Goal: Task Accomplishment & Management: Manage account settings

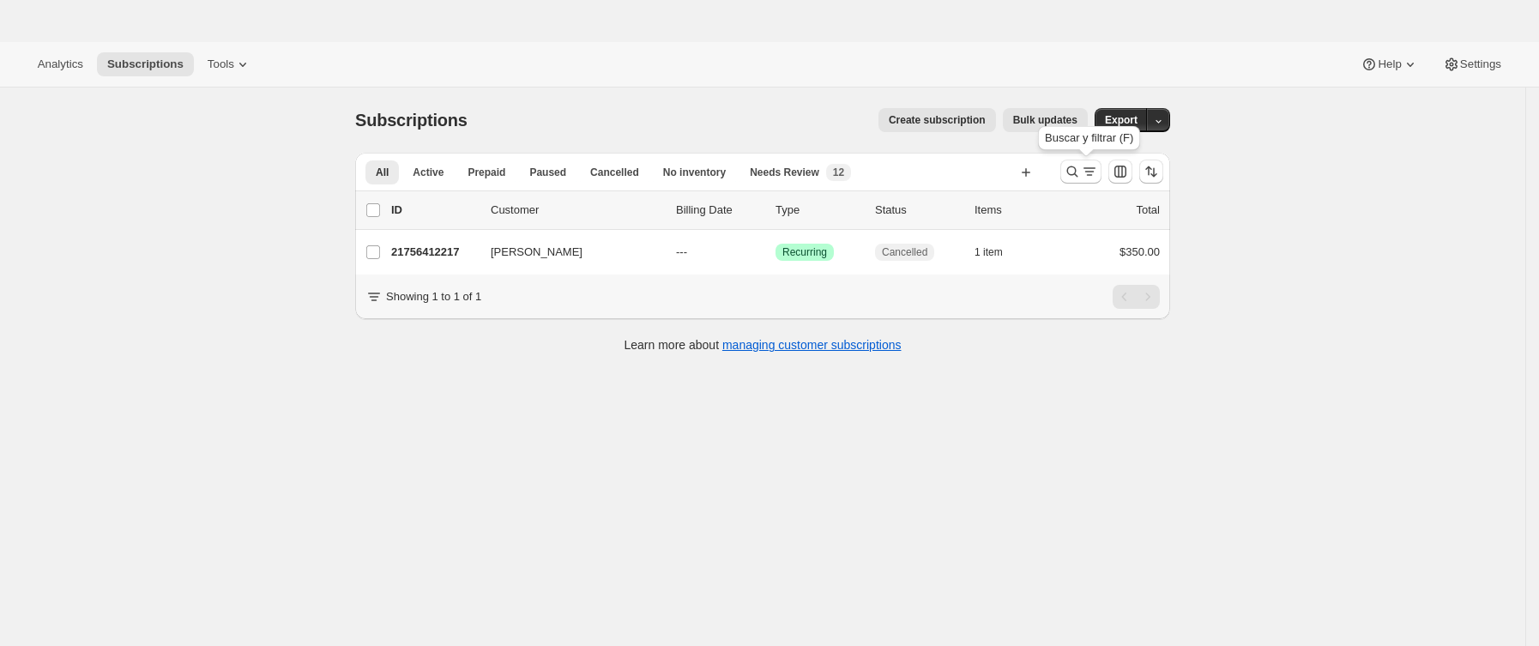
click at [1089, 165] on icon "Buscar y filtrar resultados" at bounding box center [1089, 171] width 17 height 17
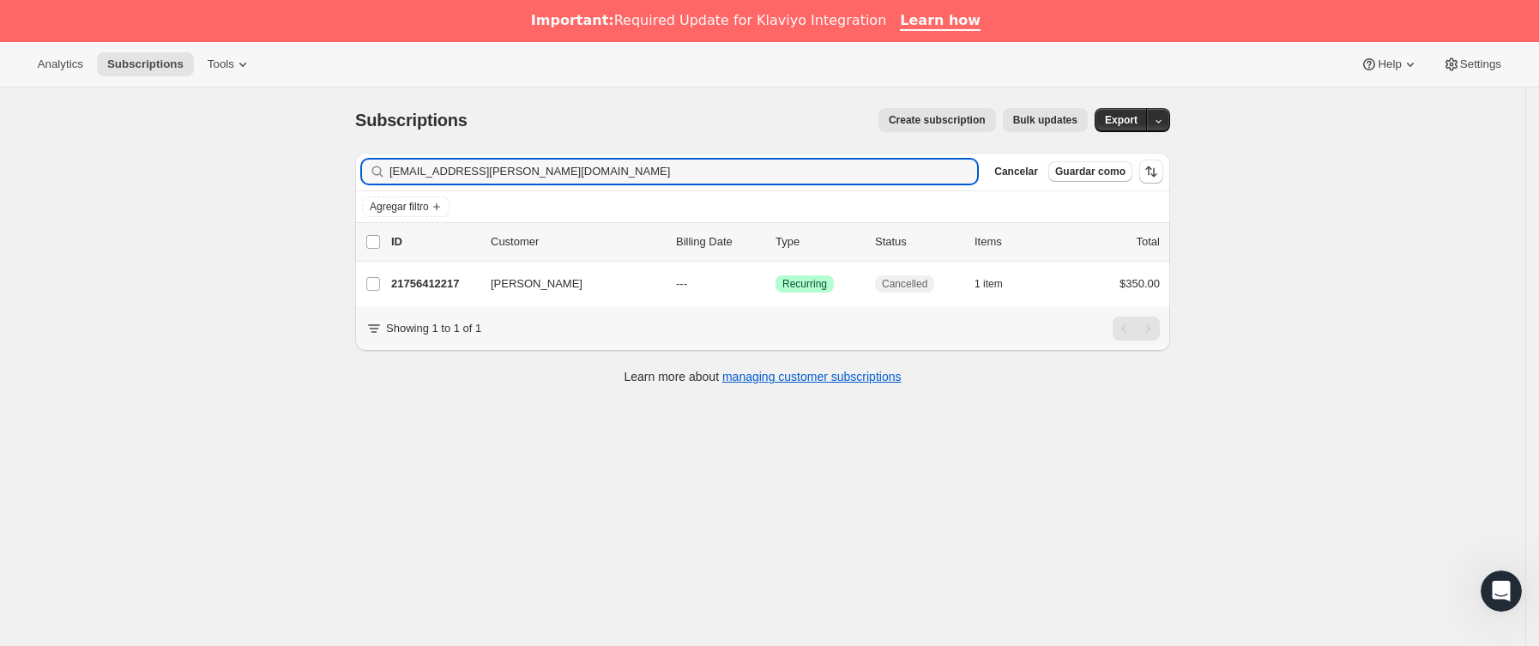
drag, startPoint x: 590, startPoint y: 163, endPoint x: 175, endPoint y: 158, distance: 415.2
click at [175, 158] on div "Subscriptions. Esta página está lista Subscriptions Create subscription Bulk up…" at bounding box center [762, 410] width 1525 height 646
type input "[EMAIL_ADDRESS][DOMAIN_NAME]"
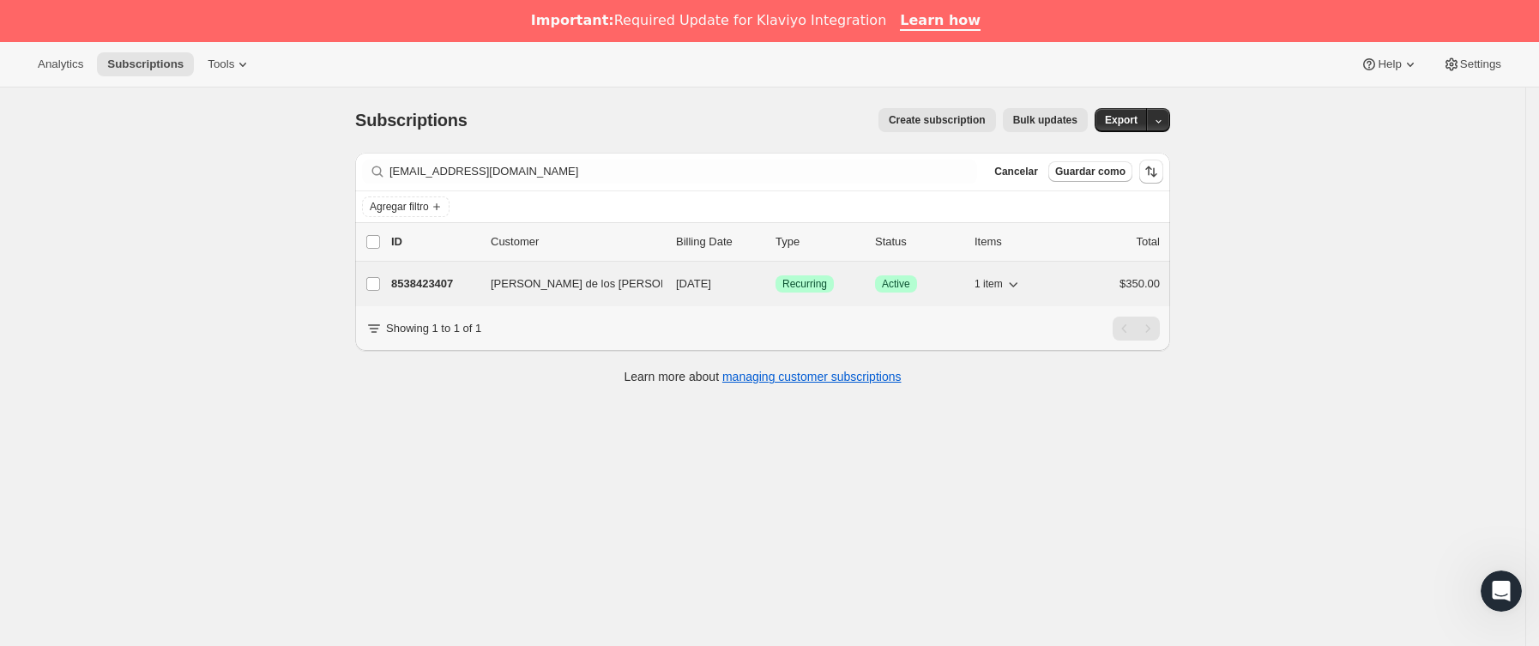
click at [489, 289] on div "8538423407 [PERSON_NAME] de los [PERSON_NAME] [DATE] Logrado Recurring Logrado …" at bounding box center [775, 284] width 769 height 24
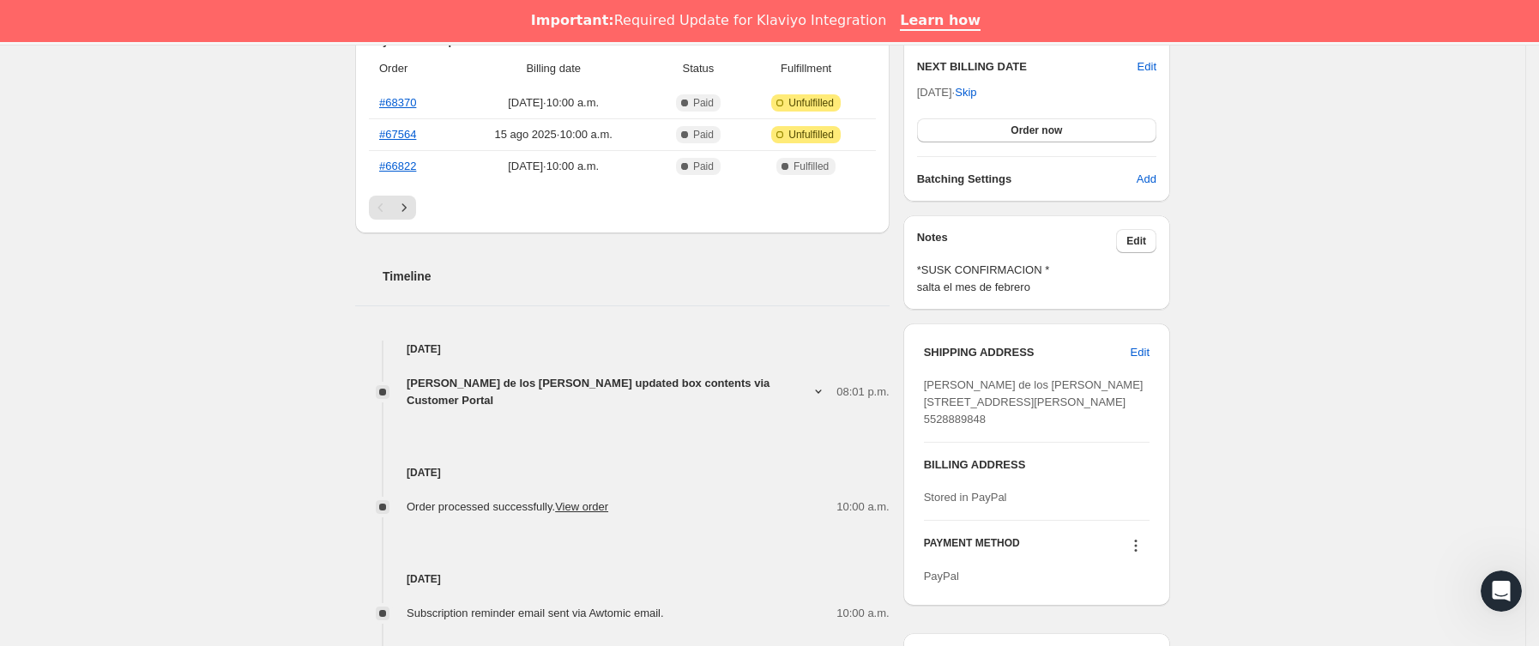
scroll to position [643, 0]
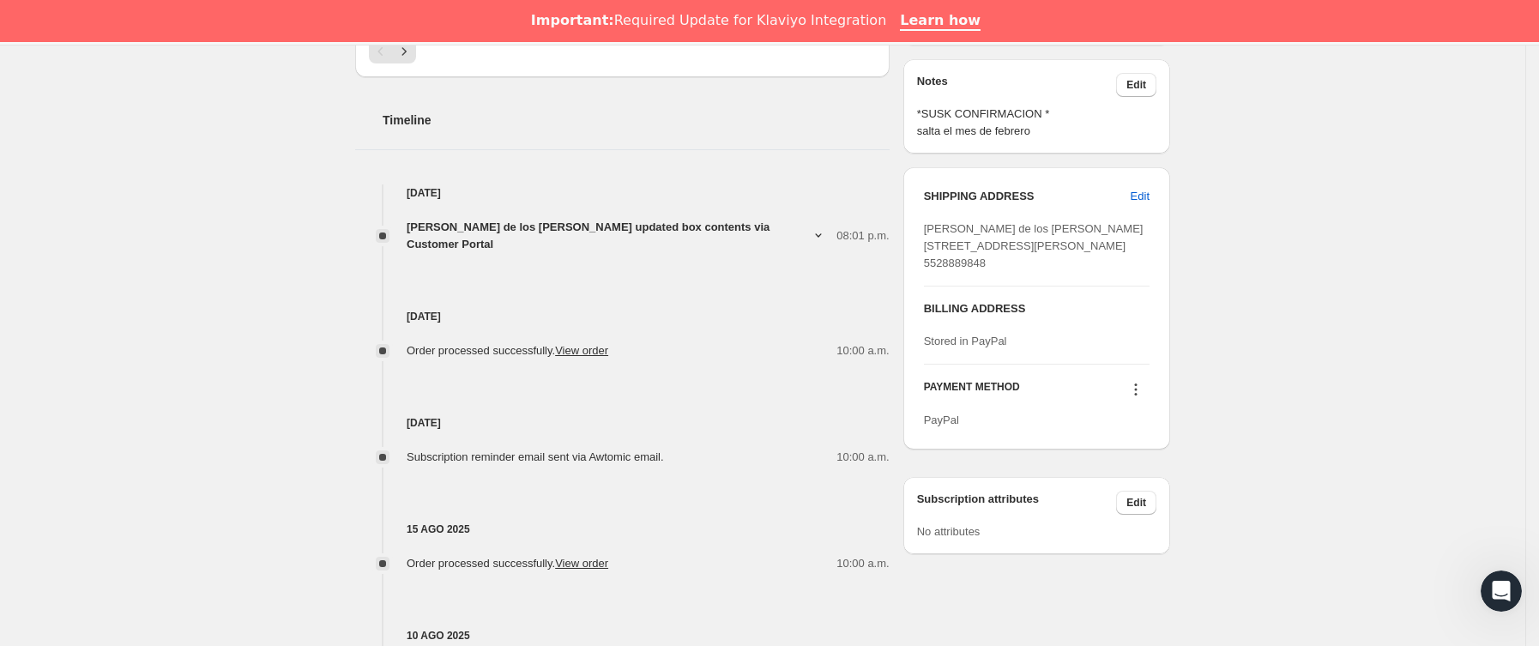
click at [732, 253] on div "[DATE] Order processed successfully. View order 10:00 a.m." at bounding box center [622, 306] width 534 height 106
click at [737, 253] on div "[DATE] Order processed successfully. View order 10:00 a.m." at bounding box center [622, 306] width 534 height 106
click at [739, 227] on span "[PERSON_NAME] de los [PERSON_NAME] updated box contents via Customer Portal" at bounding box center [609, 236] width 404 height 34
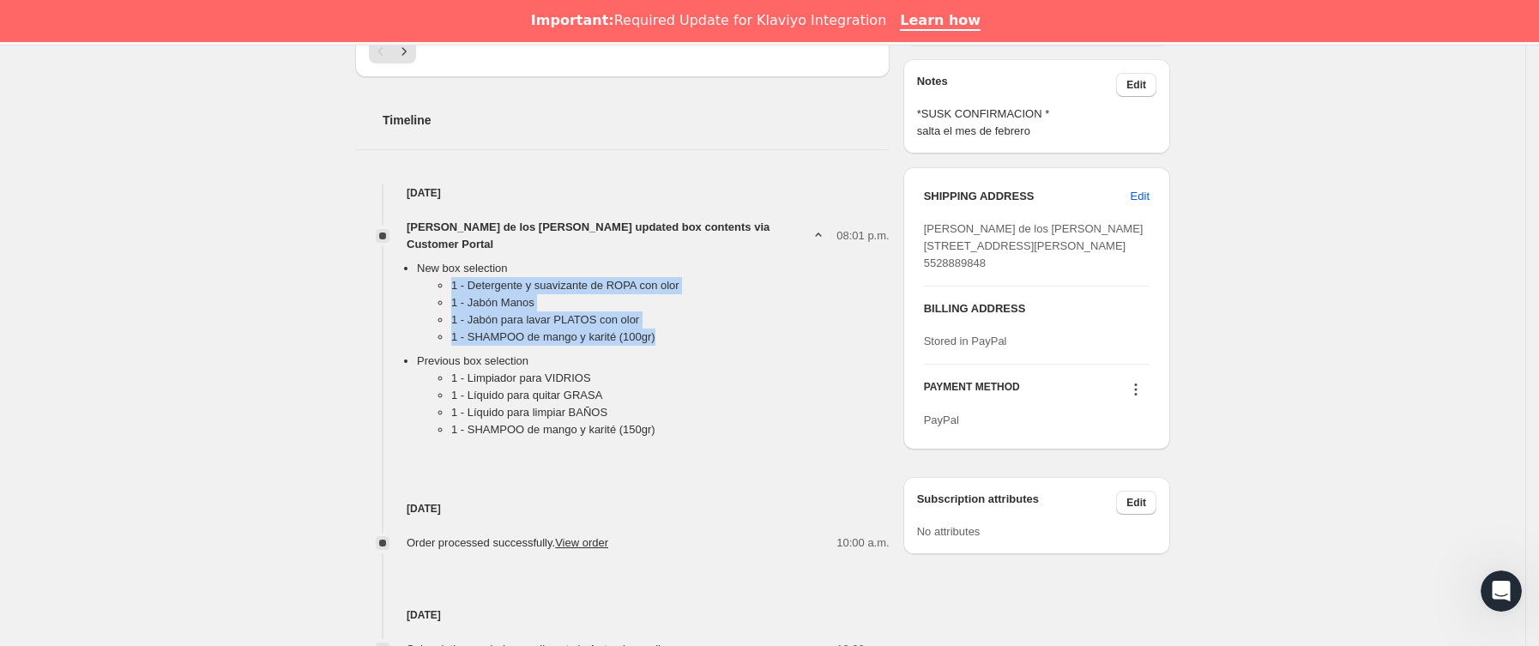
drag, startPoint x: 449, startPoint y: 270, endPoint x: 682, endPoint y: 324, distance: 239.5
click at [682, 324] on ul "1 - Detergente y suavizante de ROPA con olor 1 - [PERSON_NAME] 1 - Jabón para […" at bounding box center [653, 314] width 473 height 75
copy ul "1 - Detergente y suavizante de ROPA con olor 1 - [PERSON_NAME] 1 - Jabón para […"
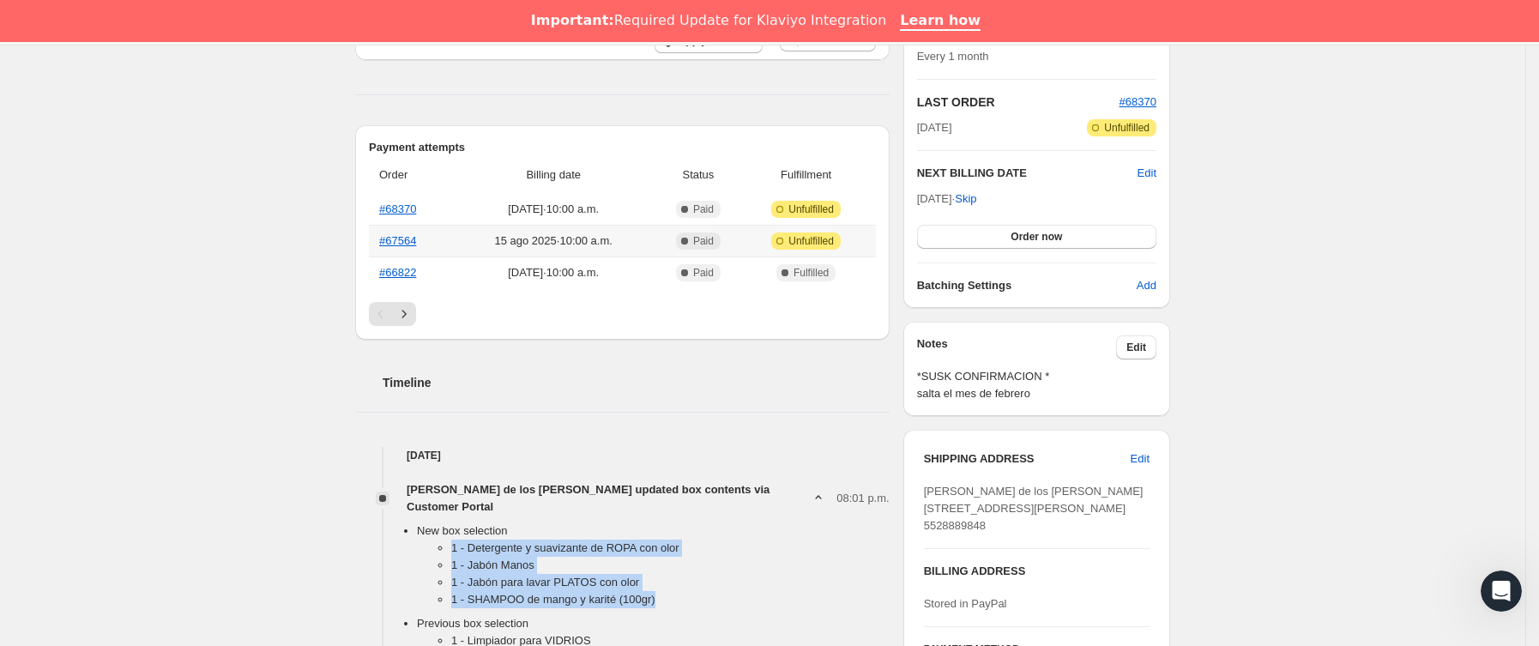
scroll to position [0, 0]
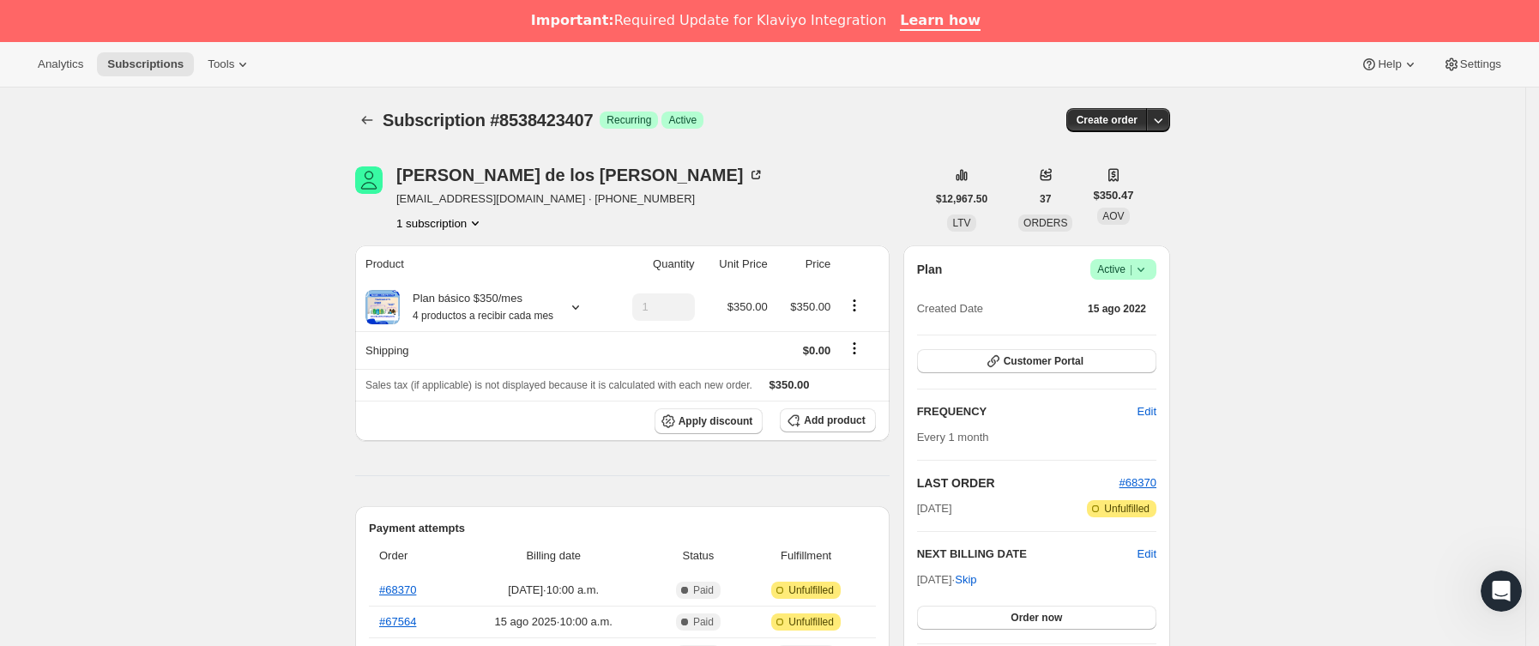
click at [373, 106] on div "Subscription #8538423407. Esta página está lista Subscription #8538423407 Logra…" at bounding box center [762, 119] width 815 height 65
click at [361, 112] on button "Subscriptions" at bounding box center [367, 120] width 24 height 24
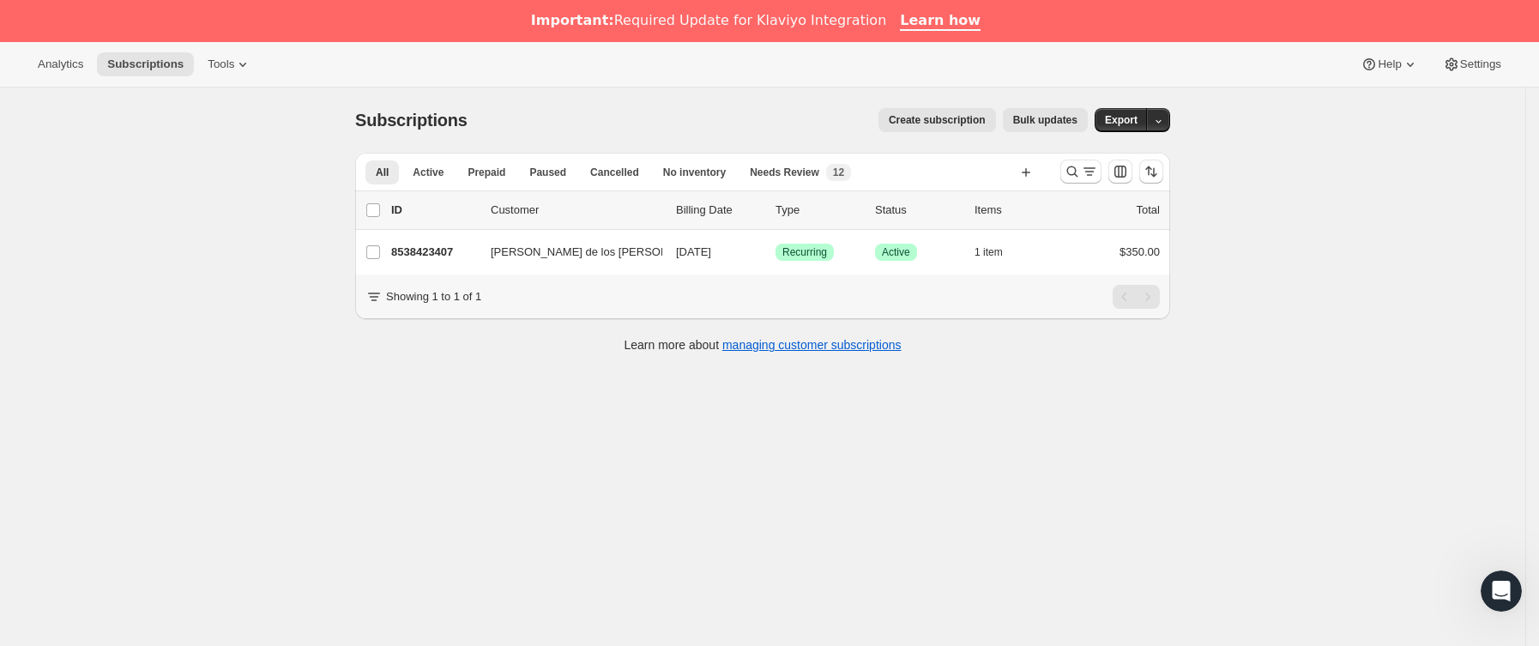
click at [1083, 184] on div at bounding box center [1080, 172] width 41 height 24
click at [1087, 170] on icon "Buscar y filtrar resultados" at bounding box center [1089, 171] width 17 height 17
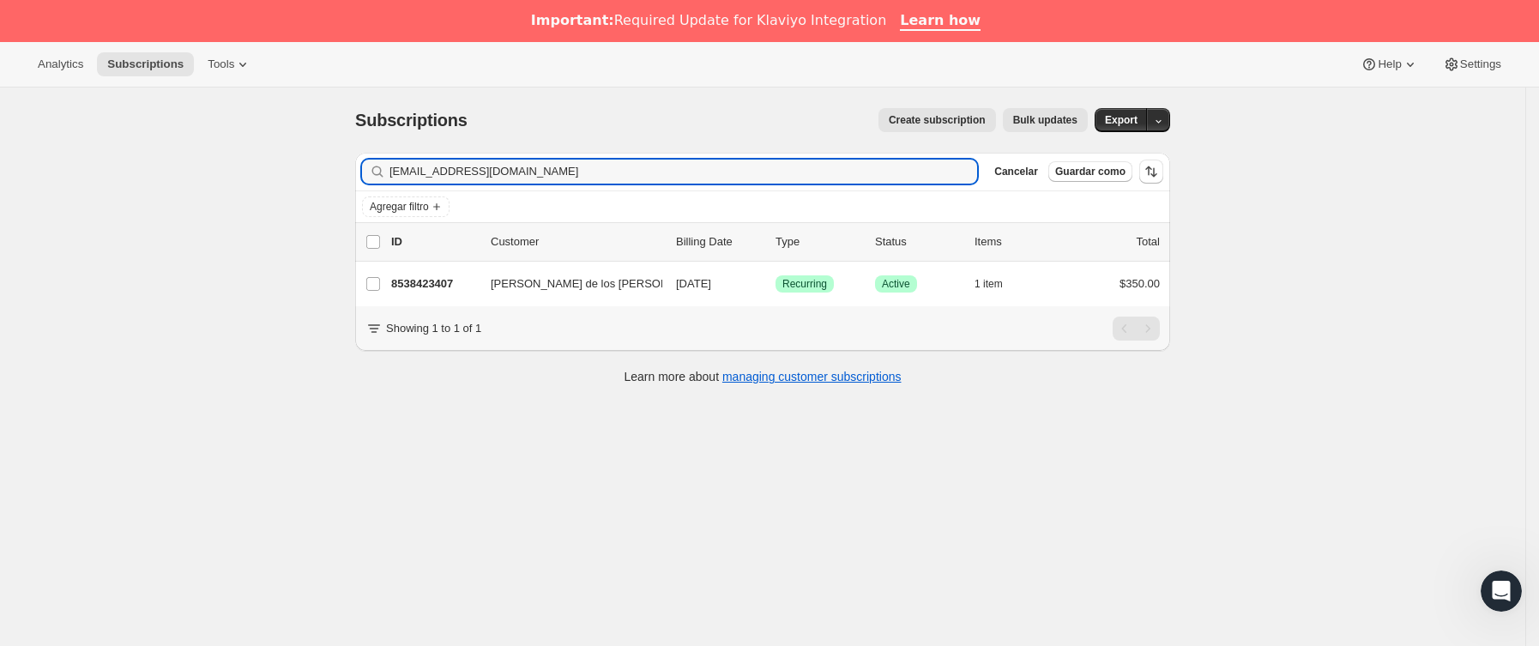
drag, startPoint x: 629, startPoint y: 172, endPoint x: 21, endPoint y: 172, distance: 608.2
click at [21, 172] on div "Subscriptions. Esta página está lista Subscriptions Create subscription Bulk up…" at bounding box center [762, 410] width 1525 height 646
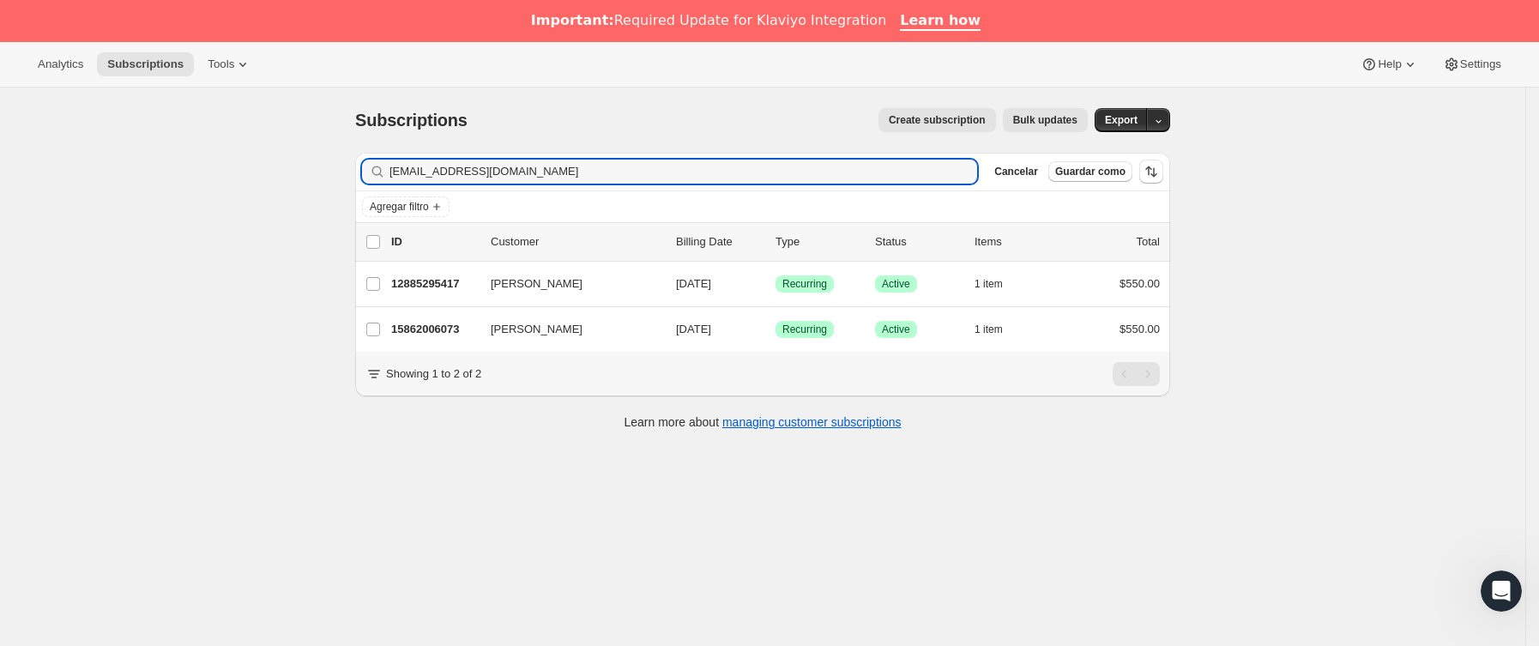
type input "[EMAIL_ADDRESS][DOMAIN_NAME]"
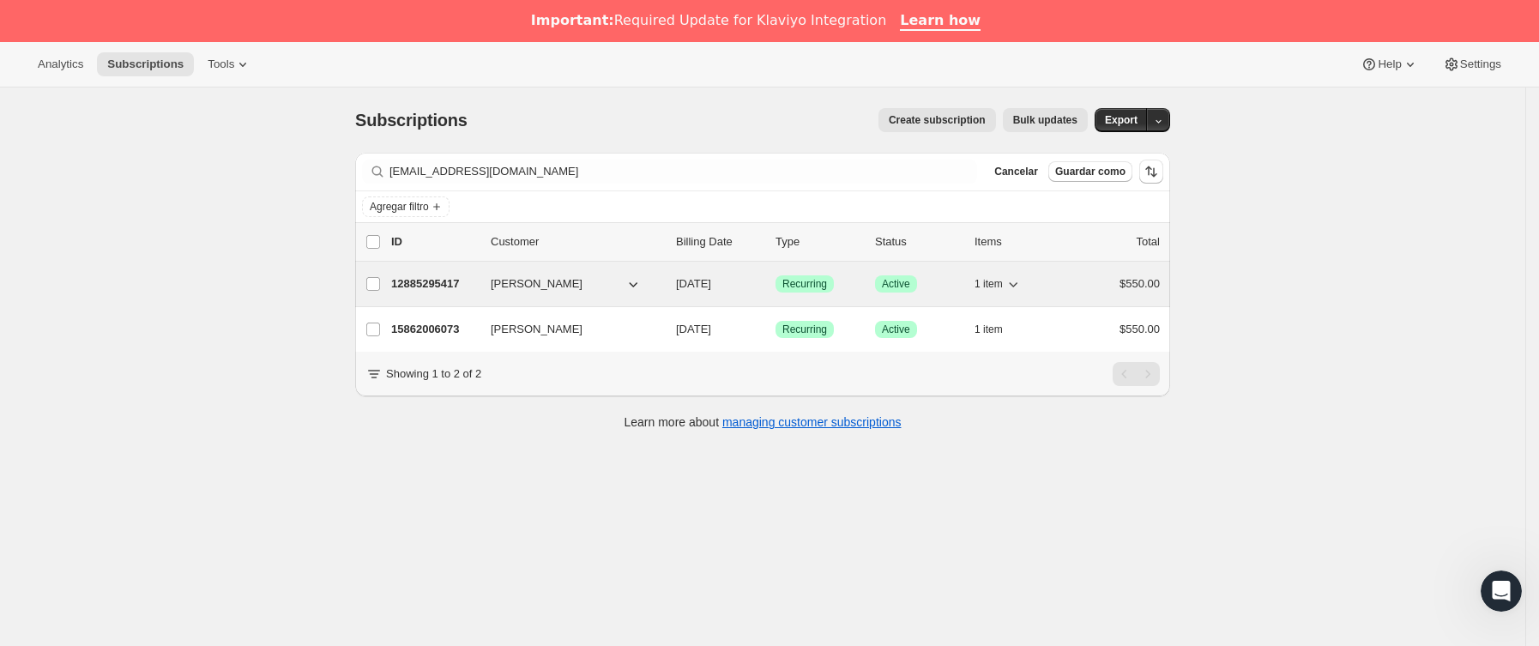
click at [561, 286] on button "[PERSON_NAME]" at bounding box center [566, 283] width 172 height 27
click at [471, 280] on p "12885295417" at bounding box center [434, 283] width 86 height 17
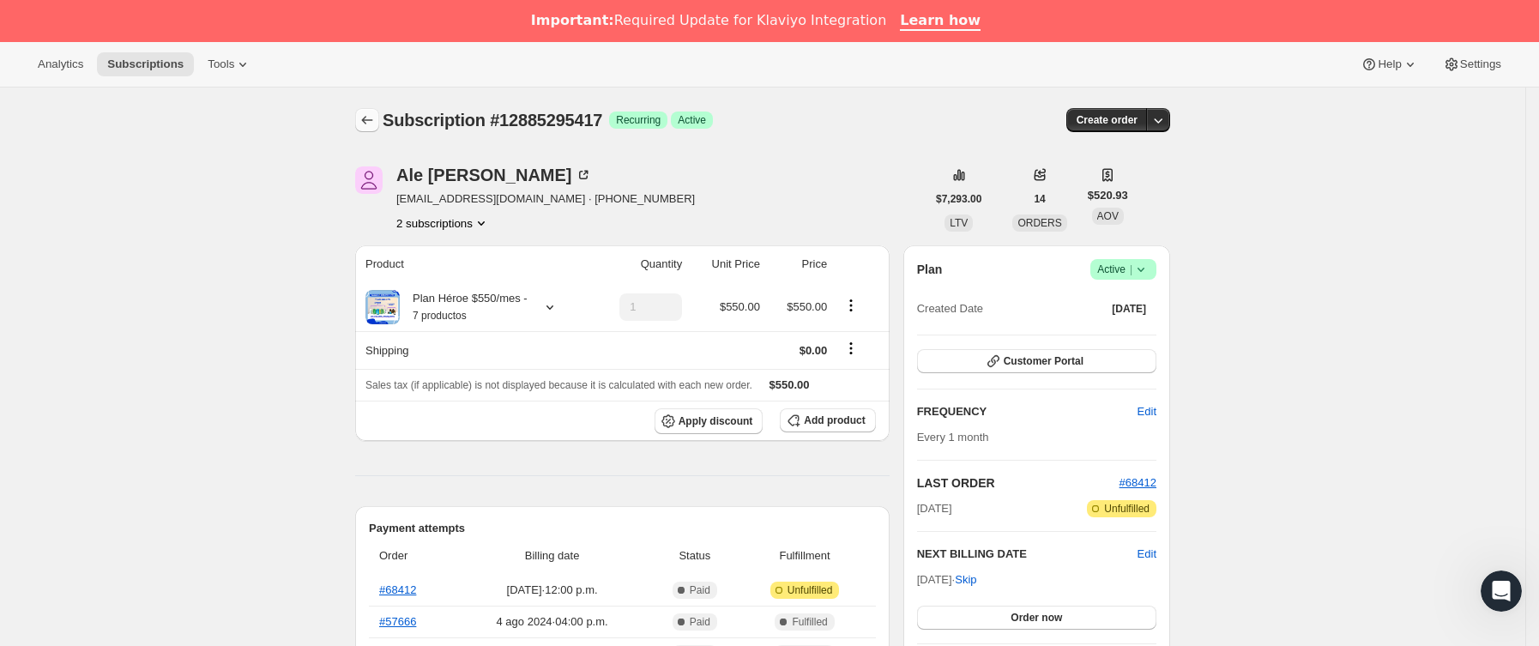
click at [371, 124] on icon "Subscriptions" at bounding box center [367, 120] width 17 height 17
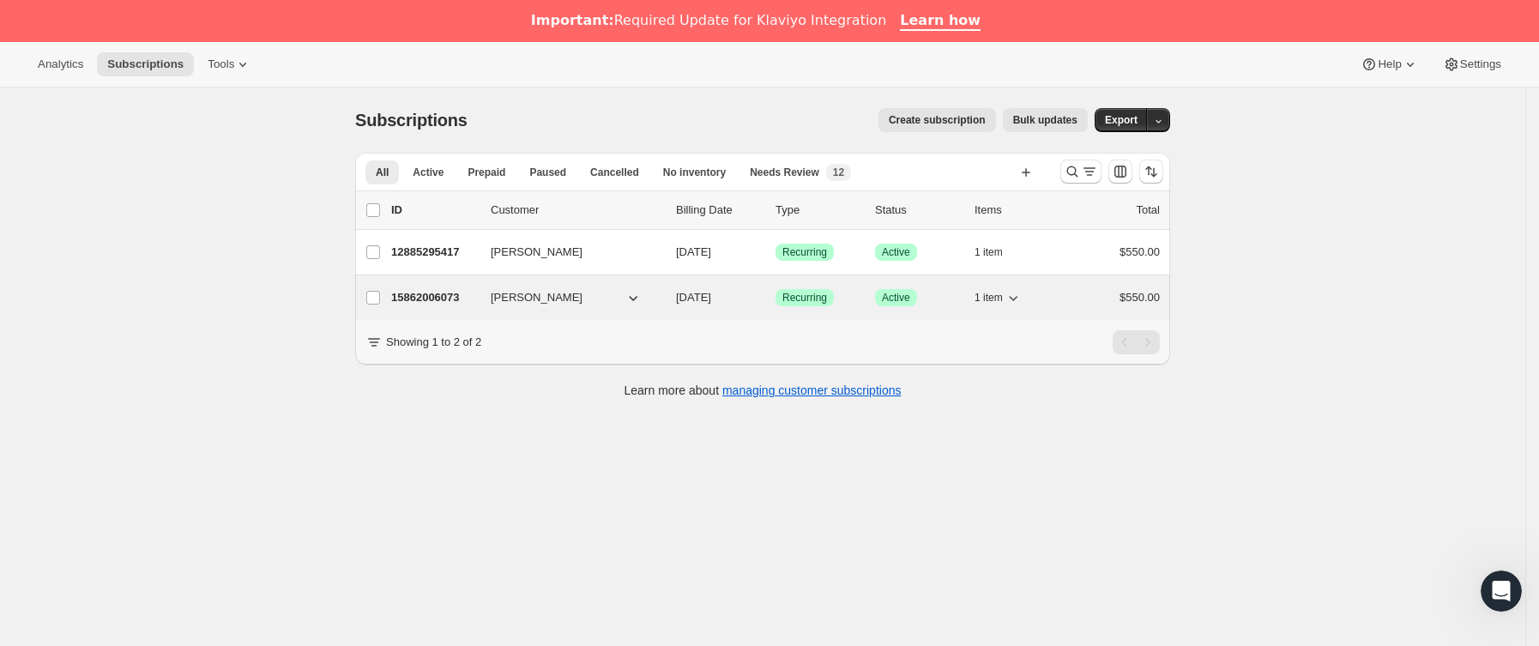
click at [485, 304] on div "15862006073 [PERSON_NAME] [DATE] Logrado Recurring Logrado Active 1 item $550.00" at bounding box center [775, 298] width 769 height 24
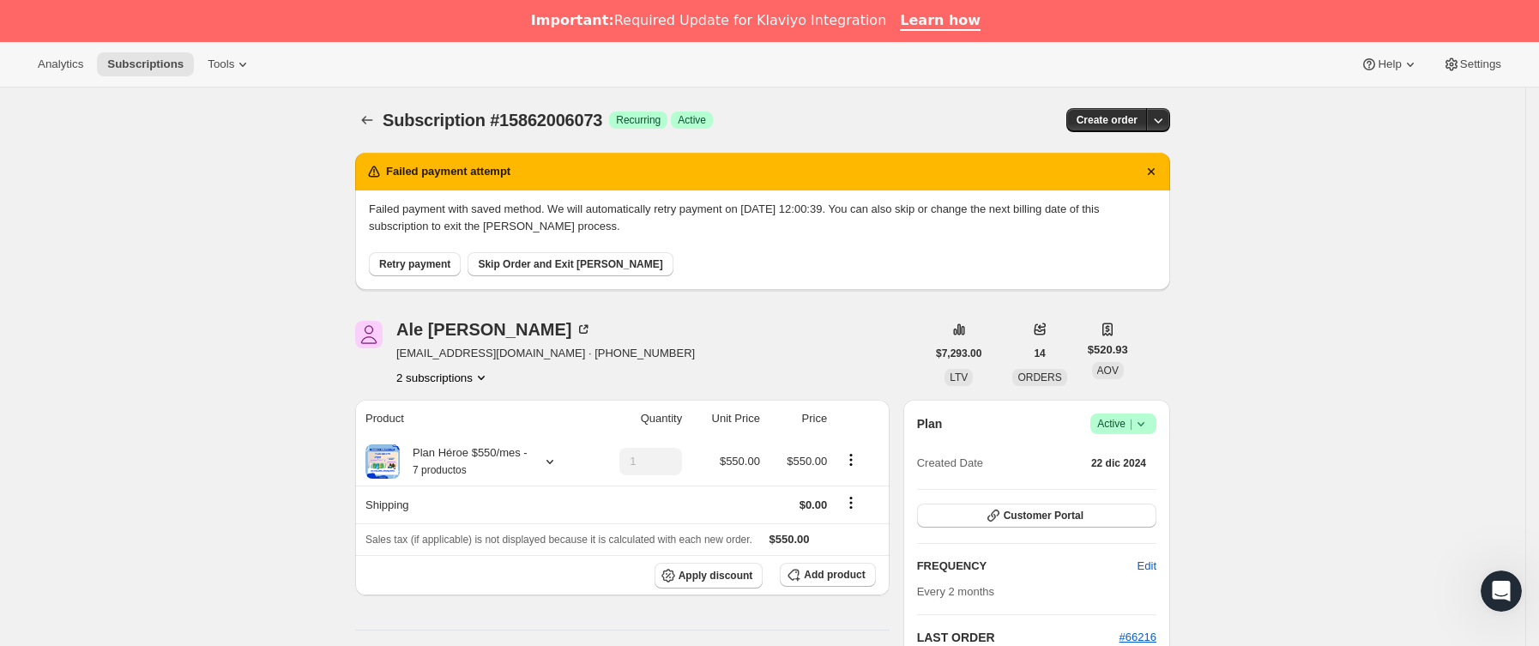
click at [1149, 427] on icon at bounding box center [1140, 423] width 17 height 17
click at [1136, 481] on span "Cancel subscription" at bounding box center [1131, 486] width 97 height 13
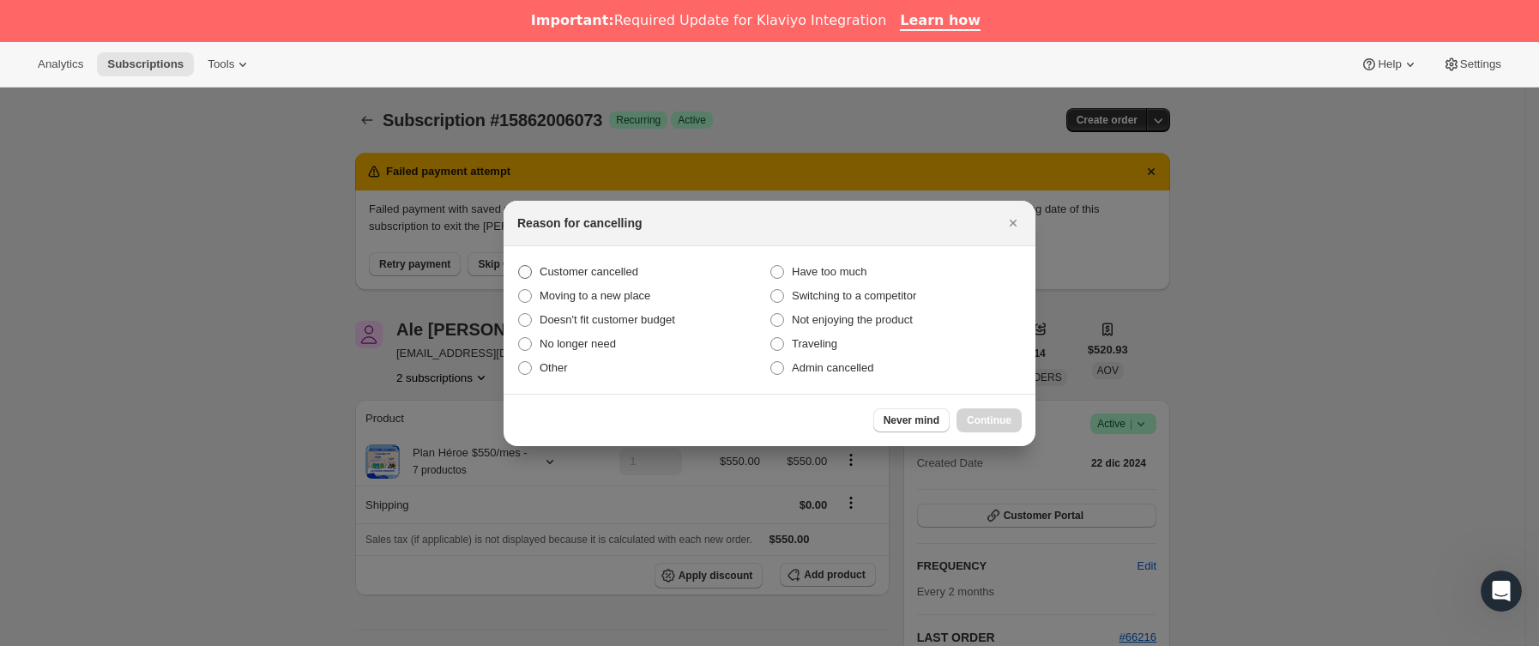
click at [600, 273] on span "Customer cancelled" at bounding box center [589, 271] width 99 height 13
click at [519, 266] on input "Customer cancelled" at bounding box center [518, 265] width 1 height 1
radio input "true"
click at [994, 413] on span "Continue" at bounding box center [989, 420] width 45 height 14
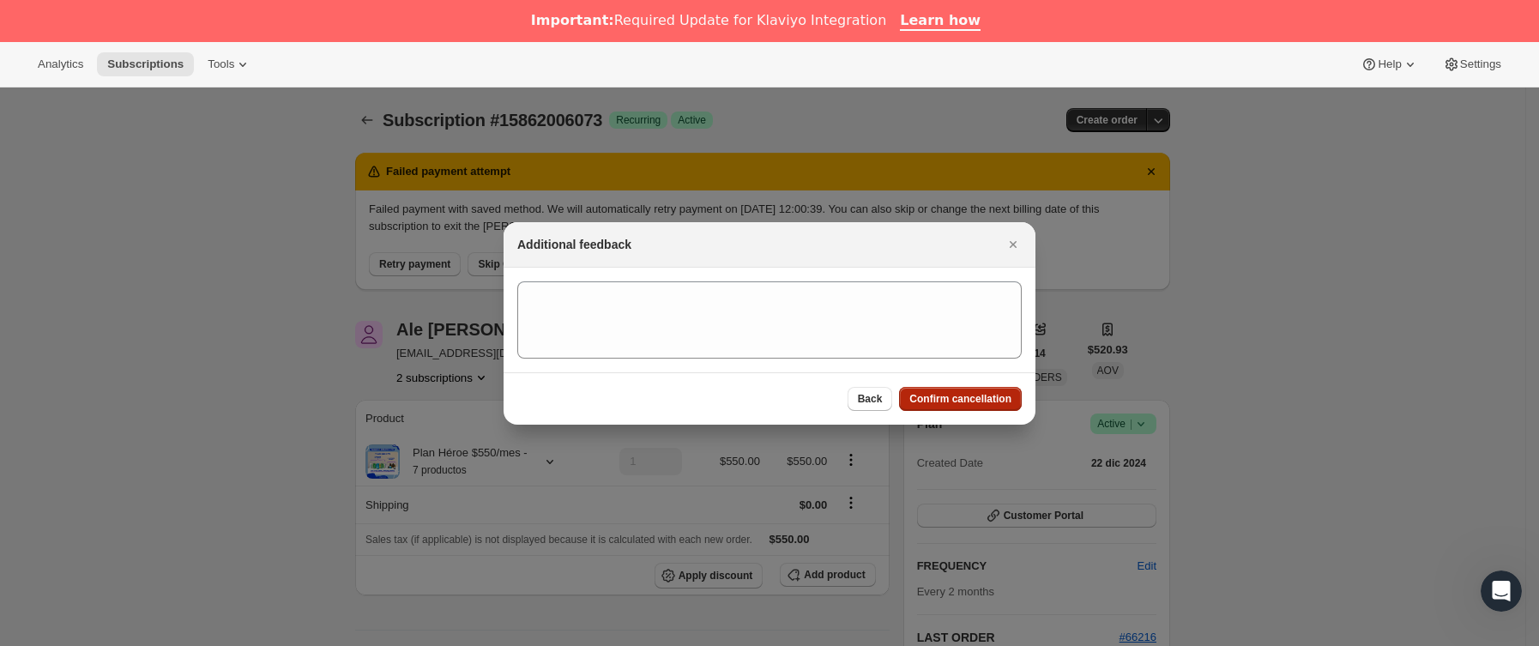
click at [984, 396] on span "Confirm cancellation" at bounding box center [960, 399] width 102 height 14
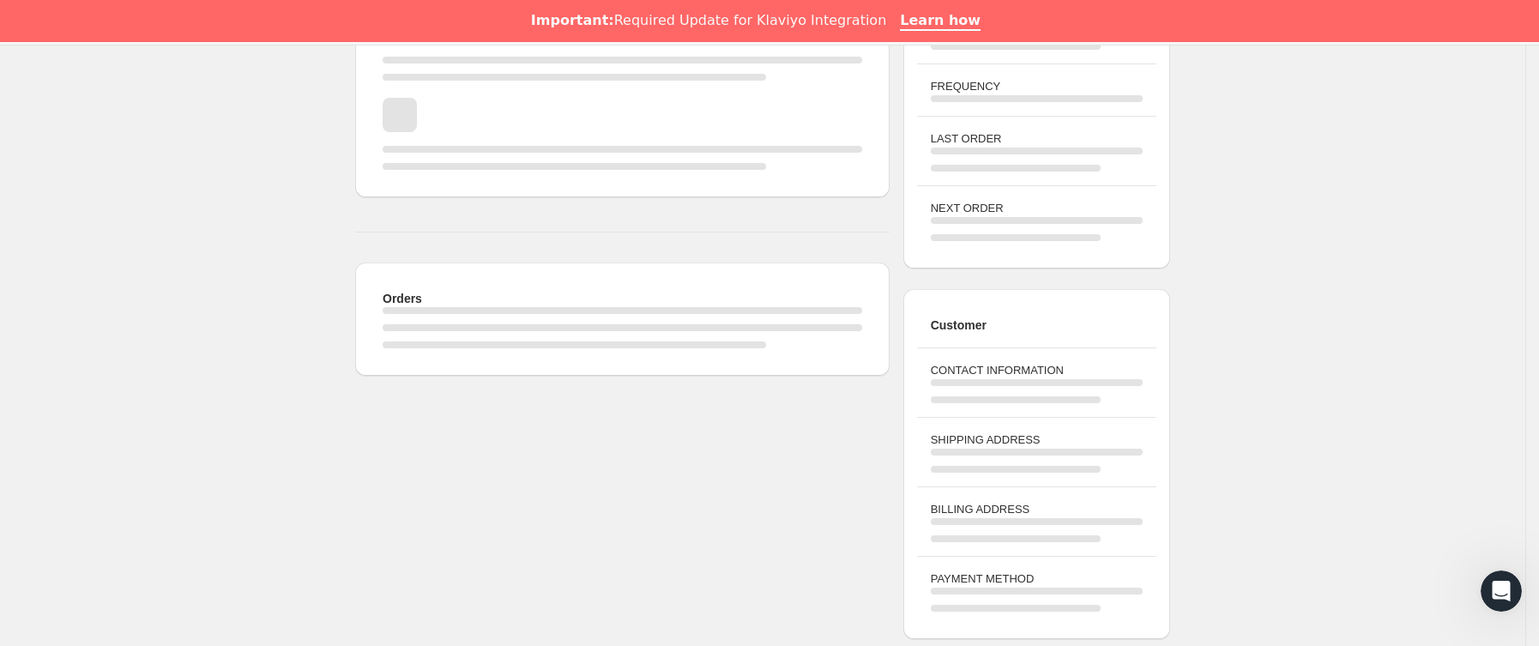
scroll to position [515, 0]
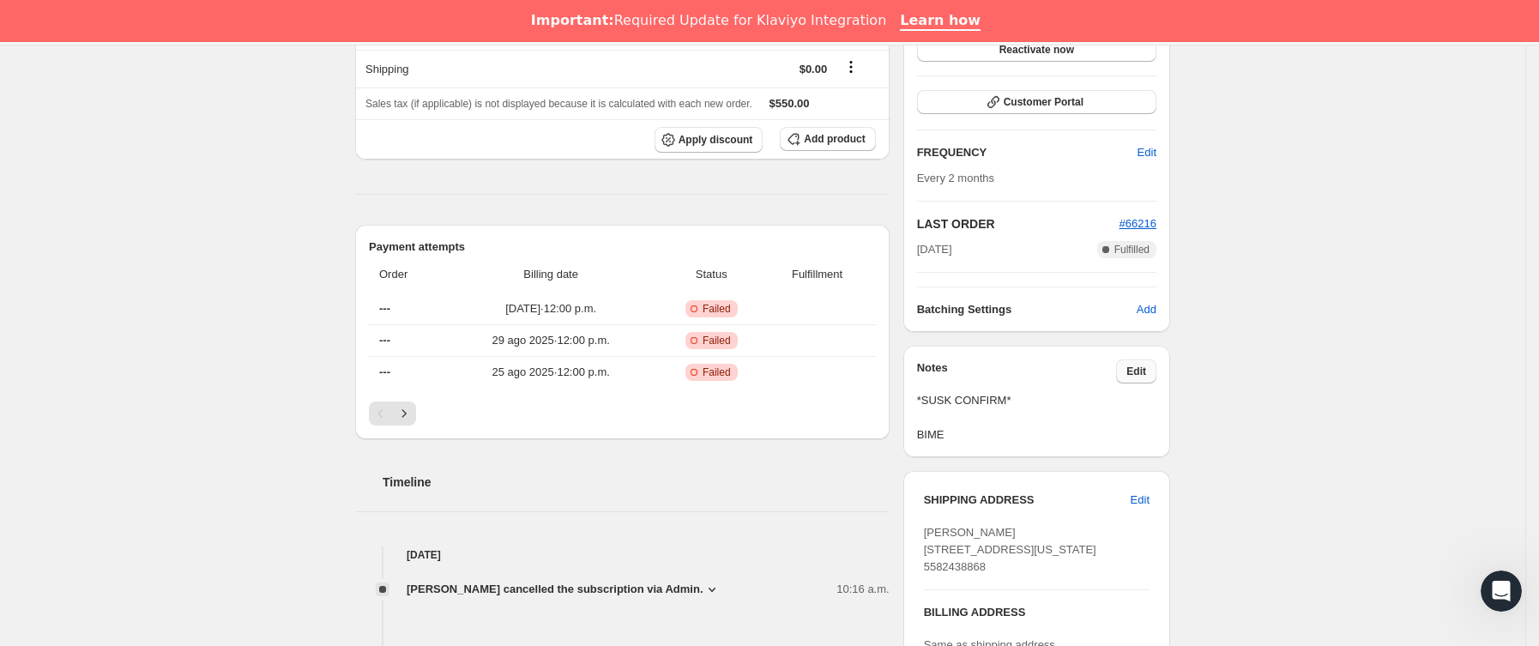
click at [1136, 378] on span "Edit" at bounding box center [1136, 372] width 20 height 14
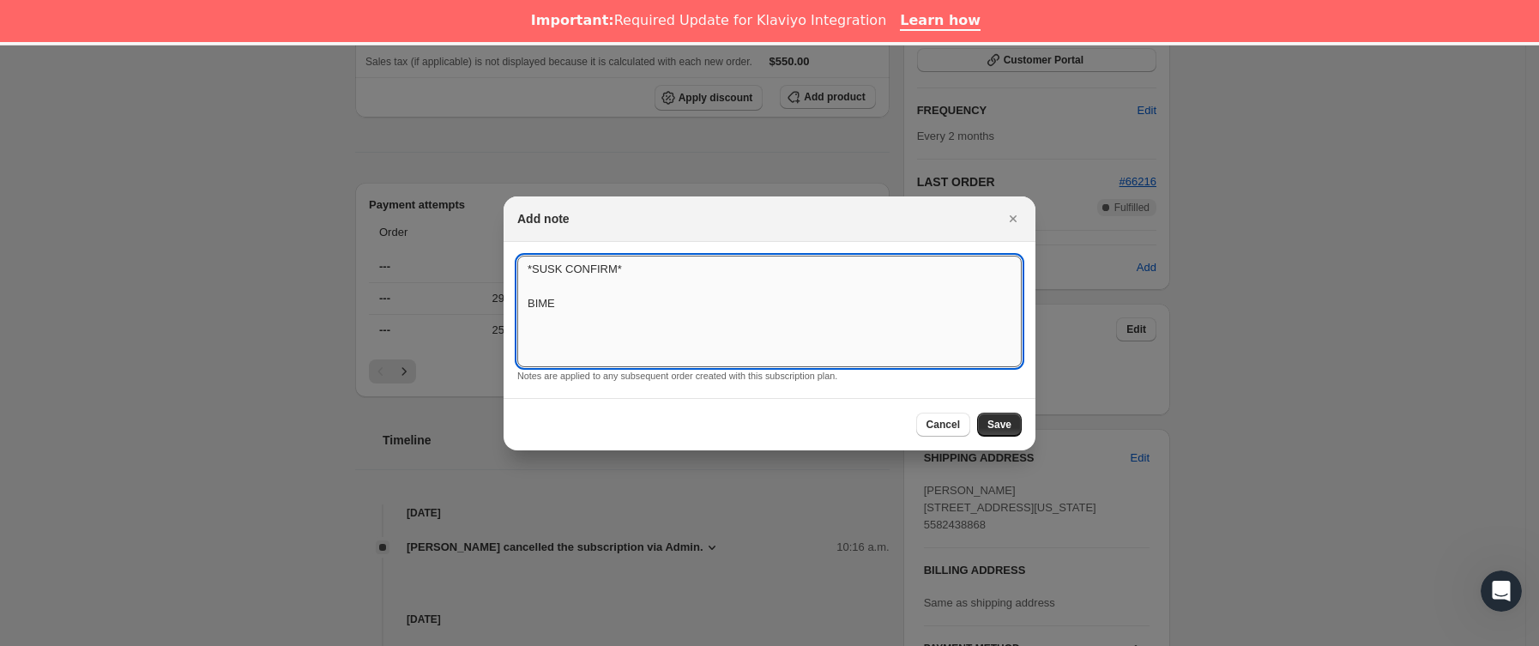
click at [688, 307] on textarea "*SUSK CONFIRM* BIME" at bounding box center [769, 312] width 504 height 112
type textarea "*SUSK CONFIRM* BIME cambio de forma de pago"
click at [994, 423] on span "Save" at bounding box center [999, 425] width 24 height 14
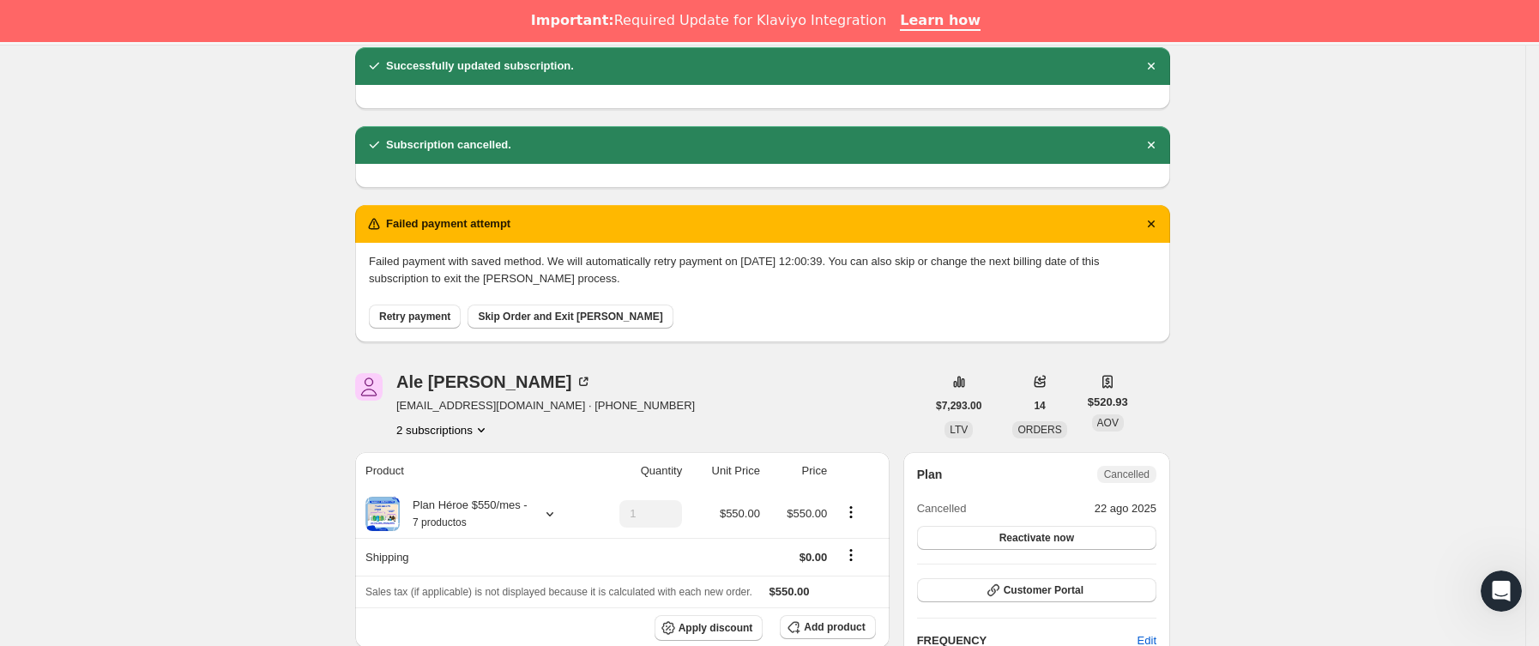
scroll to position [0, 0]
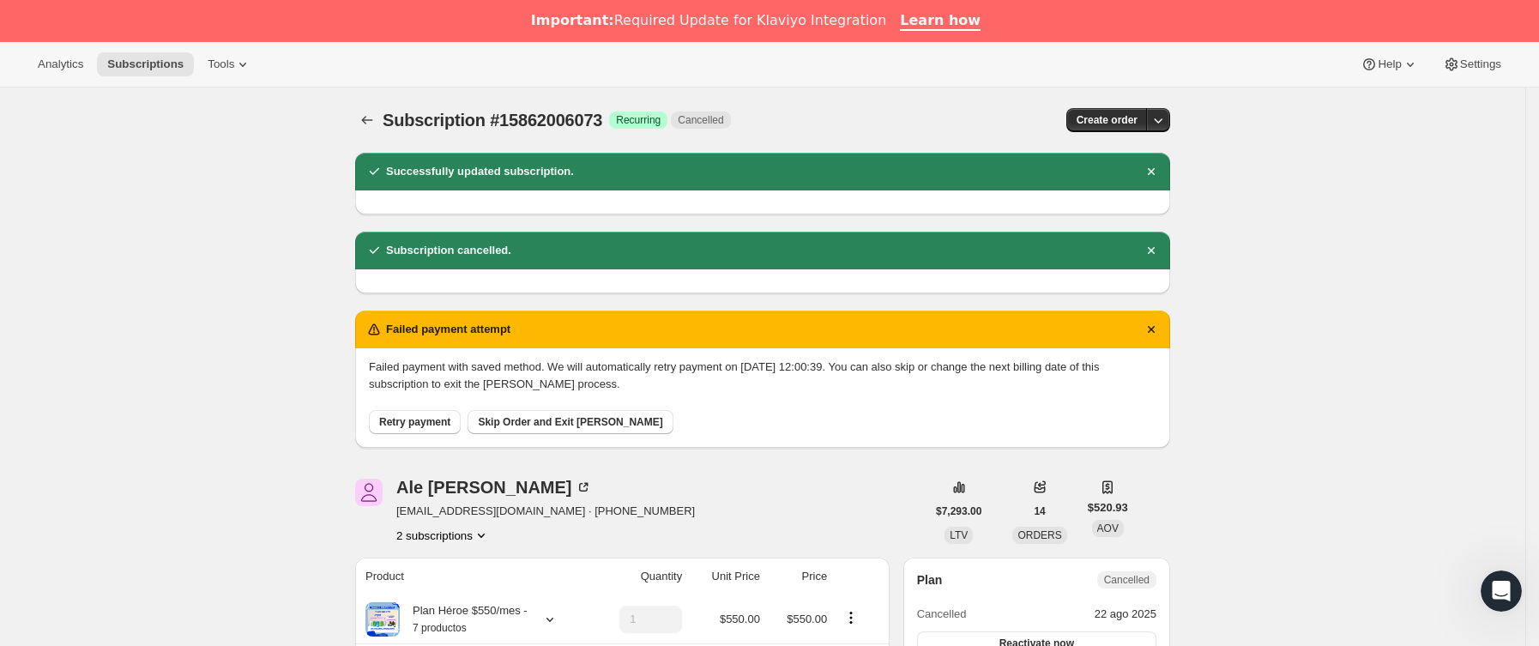
click at [373, 104] on div "Subscription #15862006073. Esta página está lista Subscription #15862006073 Log…" at bounding box center [762, 119] width 815 height 65
click at [365, 124] on icon "Subscriptions" at bounding box center [367, 120] width 17 height 17
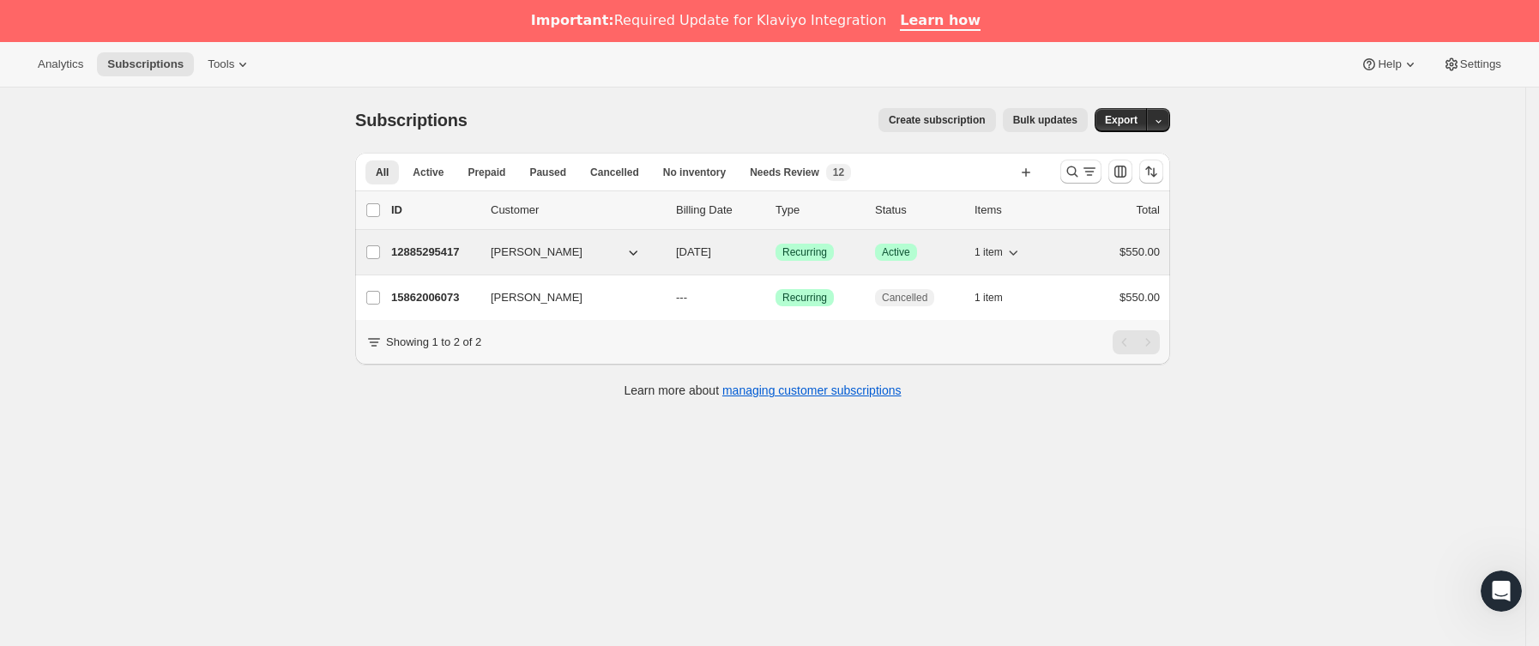
click at [472, 253] on p "12885295417" at bounding box center [434, 252] width 86 height 17
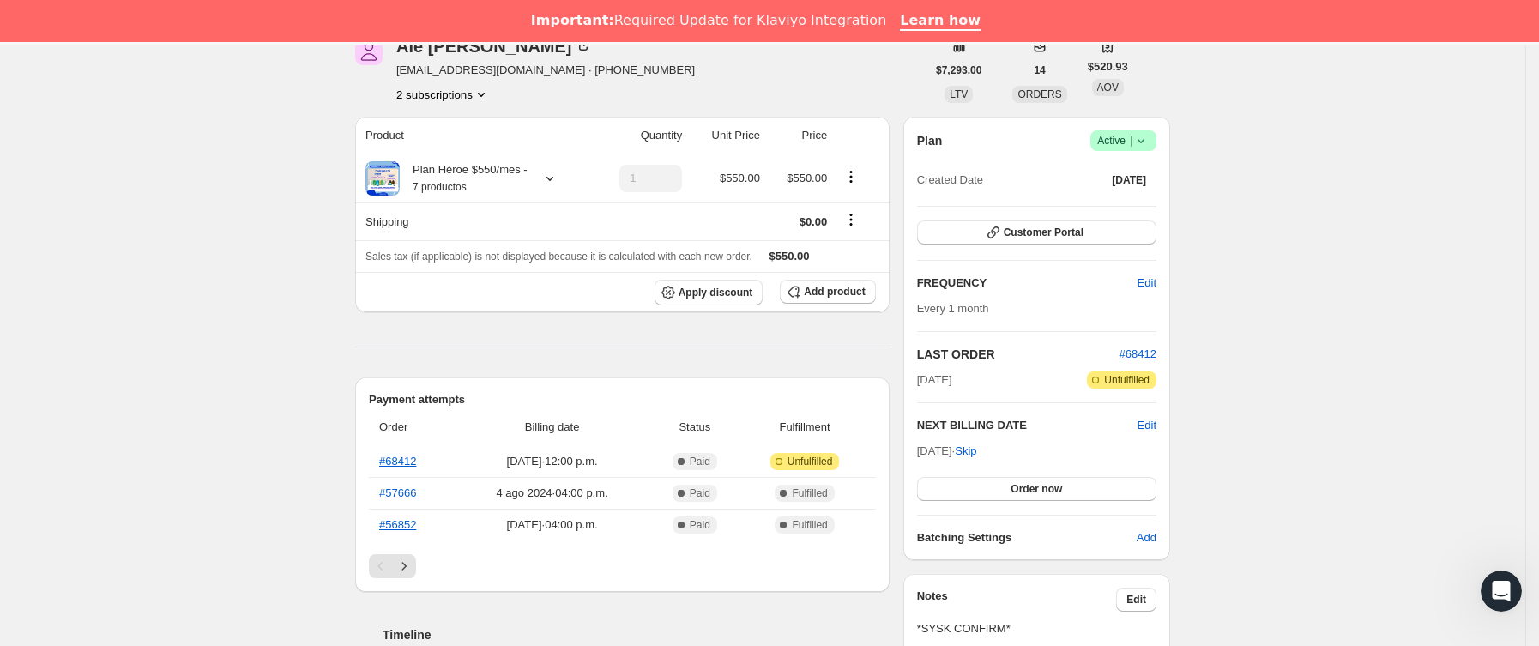
scroll to position [257, 0]
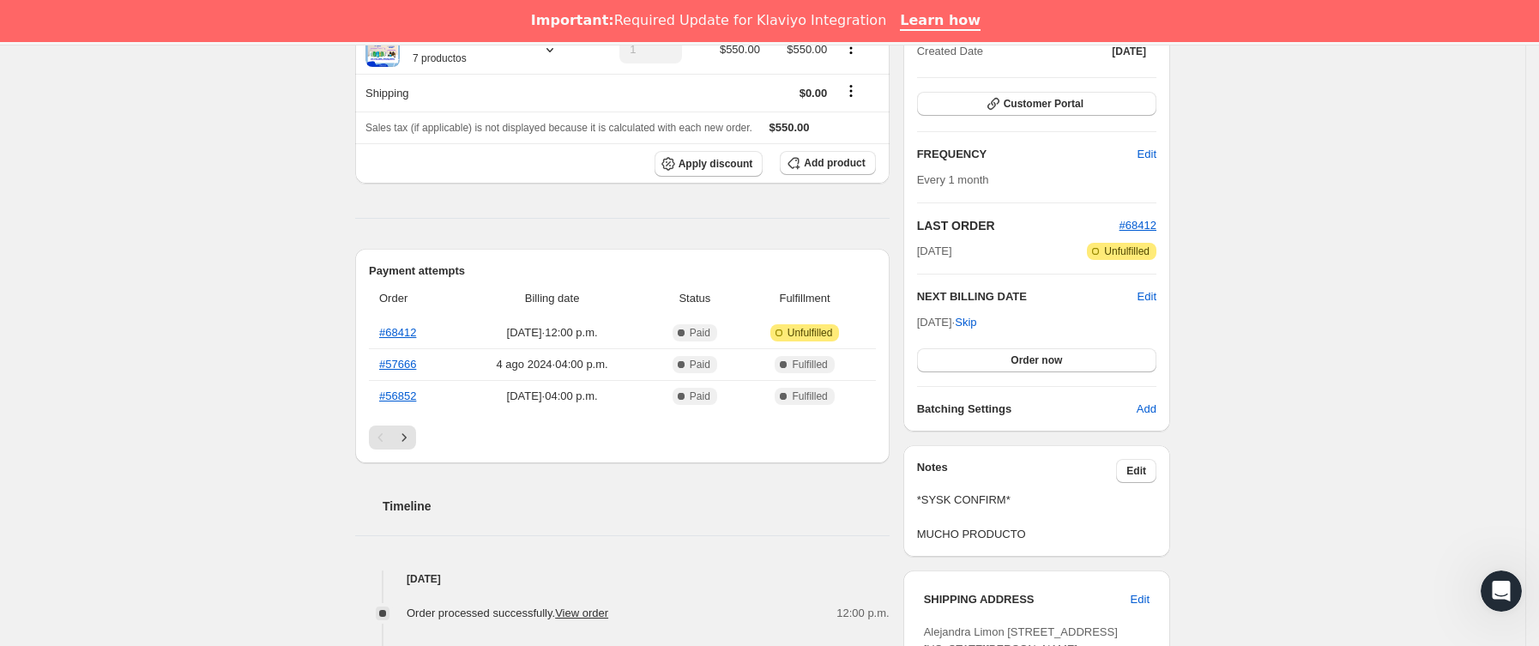
click at [1153, 137] on div "Plan Logrado Active | Created Date [DATE] Customer Portal FREQUENCY Edit Every …" at bounding box center [1036, 210] width 239 height 416
click at [1154, 149] on span "Edit" at bounding box center [1146, 154] width 19 height 17
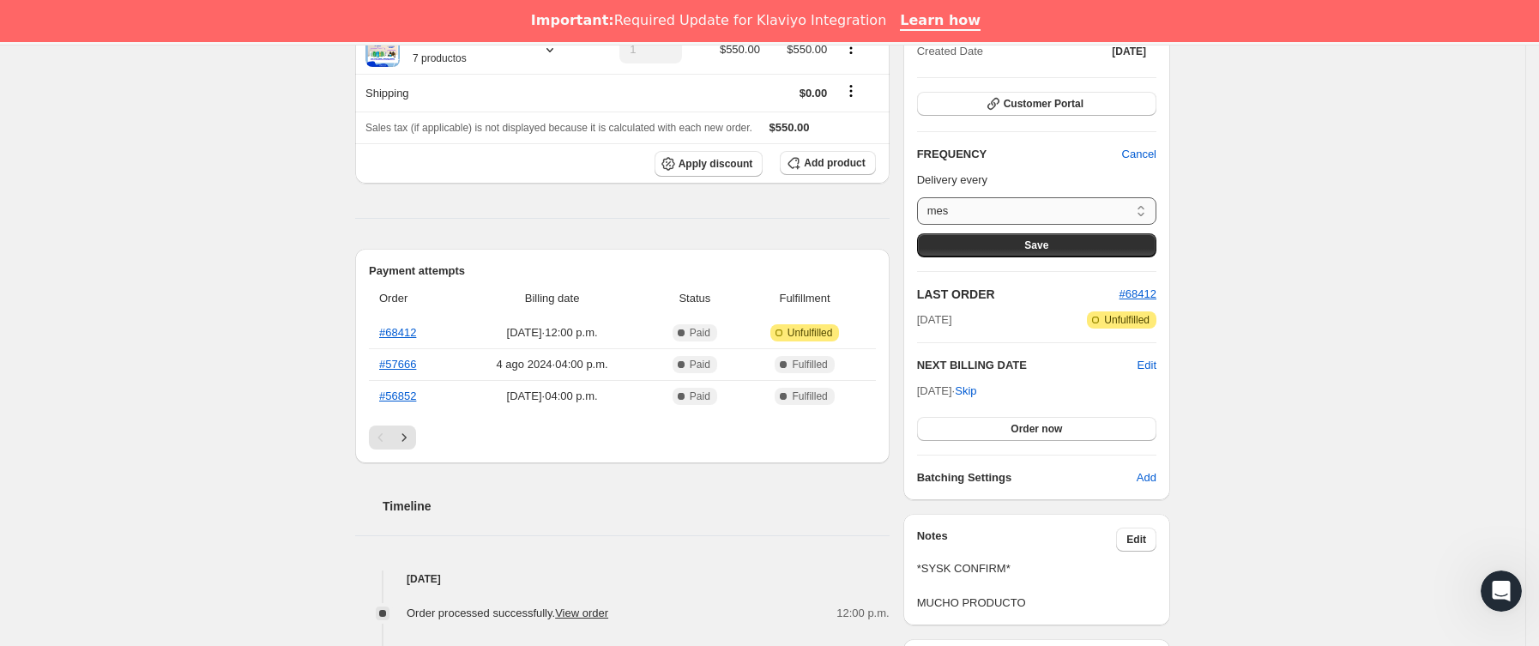
click at [1016, 212] on select "mes Custom..." at bounding box center [1036, 210] width 239 height 27
select select "custom"
click at [922, 197] on select "mes Custom..." at bounding box center [1036, 210] width 239 height 27
select select "MONTH"
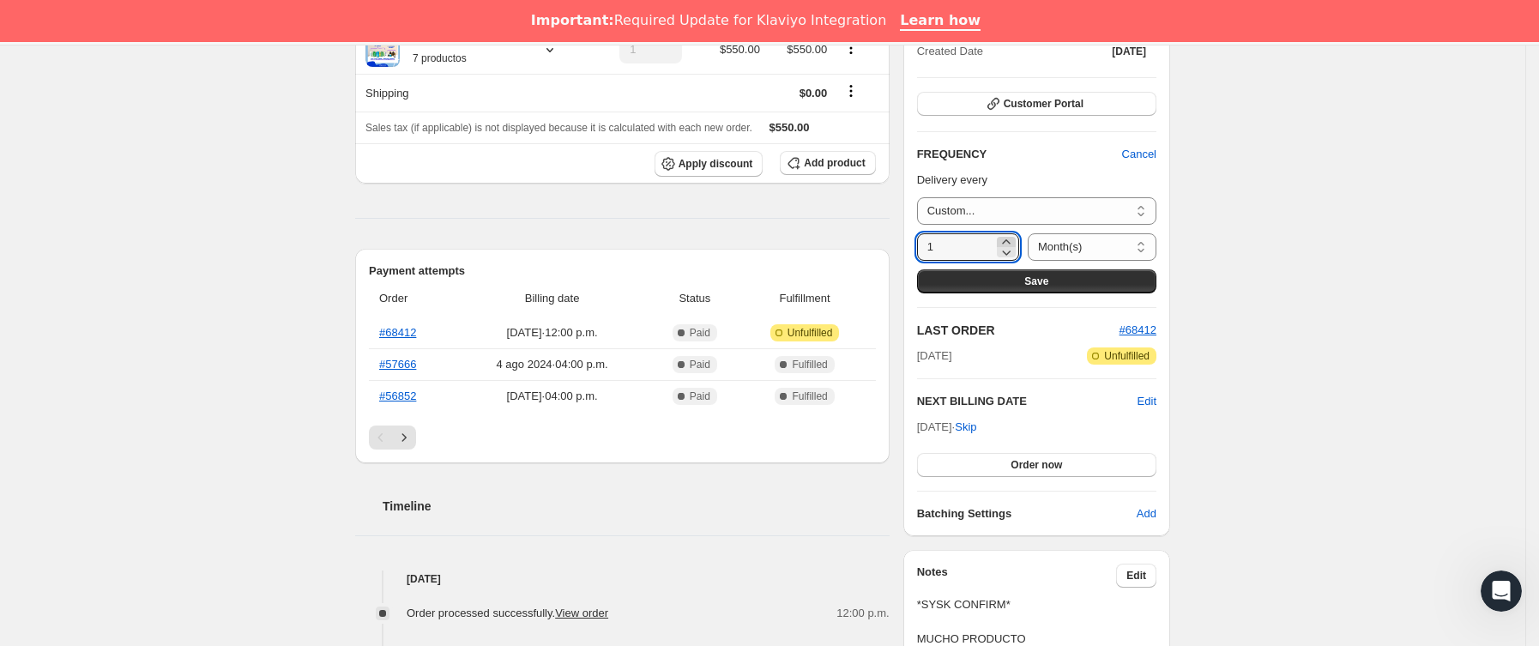
click at [1004, 239] on icon at bounding box center [1006, 241] width 17 height 17
type input "2"
click at [1028, 273] on button "Save" at bounding box center [1036, 281] width 239 height 24
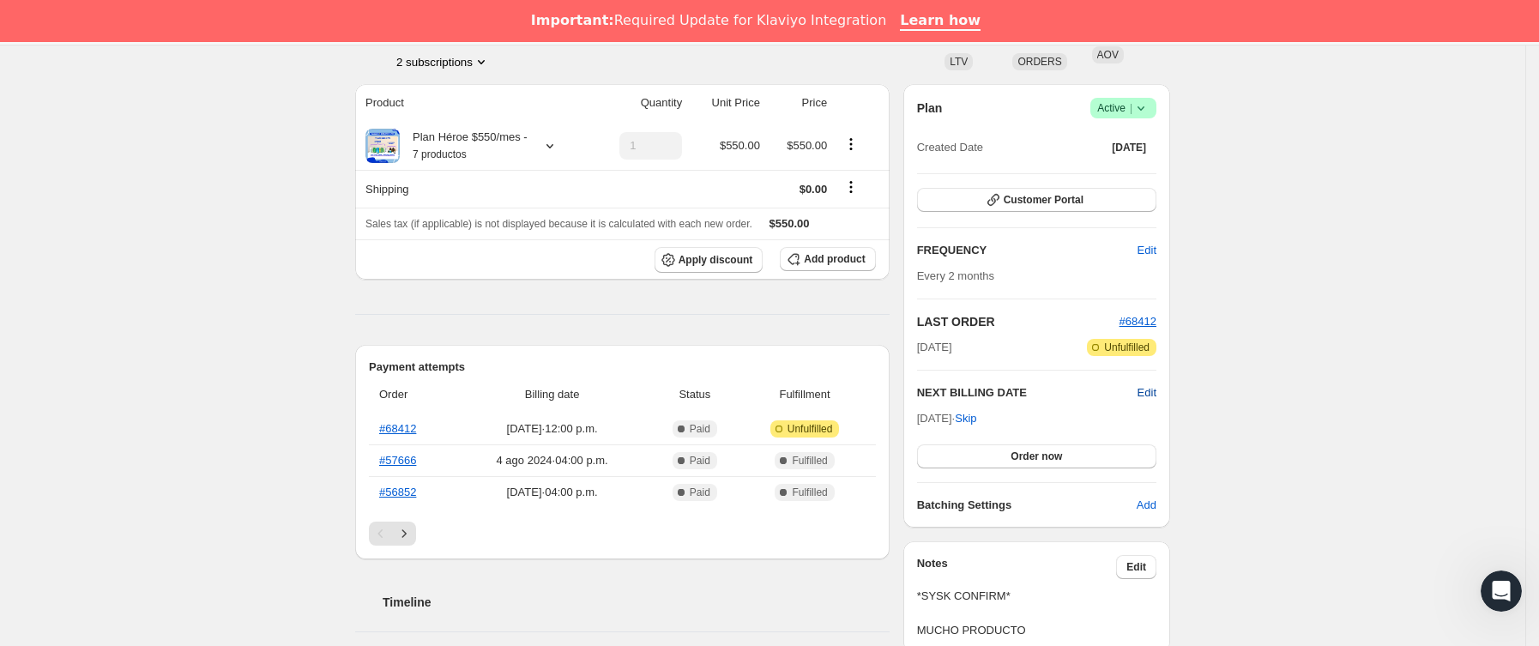
click at [1156, 387] on span "Edit" at bounding box center [1146, 392] width 19 height 17
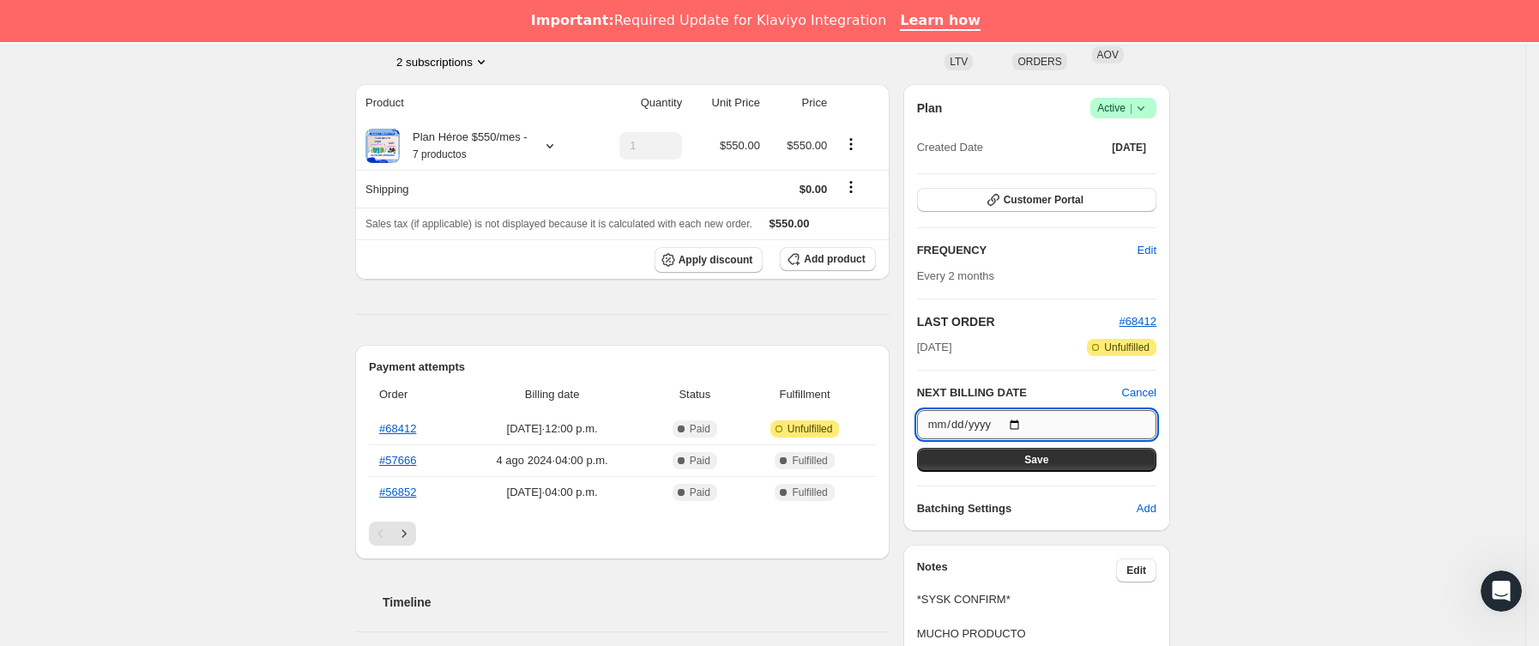
click at [1017, 422] on input "[DATE]" at bounding box center [1036, 424] width 239 height 29
type input "[DATE]"
click at [1002, 450] on button "Save" at bounding box center [1036, 460] width 239 height 24
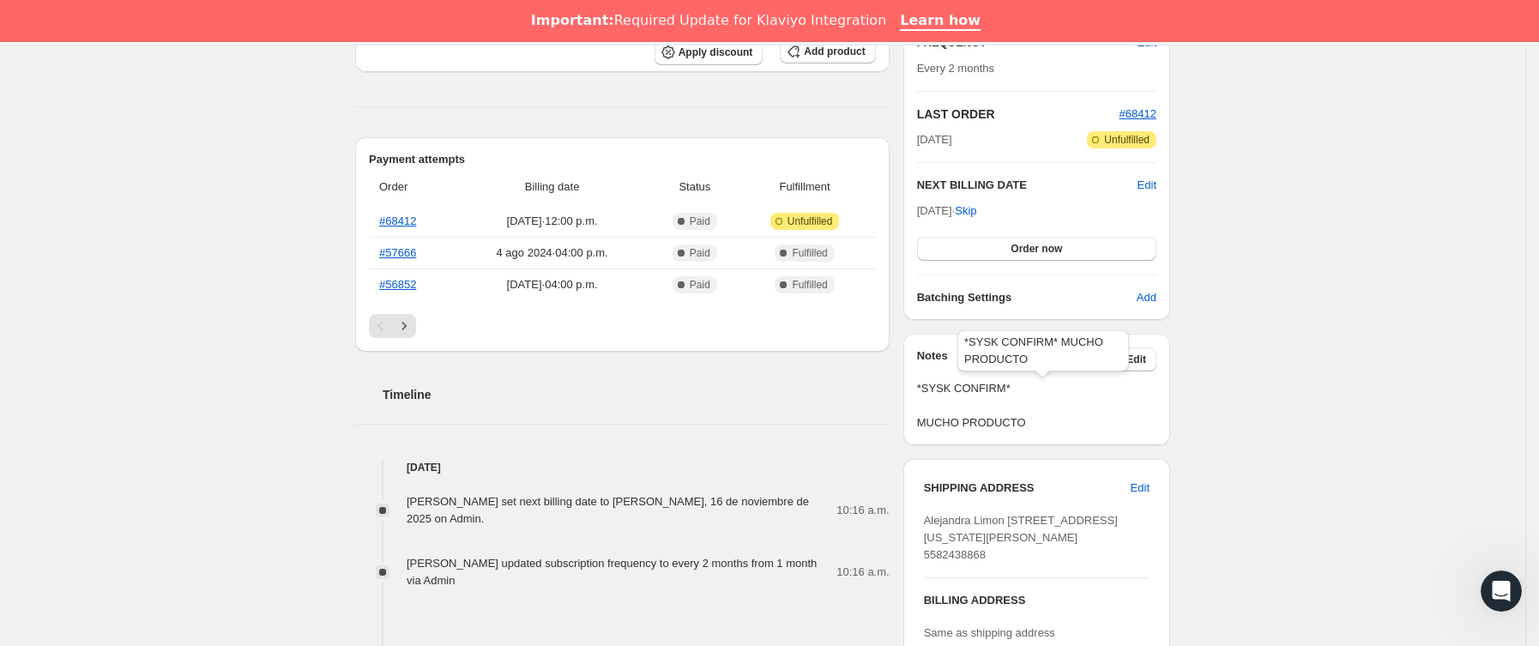
scroll to position [515, 0]
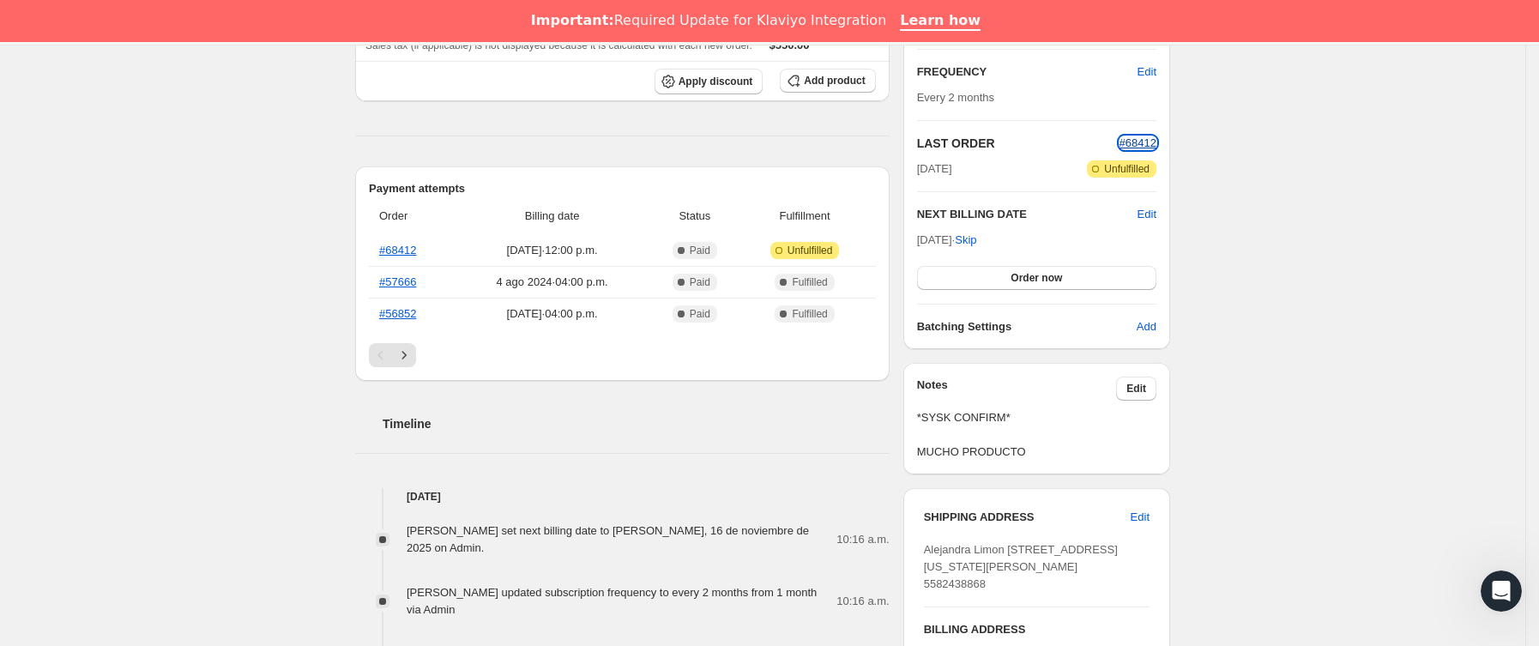
click at [1146, 142] on span "#68412" at bounding box center [1137, 142] width 37 height 13
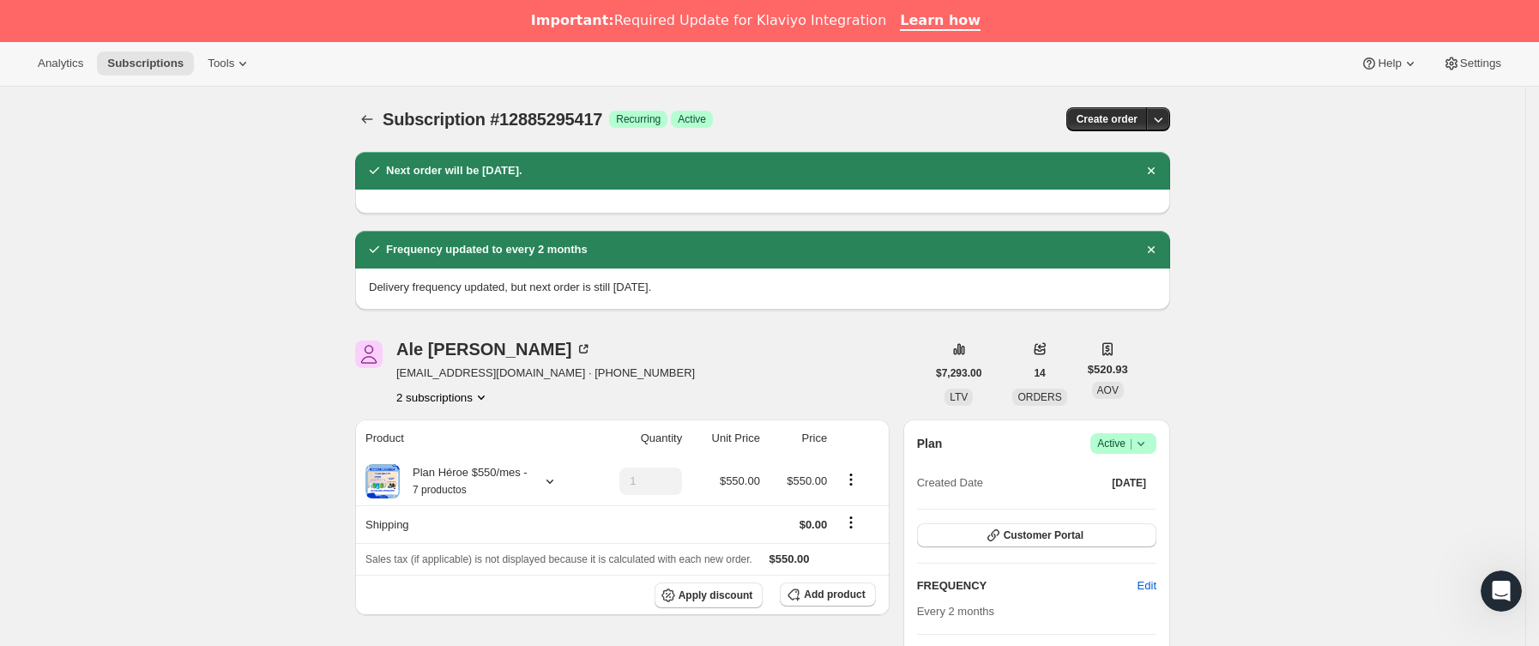
scroll to position [0, 0]
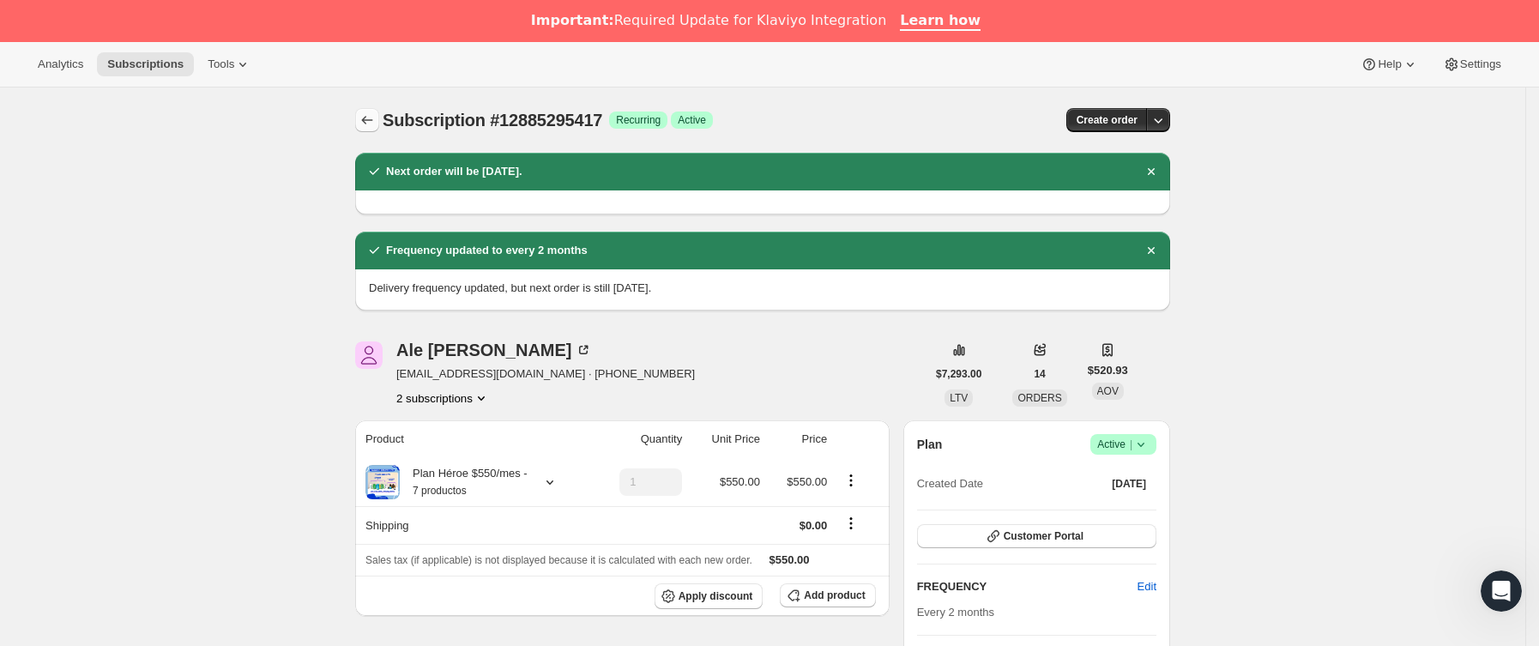
click at [366, 109] on button "Subscriptions" at bounding box center [367, 120] width 24 height 24
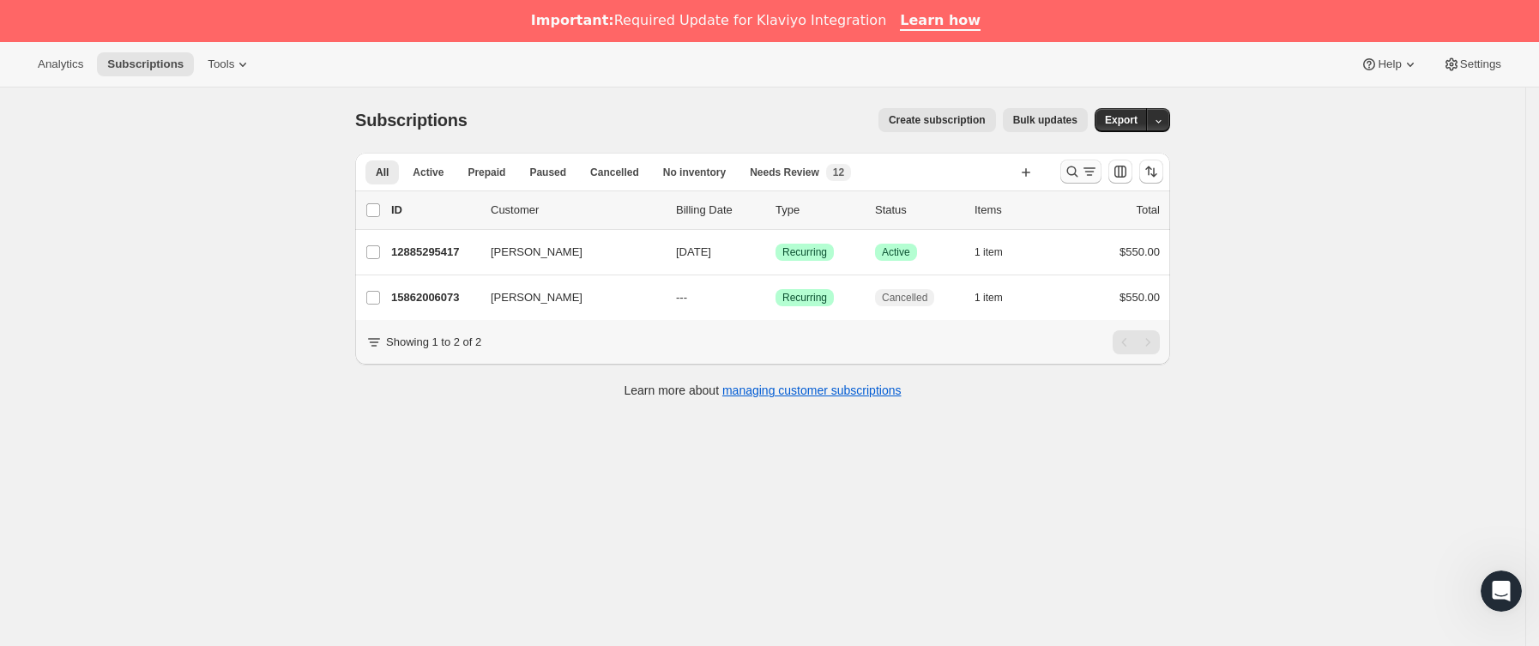
click at [1078, 165] on icon "Buscar y filtrar resultados" at bounding box center [1072, 171] width 17 height 17
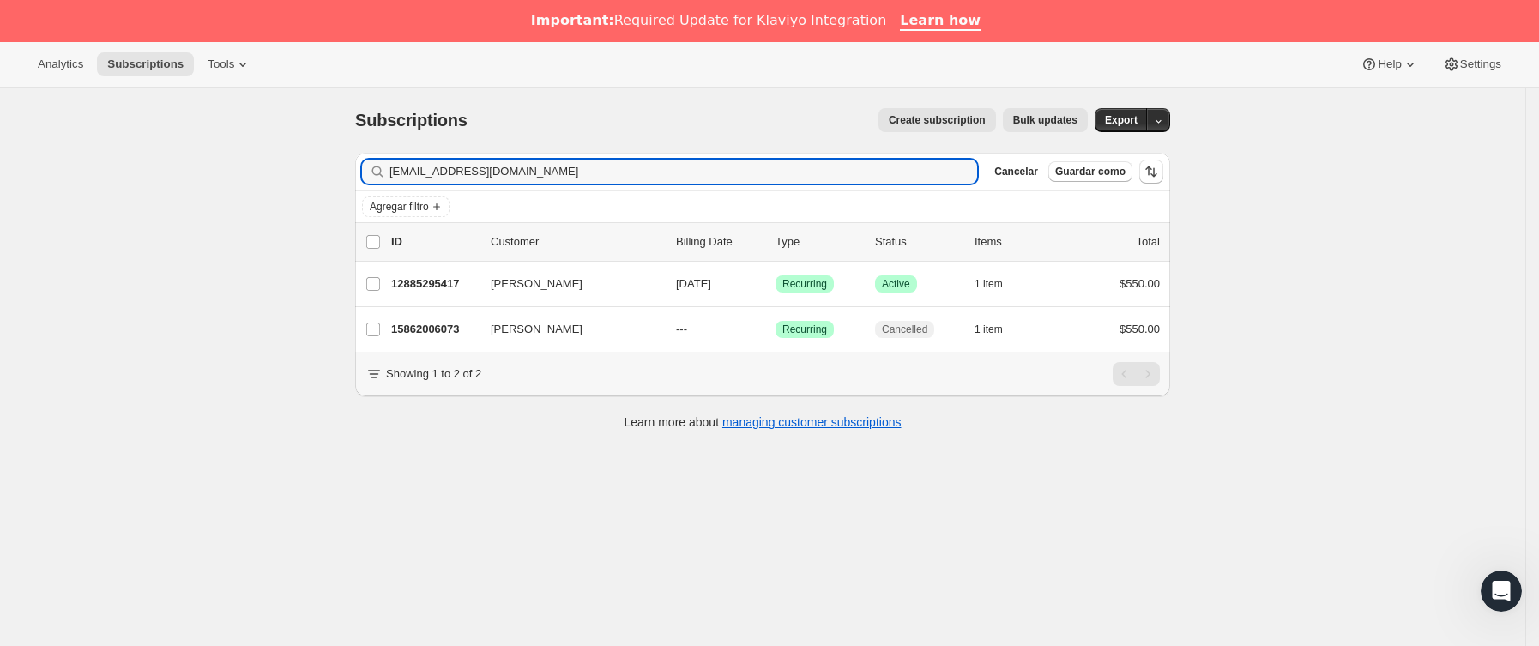
click at [168, 202] on div "Subscriptions. Esta página está lista Subscriptions Create subscription Bulk up…" at bounding box center [762, 410] width 1525 height 646
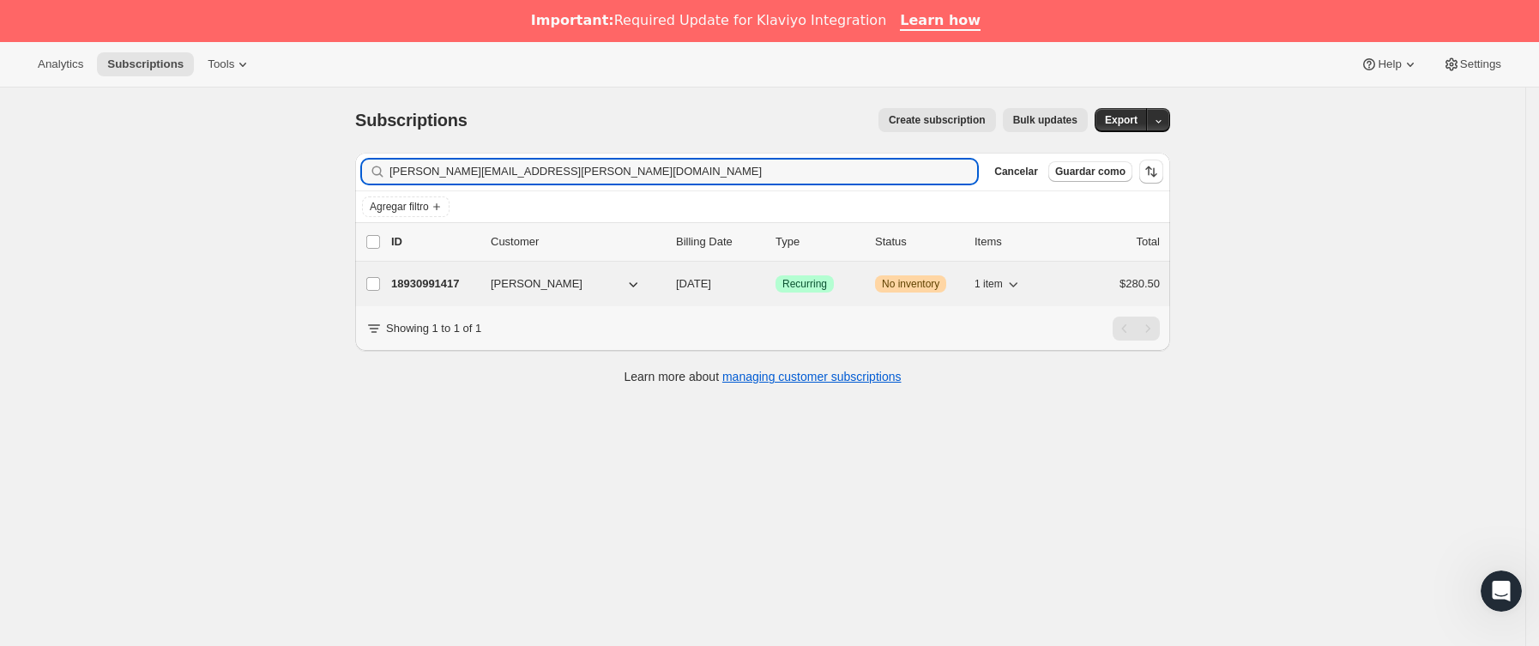
type input "[PERSON_NAME][EMAIL_ADDRESS][PERSON_NAME][DOMAIN_NAME]"
click at [474, 283] on p "18930991417" at bounding box center [434, 283] width 86 height 17
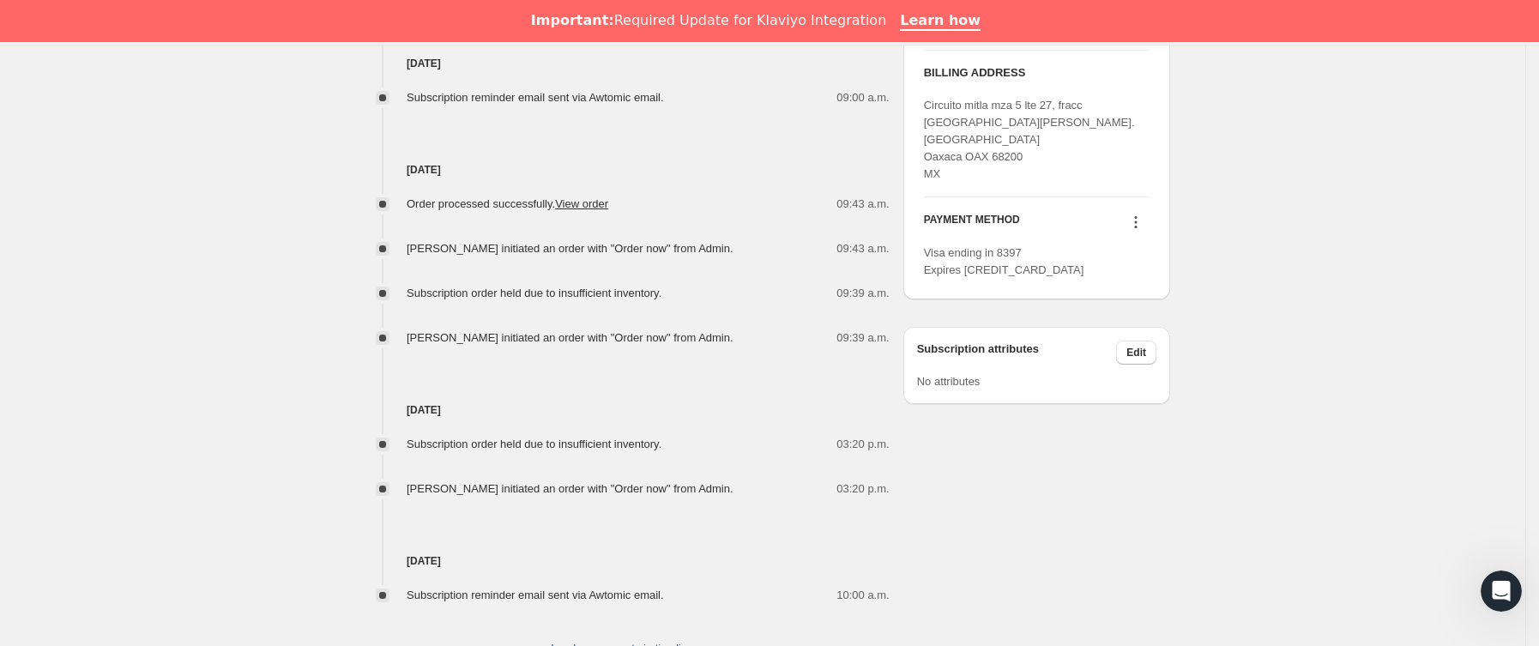
scroll to position [1029, 0]
click at [1140, 228] on icon at bounding box center [1135, 219] width 17 height 17
click at [1181, 288] on span "Send link to update card" at bounding box center [1142, 288] width 120 height 13
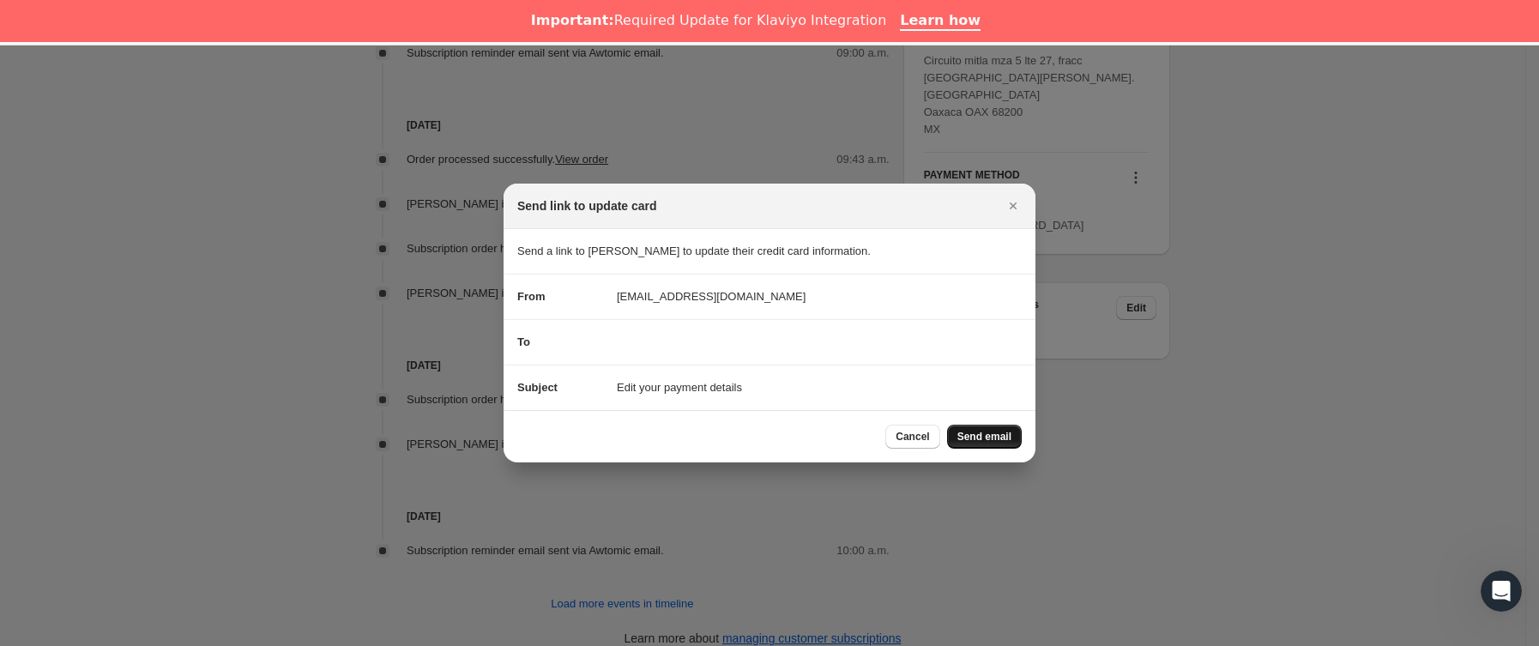
click at [981, 432] on span "Send email" at bounding box center [984, 437] width 54 height 14
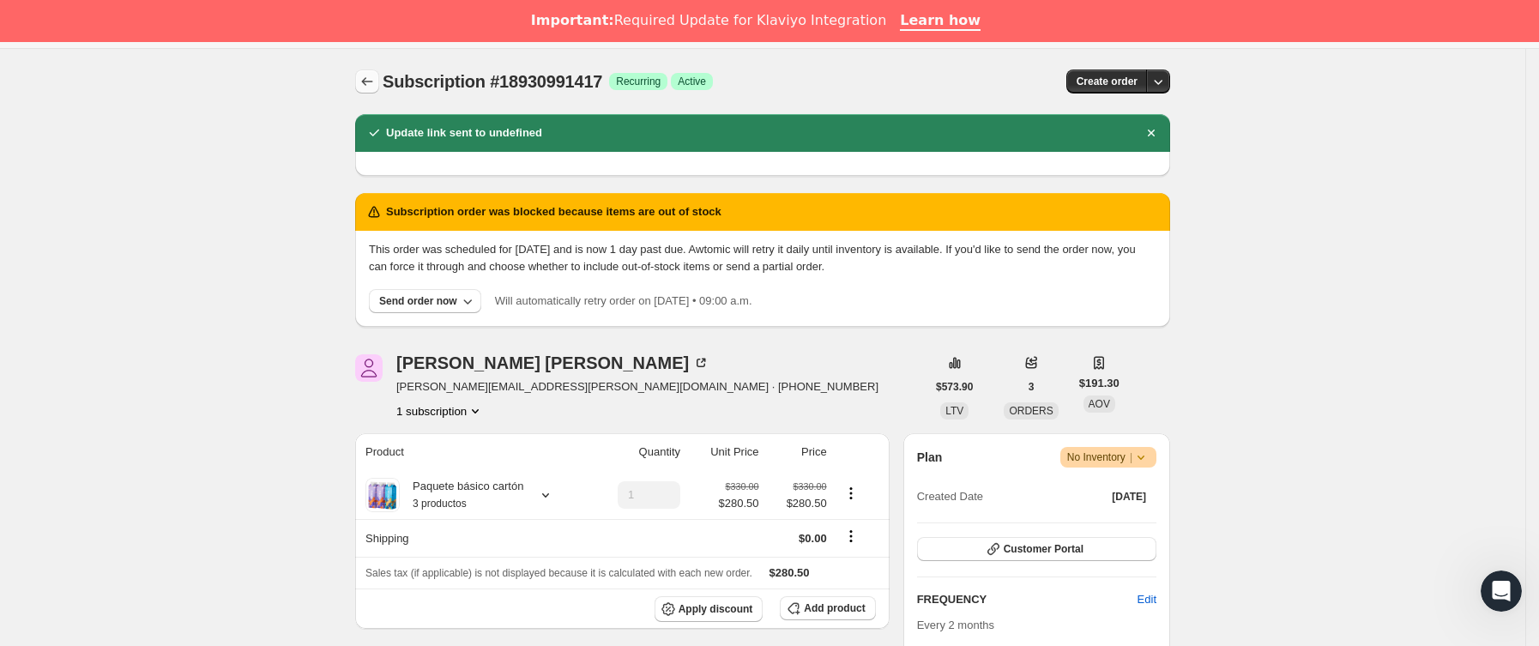
scroll to position [0, 0]
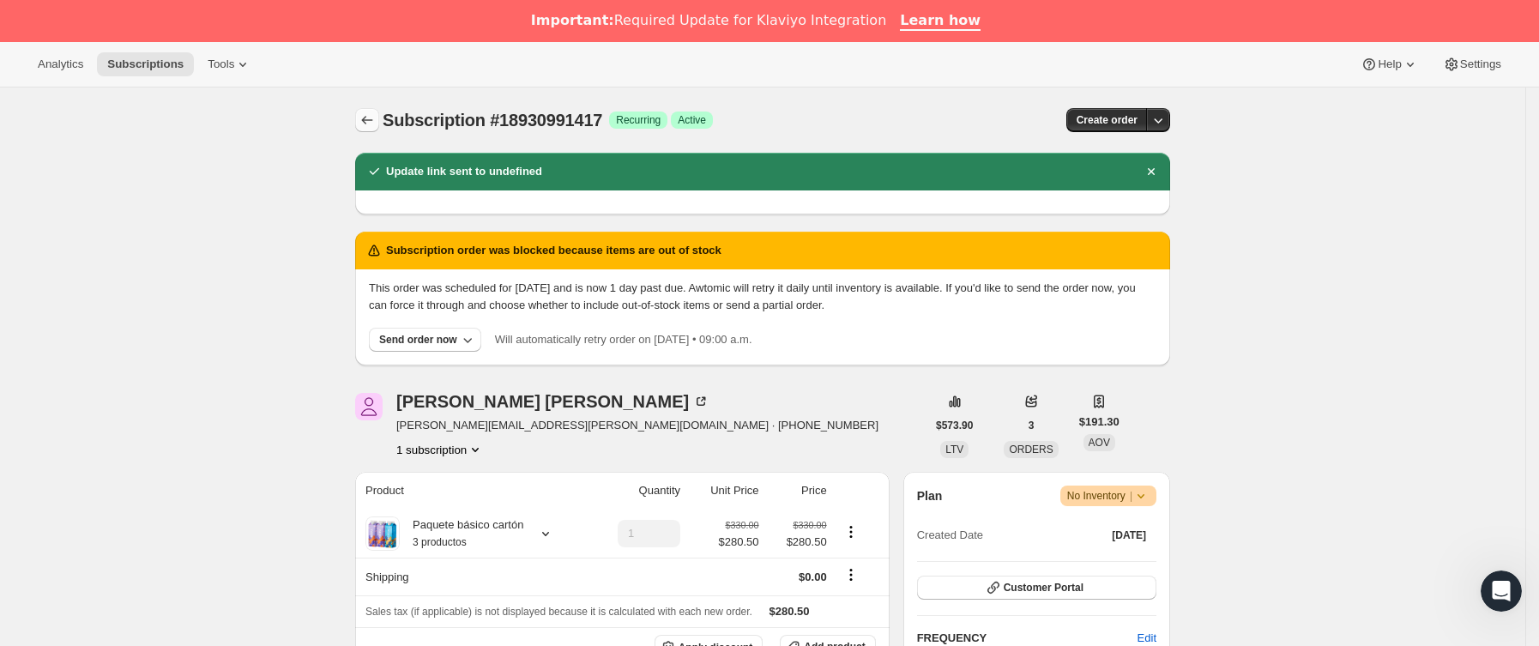
click at [365, 129] on icon "Subscriptions" at bounding box center [367, 120] width 17 height 17
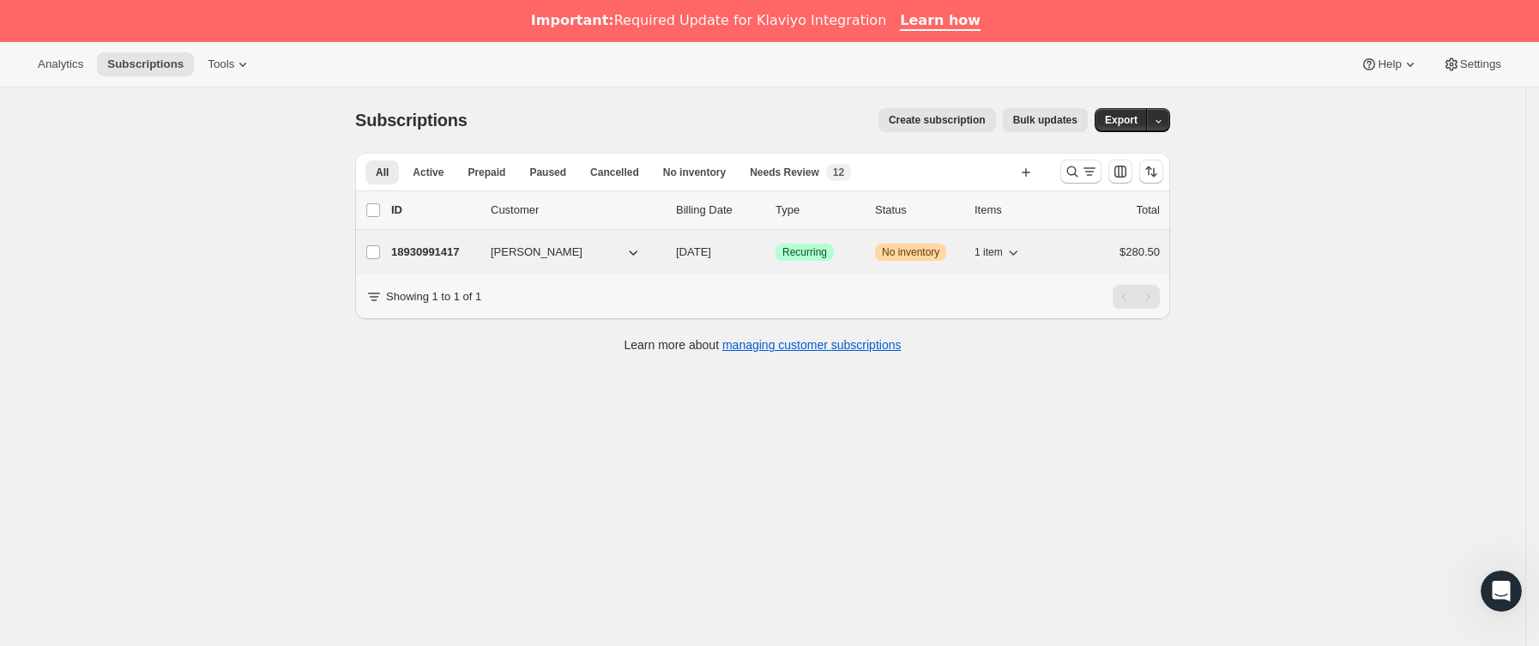
click at [500, 253] on span "[PERSON_NAME]" at bounding box center [537, 252] width 92 height 17
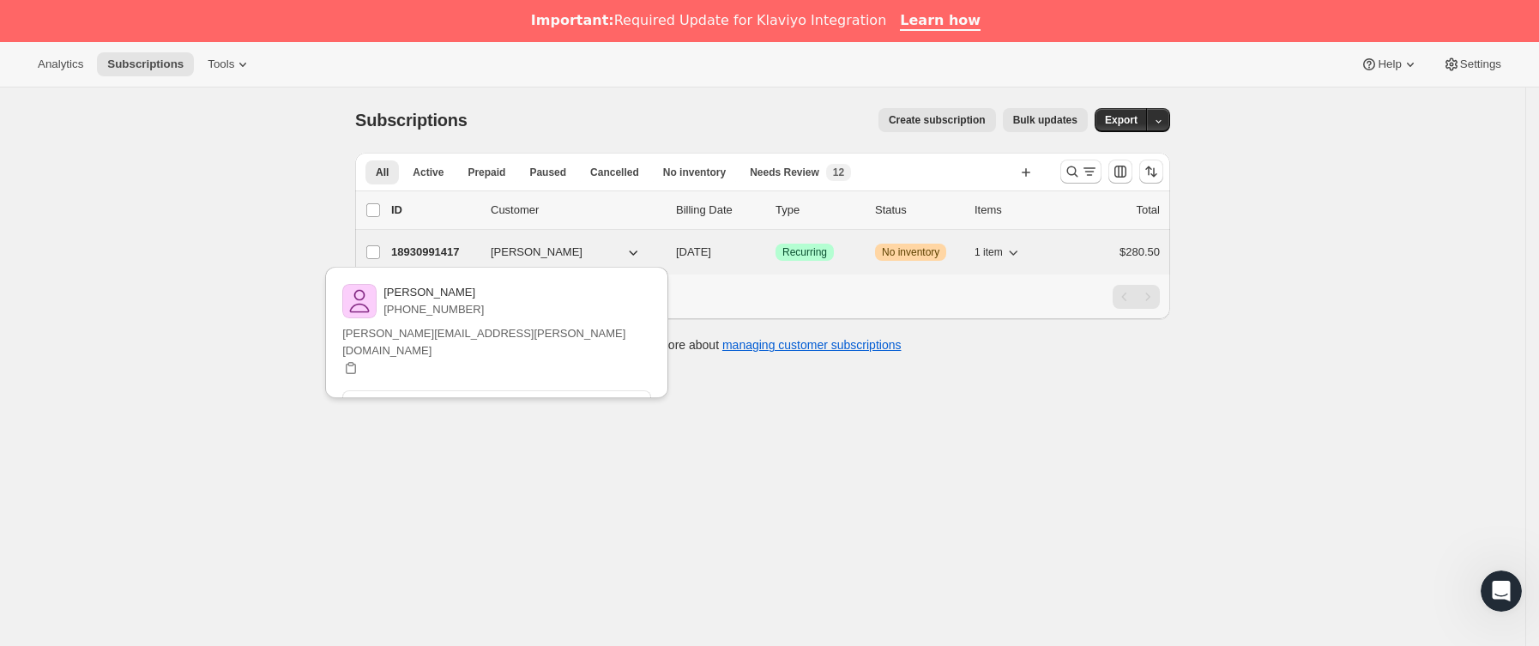
click at [477, 247] on p "18930991417" at bounding box center [434, 252] width 86 height 17
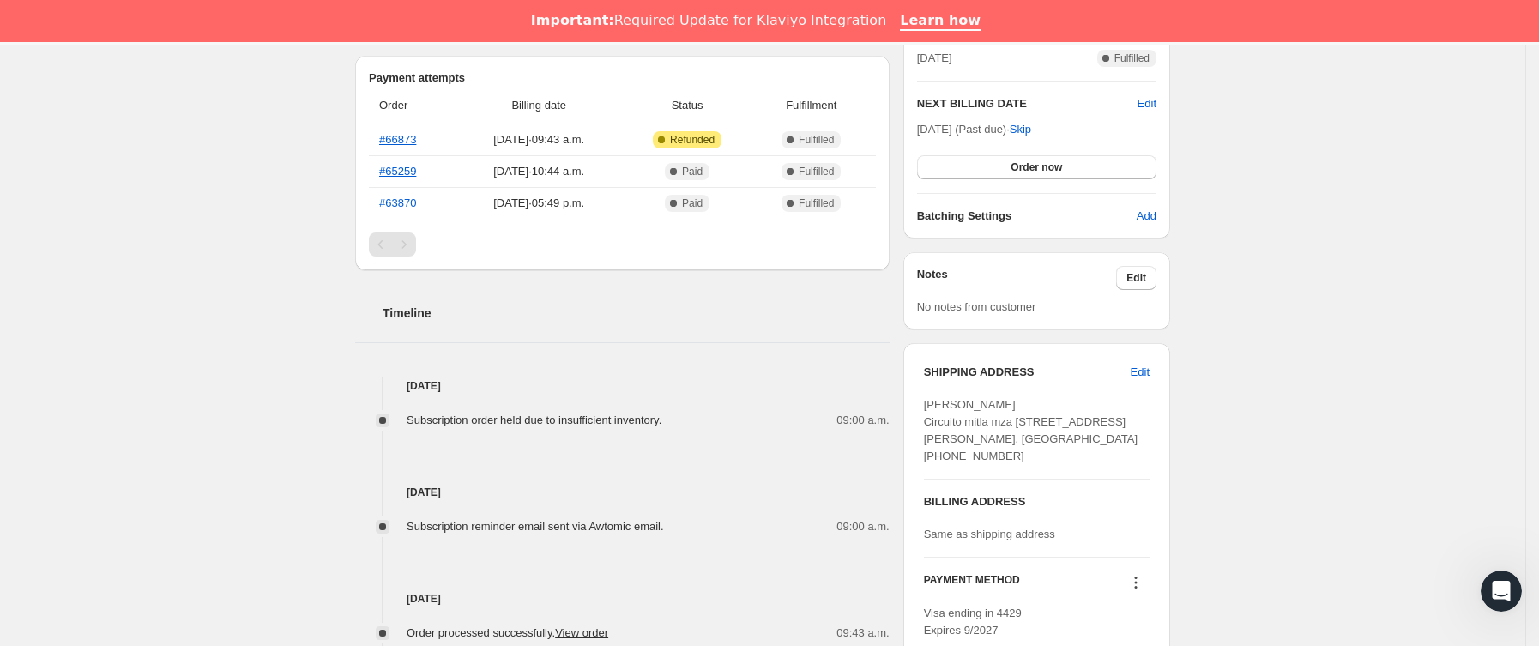
scroll to position [643, 0]
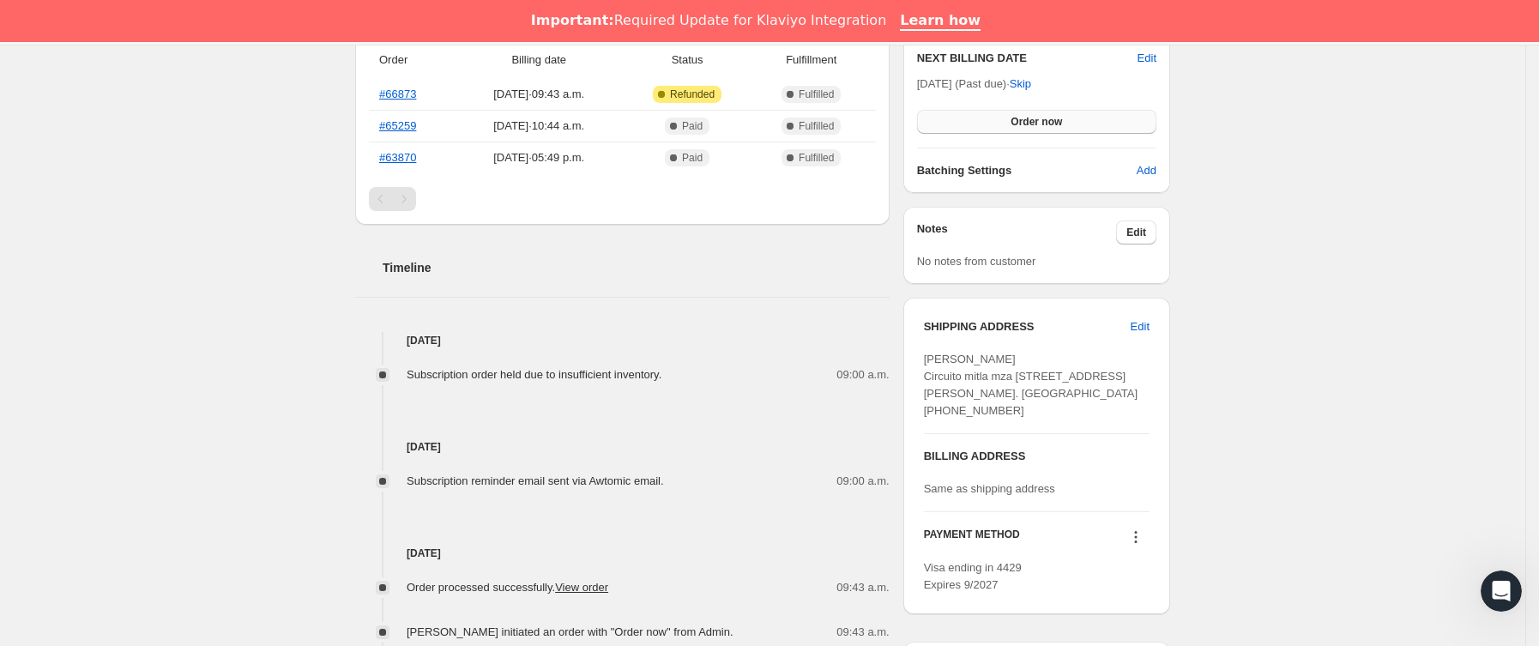
click at [1043, 121] on span "Order now" at bounding box center [1035, 122] width 51 height 14
click at [1043, 121] on span "Click to confirm" at bounding box center [1037, 122] width 78 height 14
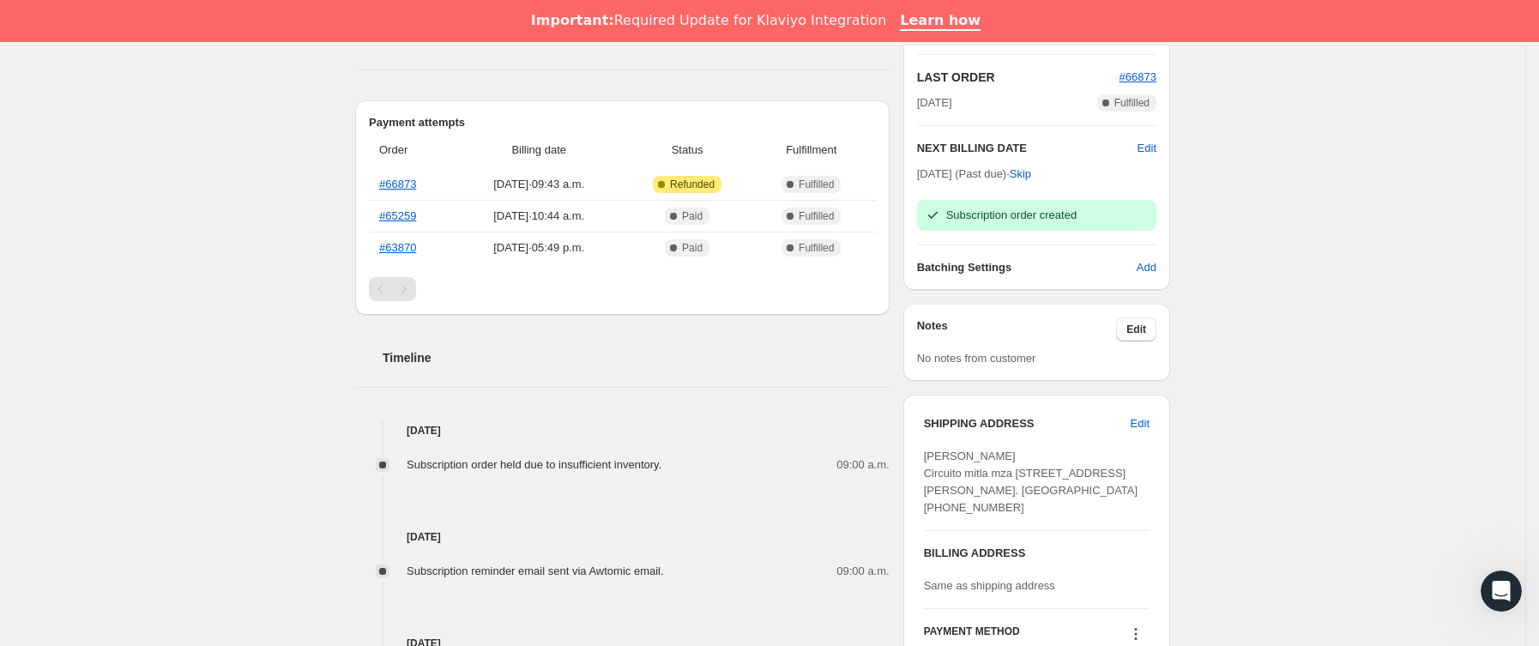
scroll to position [515, 0]
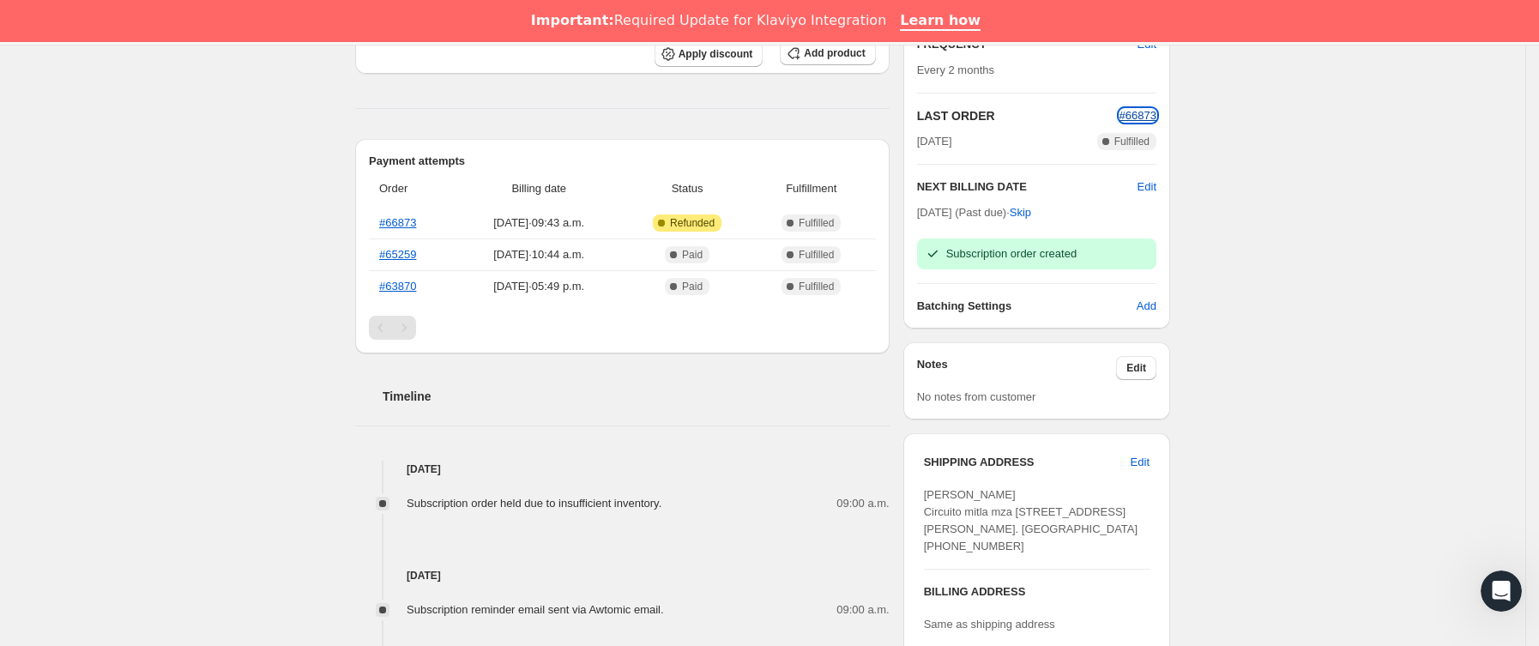
click at [1140, 118] on span "#66873" at bounding box center [1137, 115] width 37 height 13
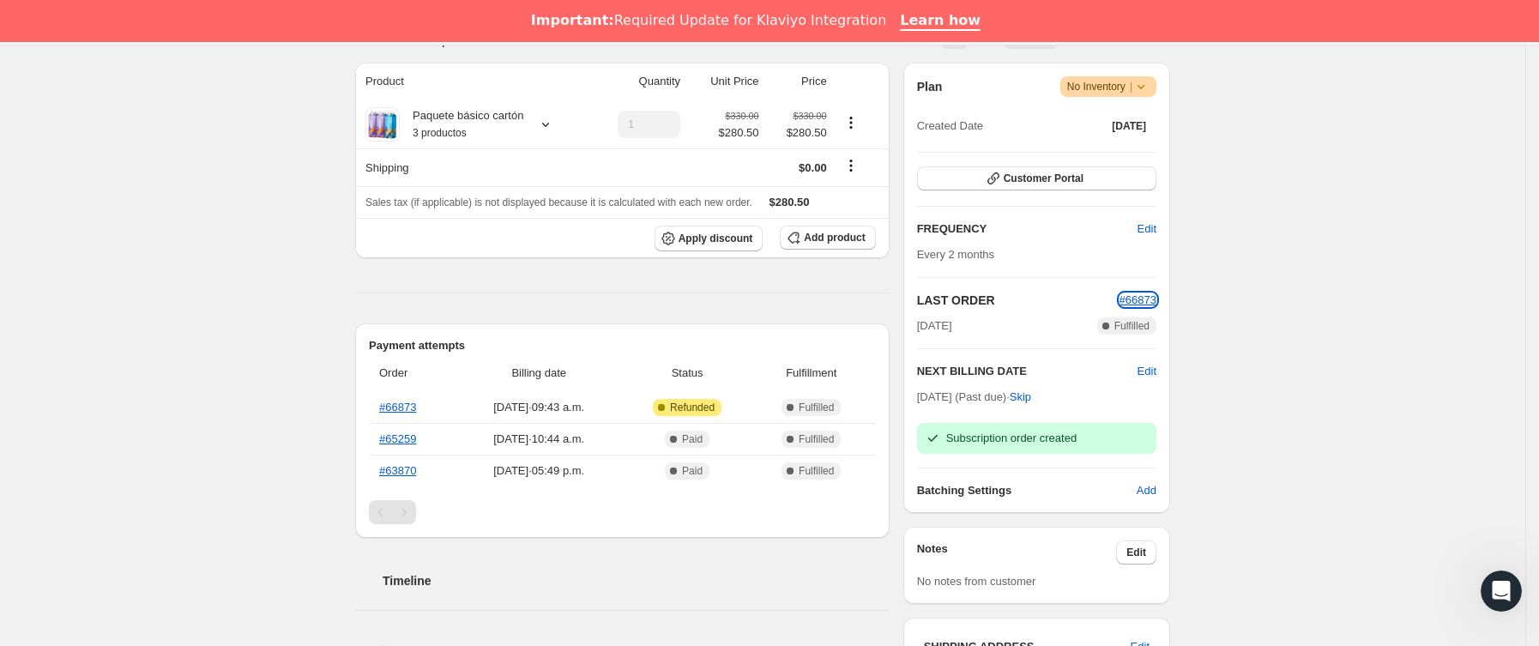
scroll to position [0, 0]
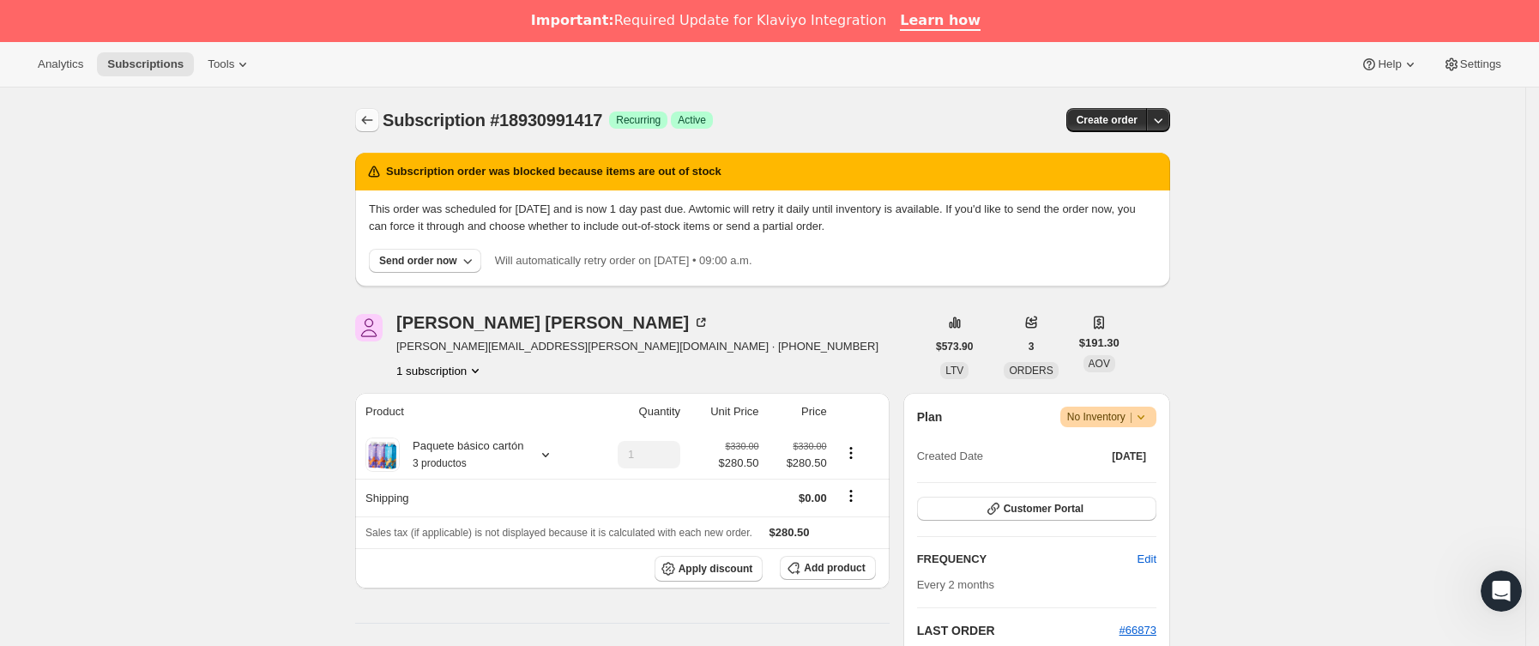
click at [368, 113] on icon "Subscriptions" at bounding box center [367, 120] width 17 height 17
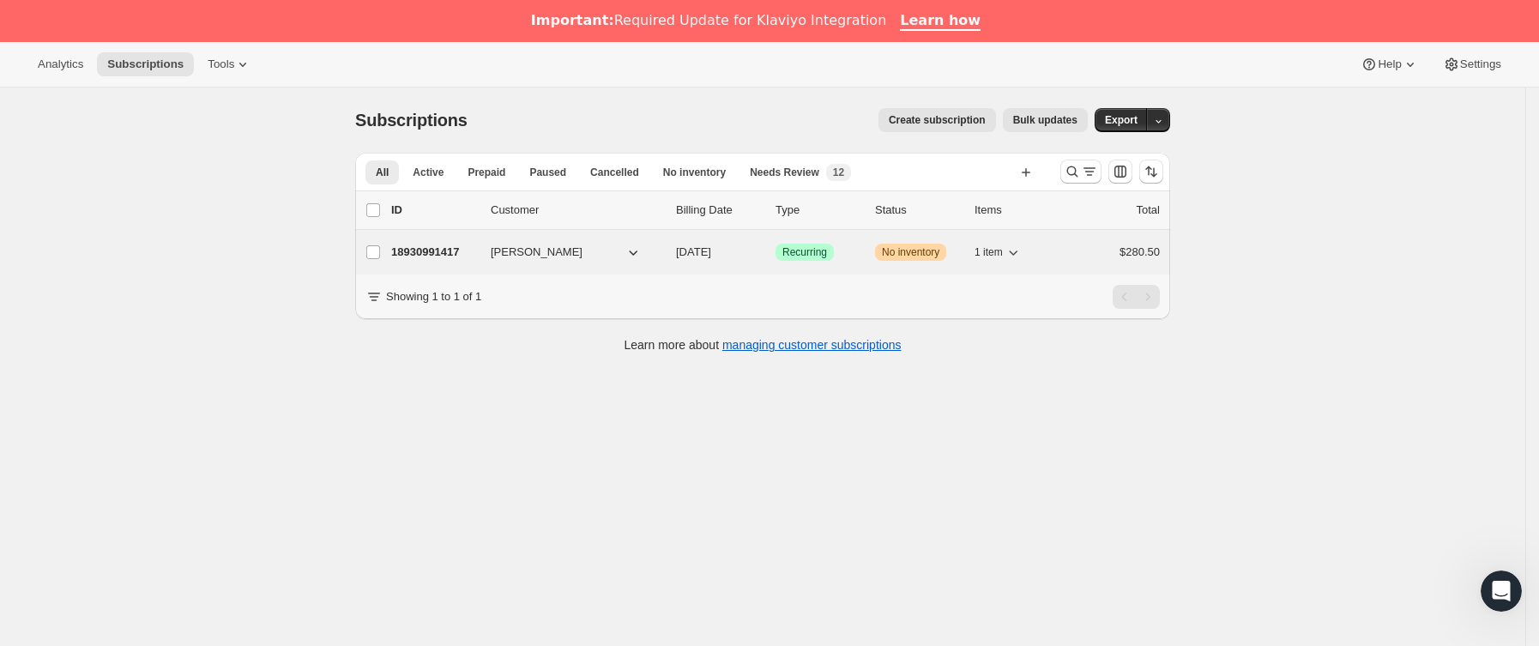
click at [487, 261] on div "18930991417 [PERSON_NAME] [DATE] Logrado Recurring Advertencia No inventory 1 i…" at bounding box center [775, 252] width 769 height 24
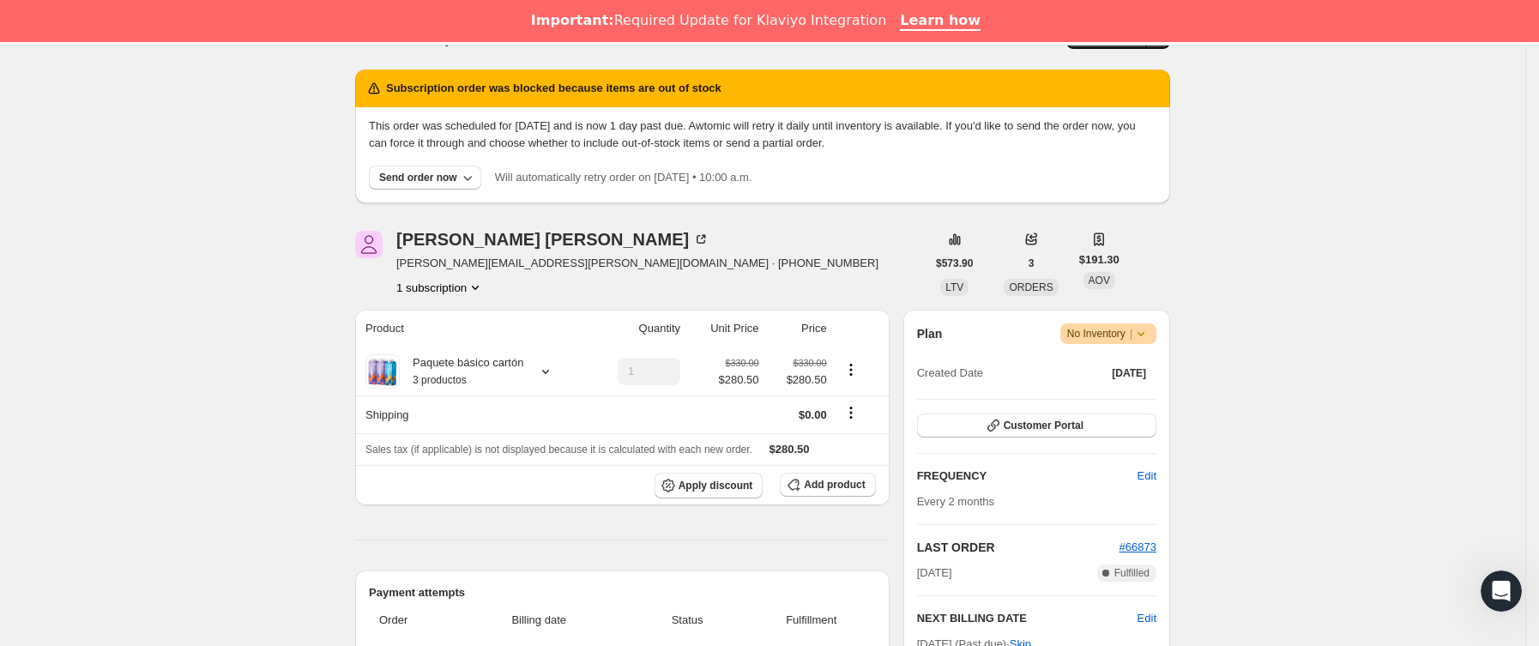
scroll to position [129, 0]
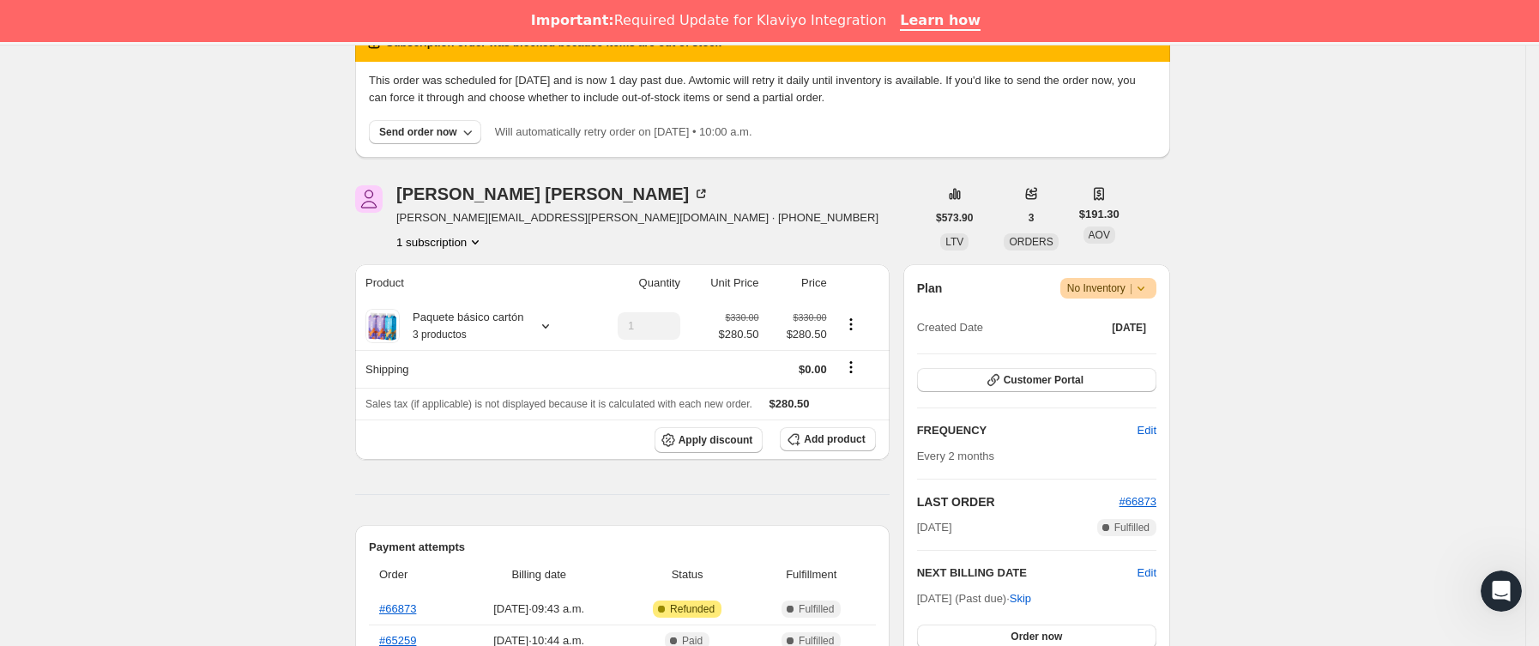
click at [1146, 286] on icon at bounding box center [1140, 288] width 17 height 17
click at [1138, 338] on button "Cancel subscription" at bounding box center [1114, 351] width 107 height 27
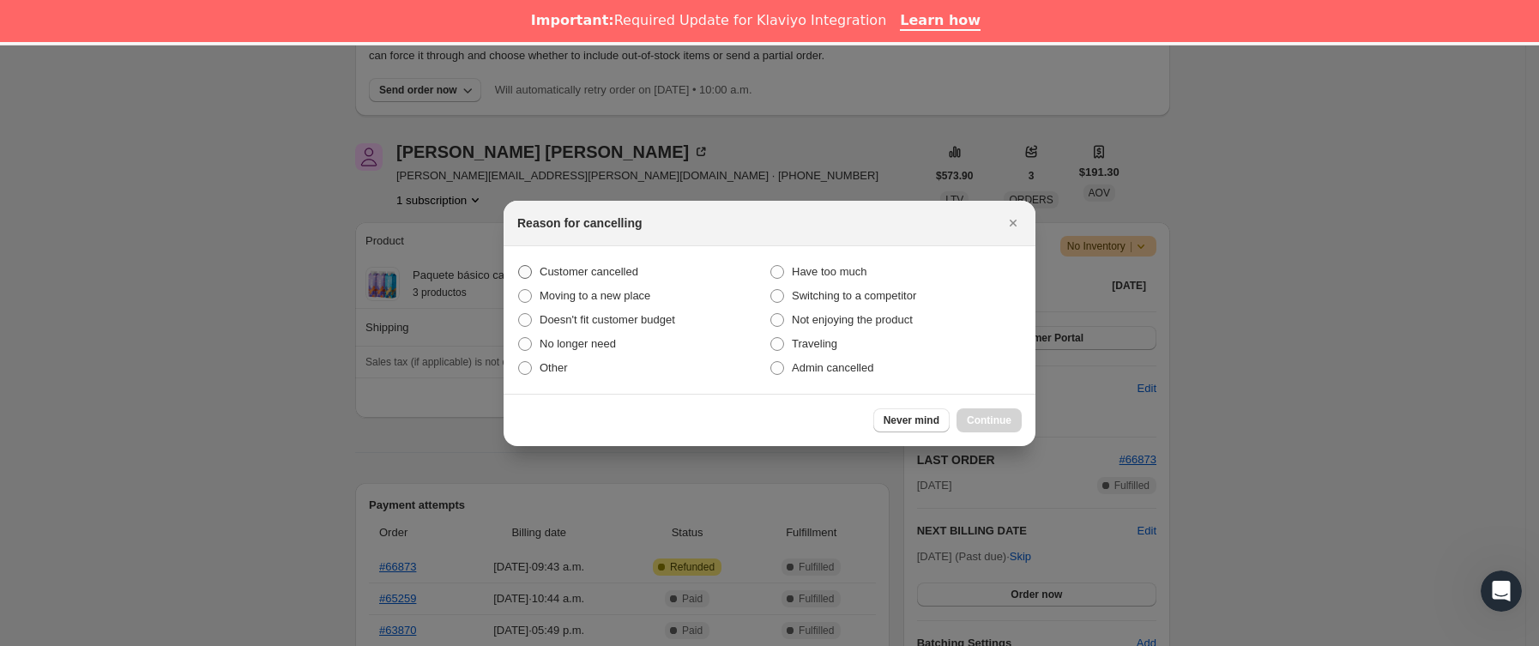
click at [577, 266] on span "Customer cancelled" at bounding box center [589, 271] width 99 height 13
click at [519, 266] on input "Customer cancelled" at bounding box center [518, 265] width 1 height 1
radio input "true"
click at [1010, 423] on span "Continue" at bounding box center [989, 420] width 45 height 14
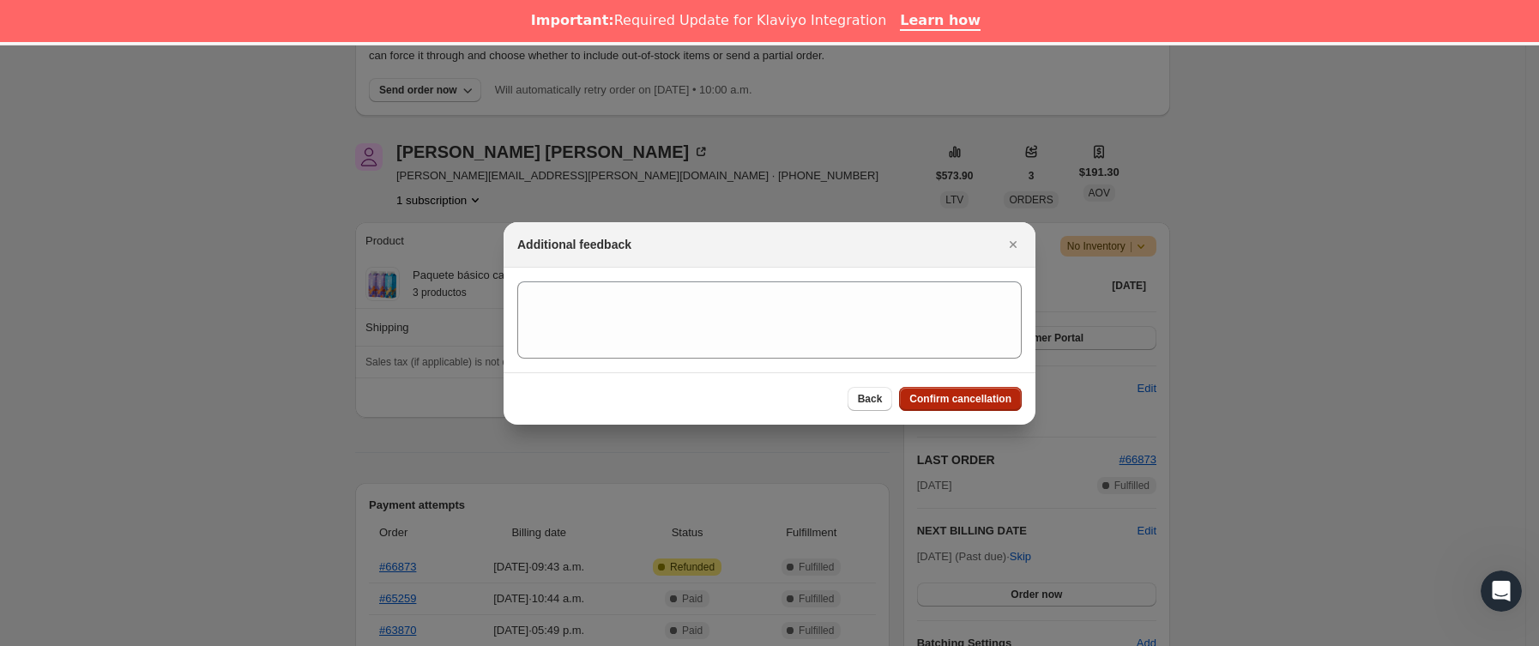
click at [992, 399] on span "Confirm cancellation" at bounding box center [960, 399] width 102 height 14
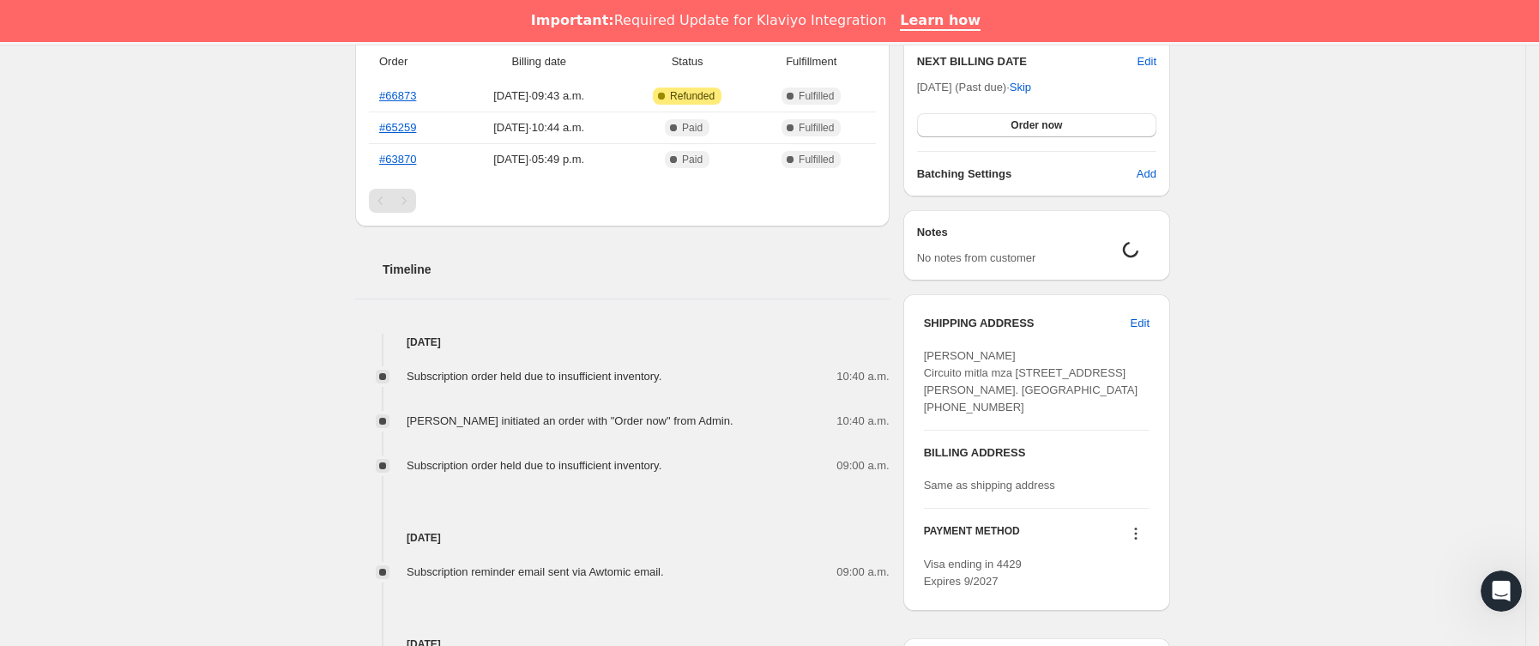
scroll to position [643, 0]
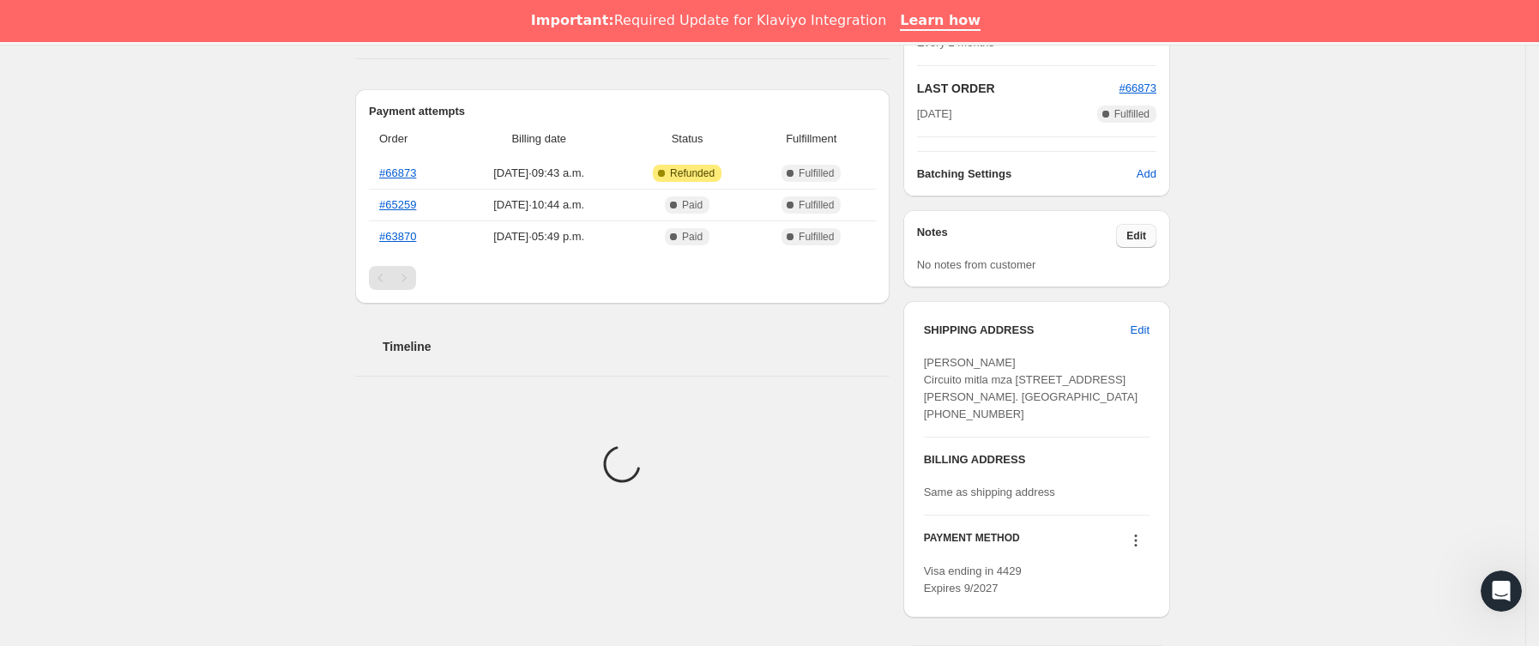
click at [1138, 235] on span "Edit" at bounding box center [1136, 236] width 20 height 14
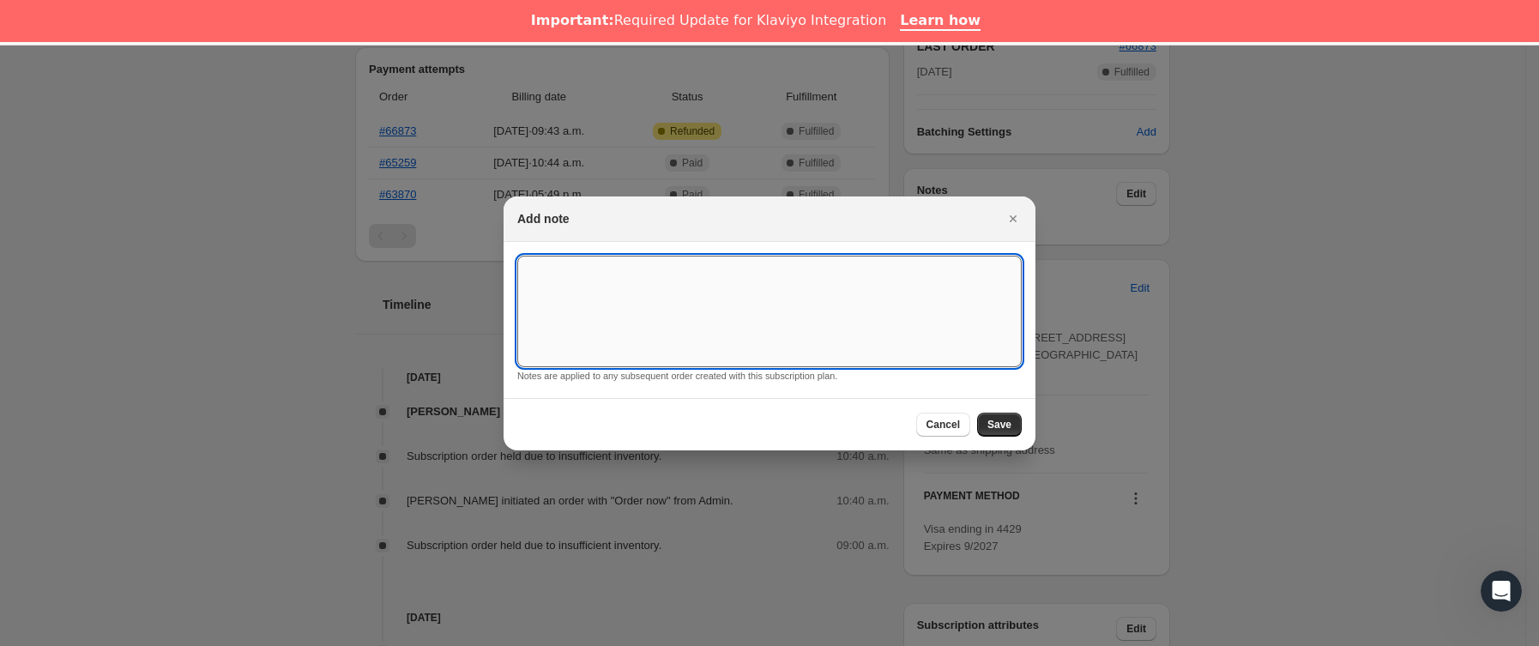
click at [736, 284] on textarea ":r74:" at bounding box center [769, 312] width 504 height 112
type textarea "fuera de stock"
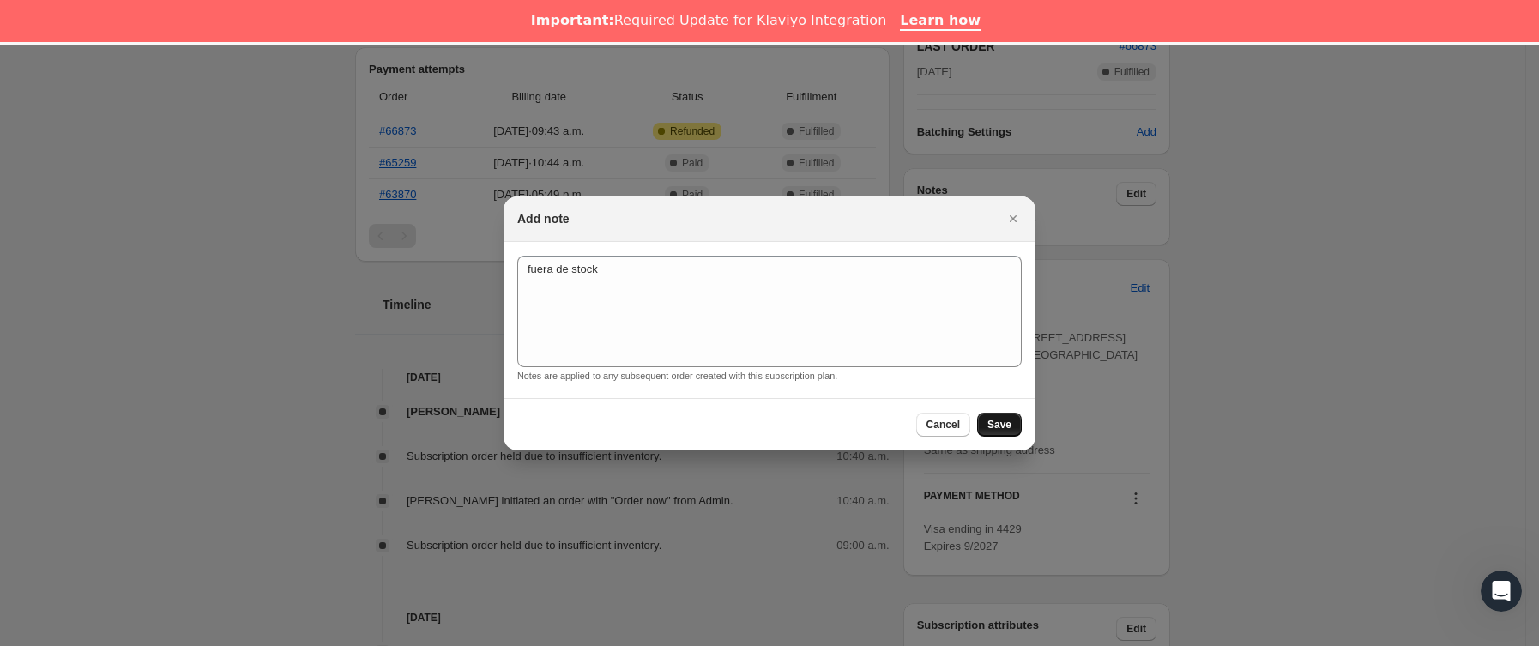
click at [986, 423] on button "Save" at bounding box center [999, 425] width 45 height 24
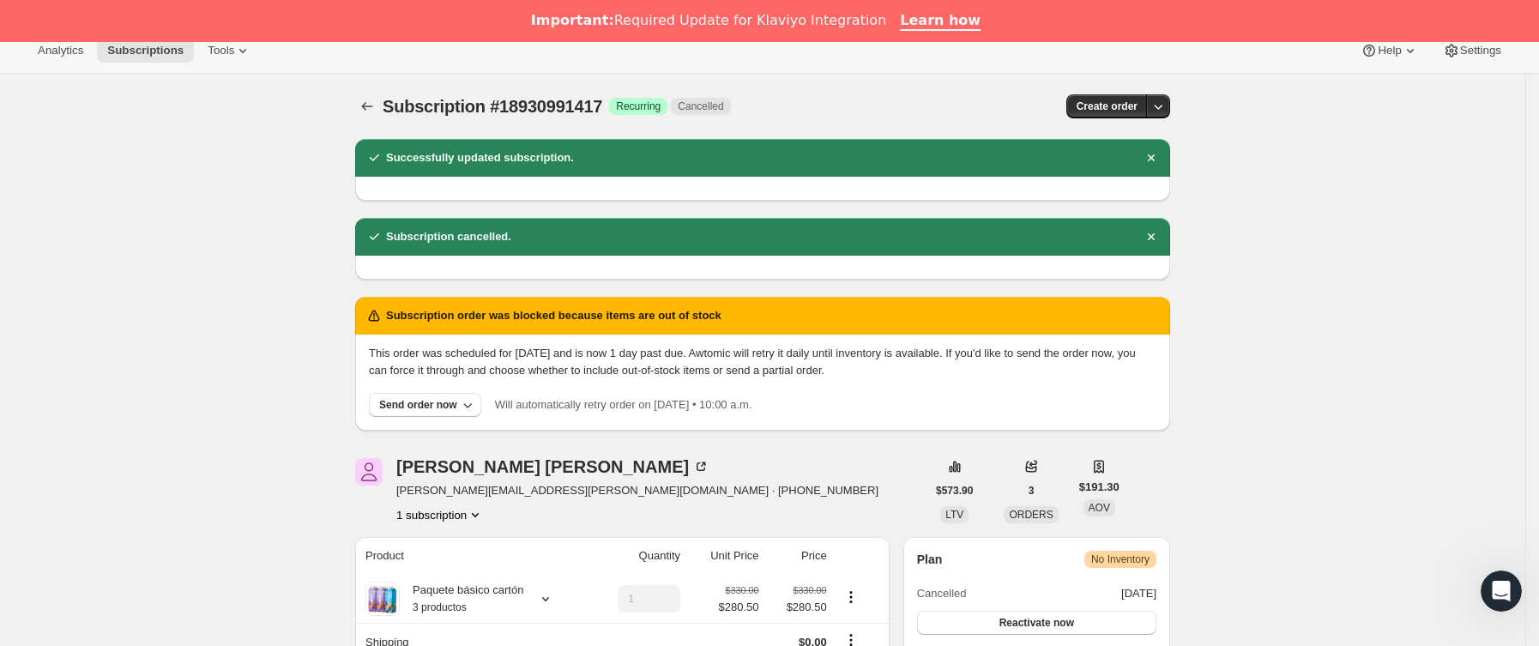
scroll to position [0, 0]
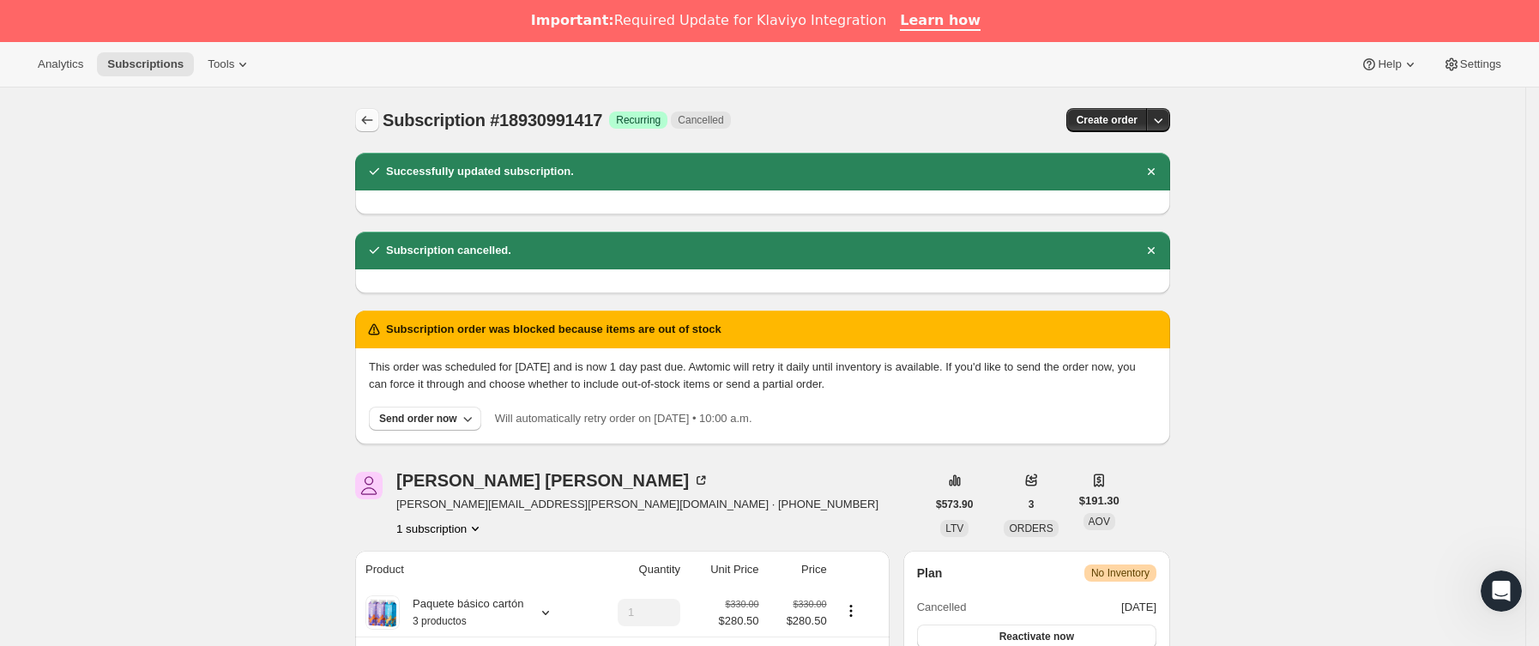
click at [374, 119] on icon "Subscriptions" at bounding box center [367, 120] width 17 height 17
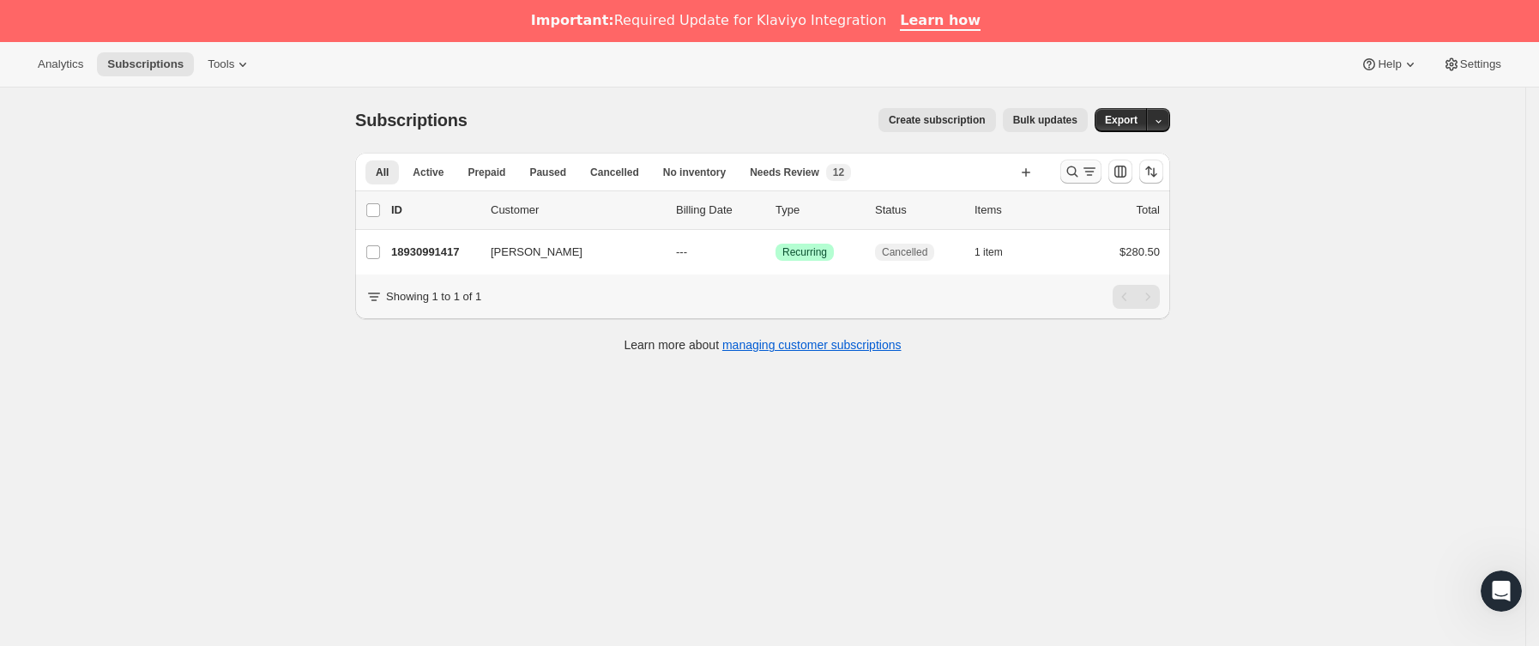
click at [1091, 166] on icon "Buscar y filtrar resultados" at bounding box center [1089, 171] width 17 height 17
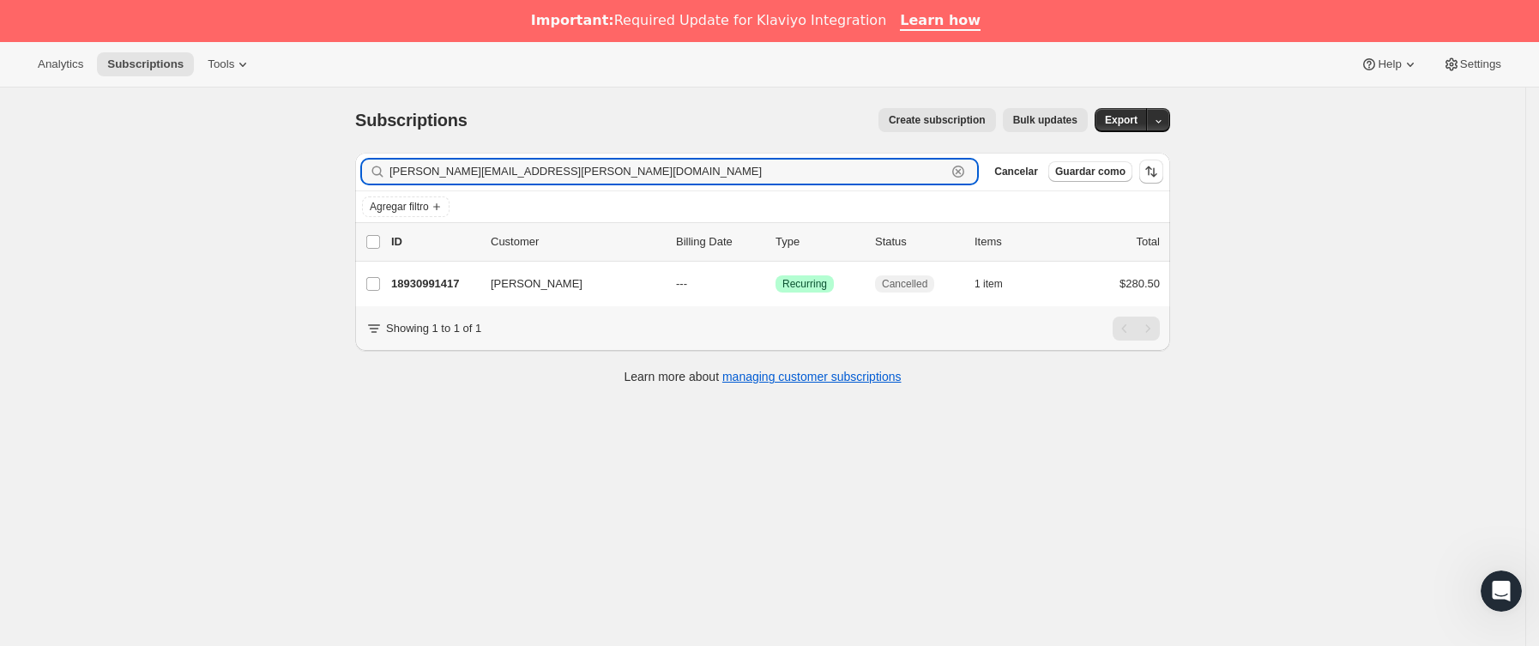
drag, startPoint x: 608, startPoint y: 170, endPoint x: 238, endPoint y: 188, distance: 371.0
click at [238, 188] on div "Subscriptions. Esta página está lista Subscriptions Create subscription Bulk up…" at bounding box center [762, 410] width 1525 height 646
paste input "[PERSON_NAME].esc"
type input "[PERSON_NAME][EMAIL_ADDRESS][DOMAIN_NAME]"
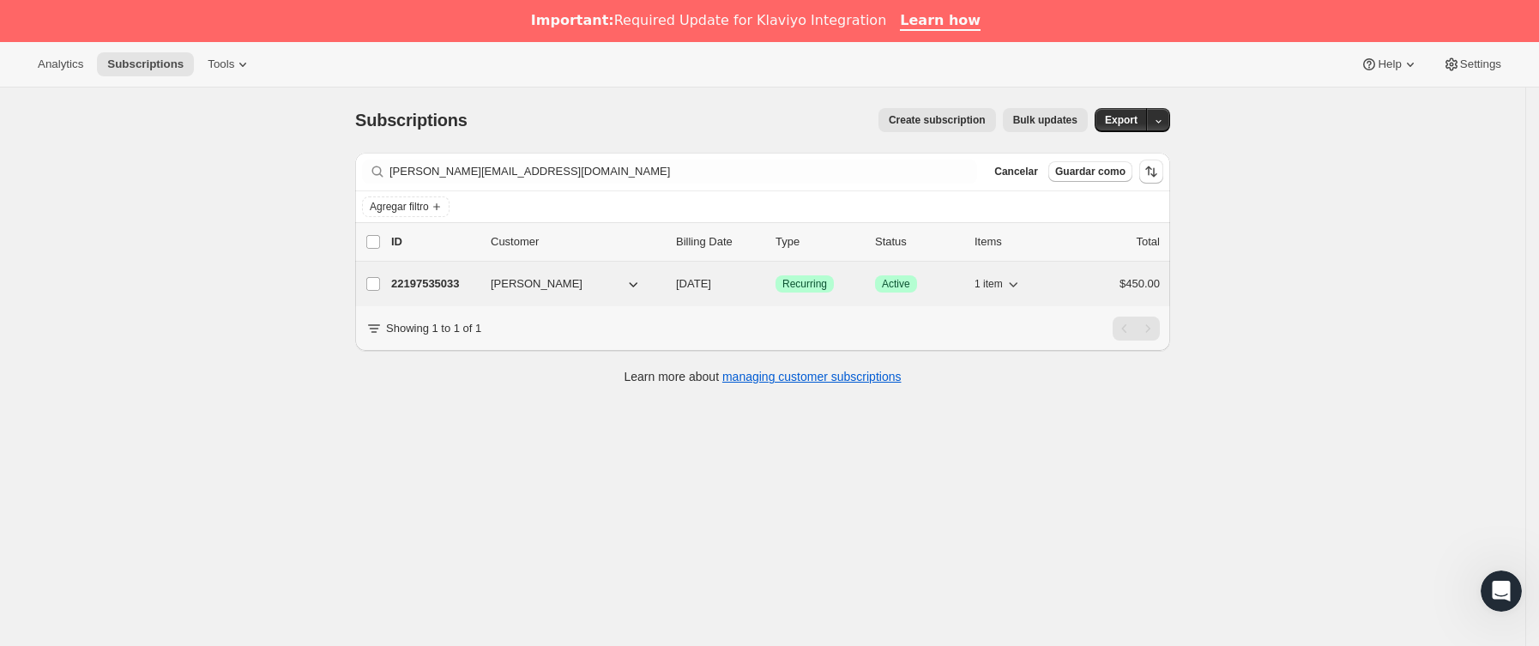
click at [485, 284] on div "22197535033 [PERSON_NAME] [DATE] Logrado Recurring Logrado Active 1 item $450.00" at bounding box center [775, 284] width 769 height 24
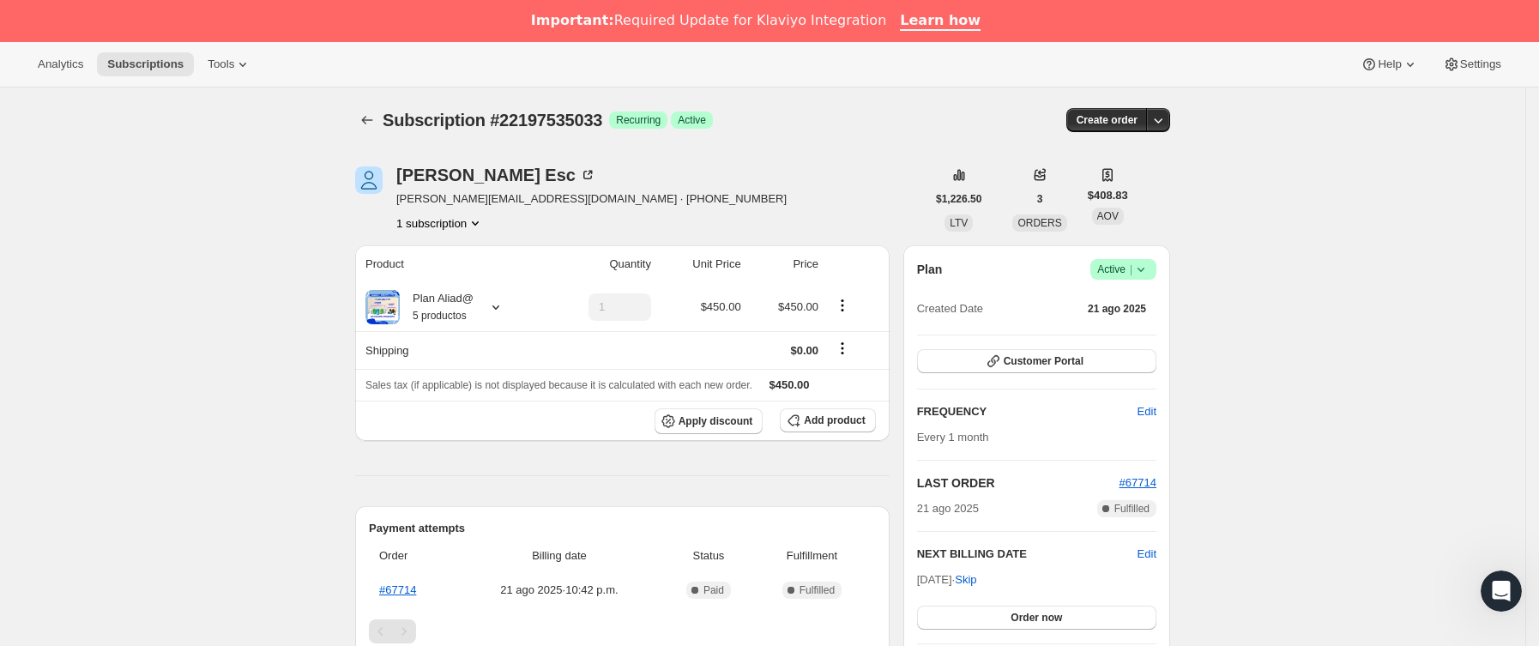
click at [1149, 271] on icon at bounding box center [1140, 269] width 17 height 17
click at [1136, 328] on span "Cancel subscription" at bounding box center [1131, 332] width 97 height 13
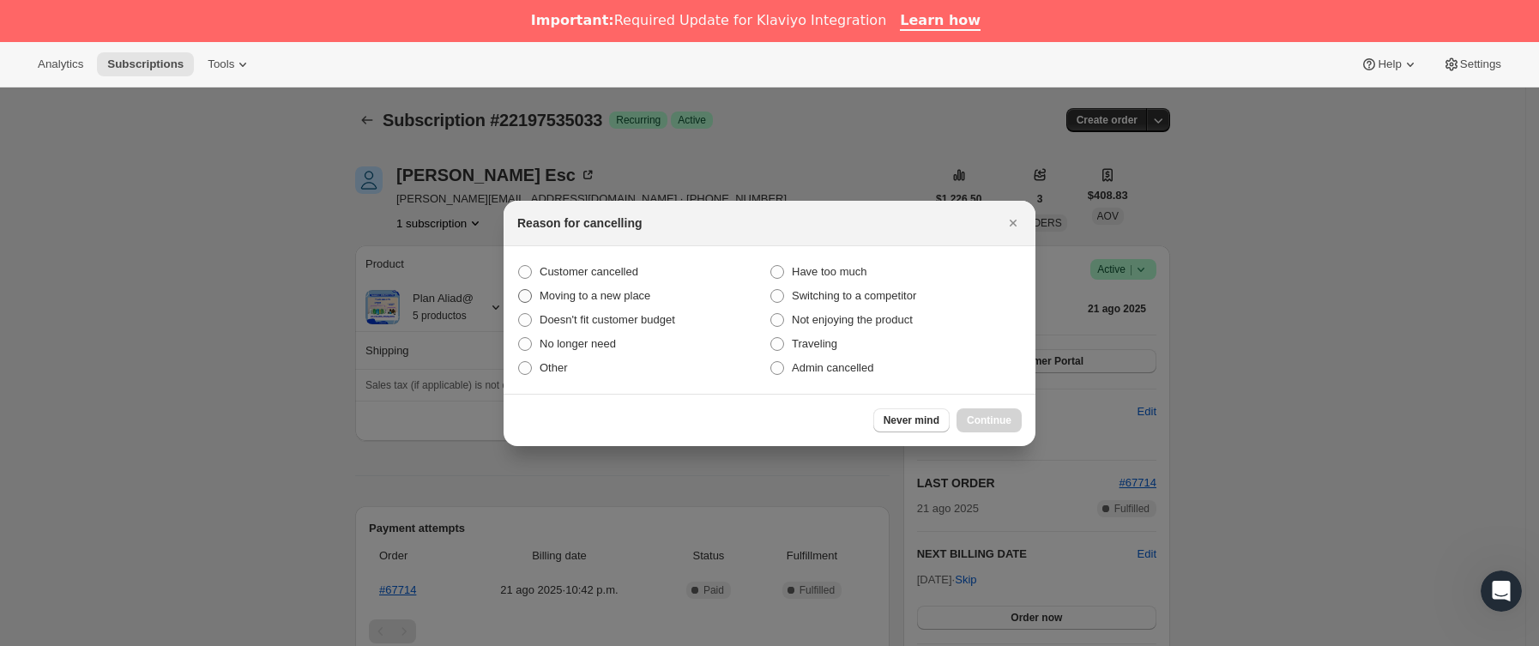
click at [569, 284] on label "Moving to a new place" at bounding box center [643, 296] width 252 height 24
click at [519, 289] on input "Moving to a new place" at bounding box center [518, 289] width 1 height 1
radio input "true"
click at [582, 279] on span "Customer cancelled" at bounding box center [589, 271] width 99 height 17
click at [519, 266] on input "Customer cancelled" at bounding box center [518, 265] width 1 height 1
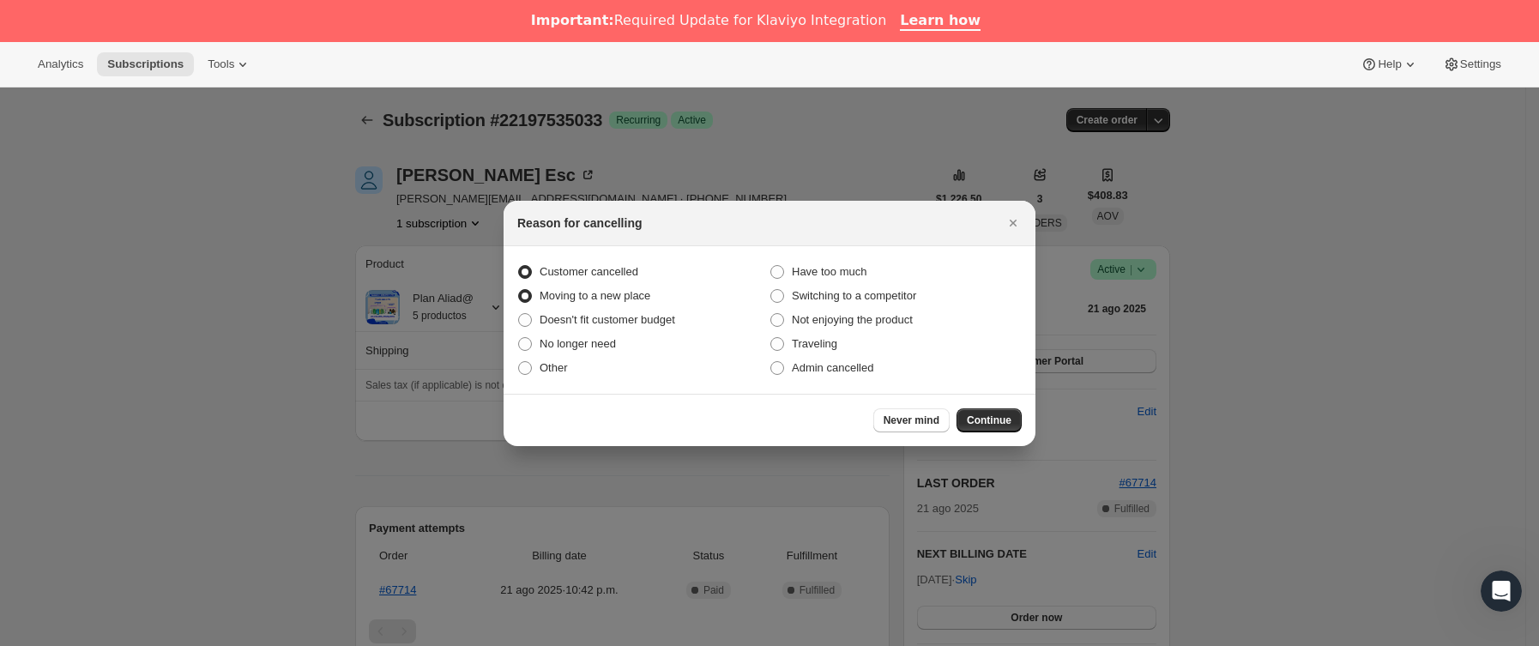
radio input "true"
radio input "false"
click at [992, 419] on span "Continue" at bounding box center [989, 420] width 45 height 14
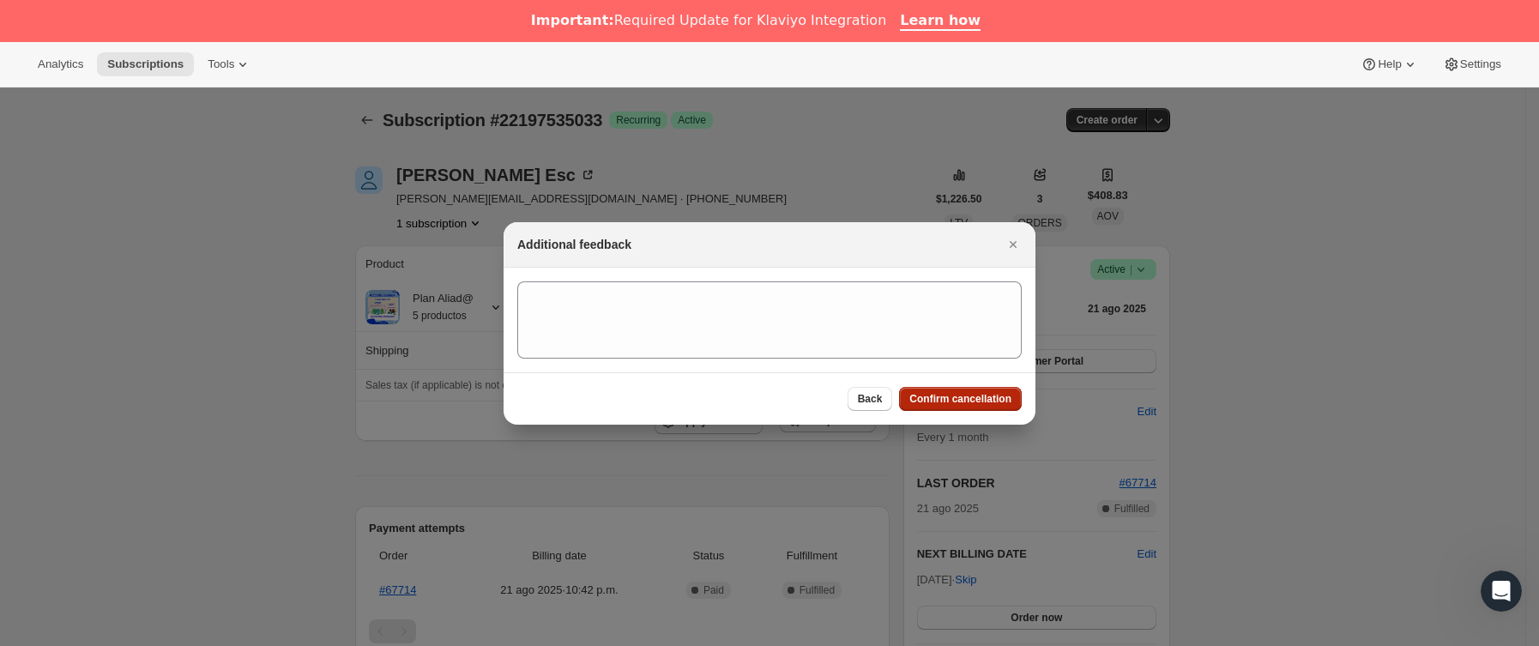
click at [976, 389] on button "Confirm cancellation" at bounding box center [960, 399] width 123 height 24
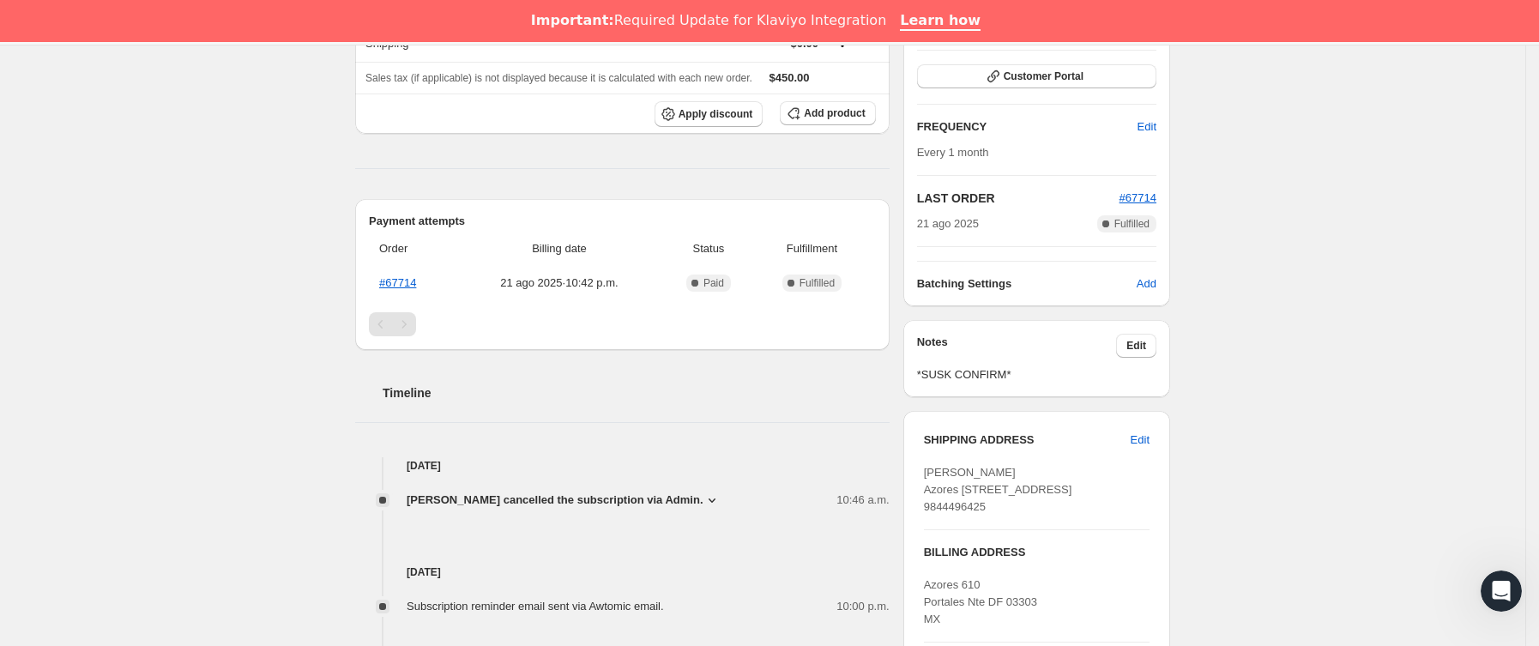
click at [1148, 335] on div "Notes Edit *SUSK CONFIRM*" at bounding box center [1036, 358] width 267 height 77
click at [1145, 341] on span "Edit" at bounding box center [1136, 346] width 20 height 14
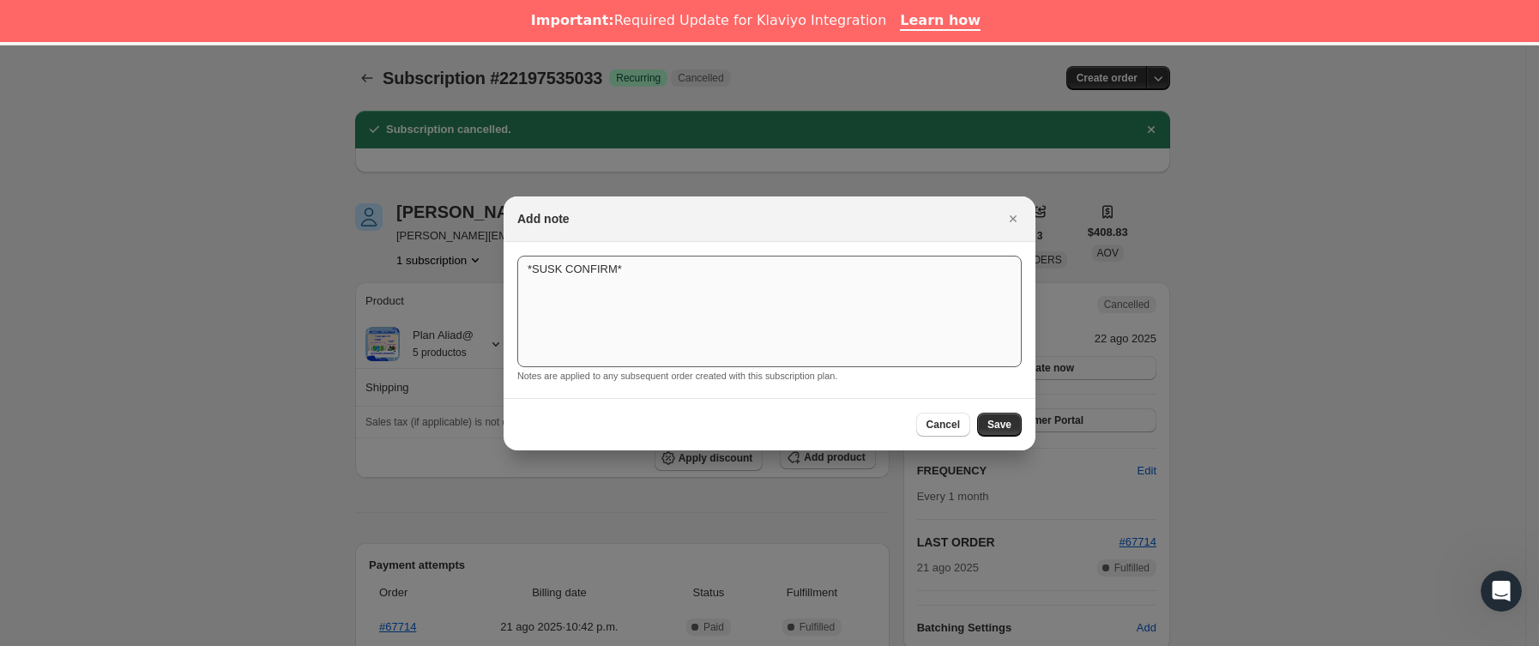
scroll to position [386, 0]
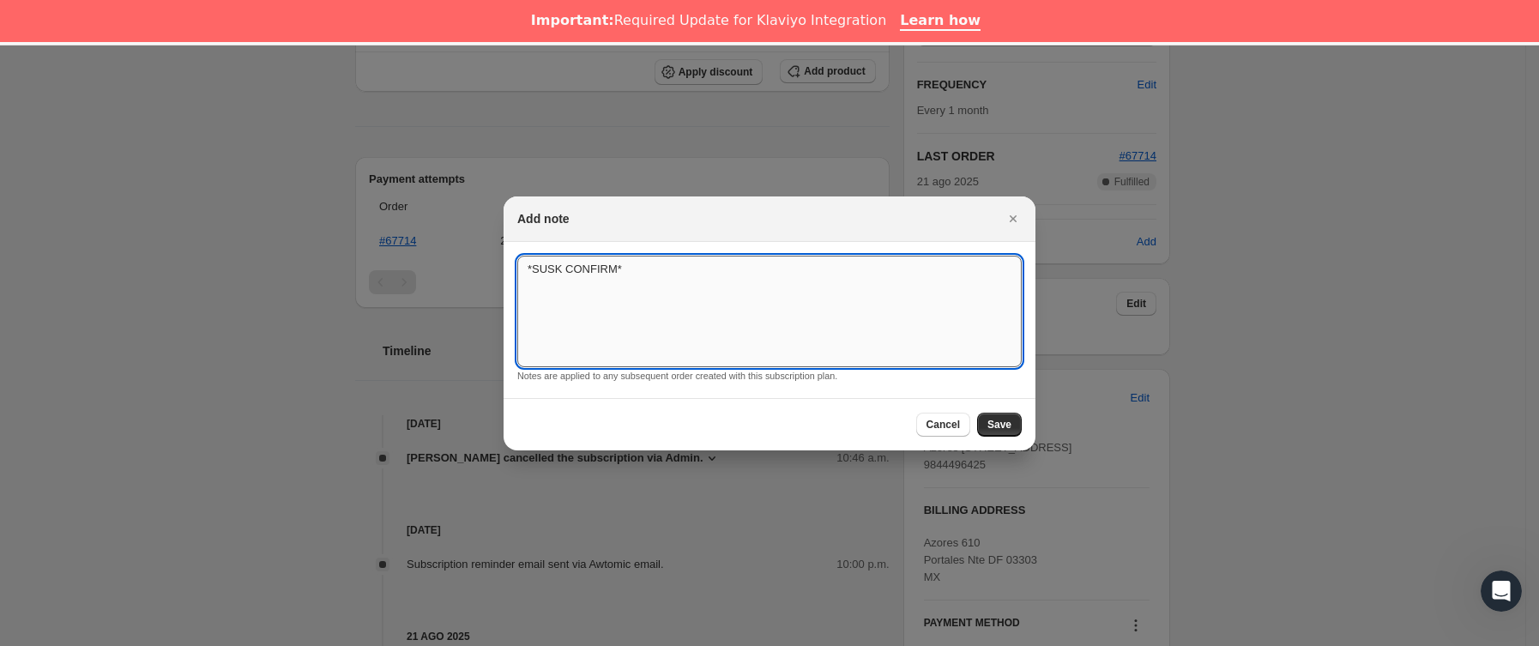
click at [754, 304] on textarea "*SUSK CONFIRM*" at bounding box center [769, 312] width 504 height 112
type textarea "*SUSK CONFIRM* "me equivoque de servicio""
click at [998, 407] on div "Cancel Save" at bounding box center [770, 424] width 532 height 52
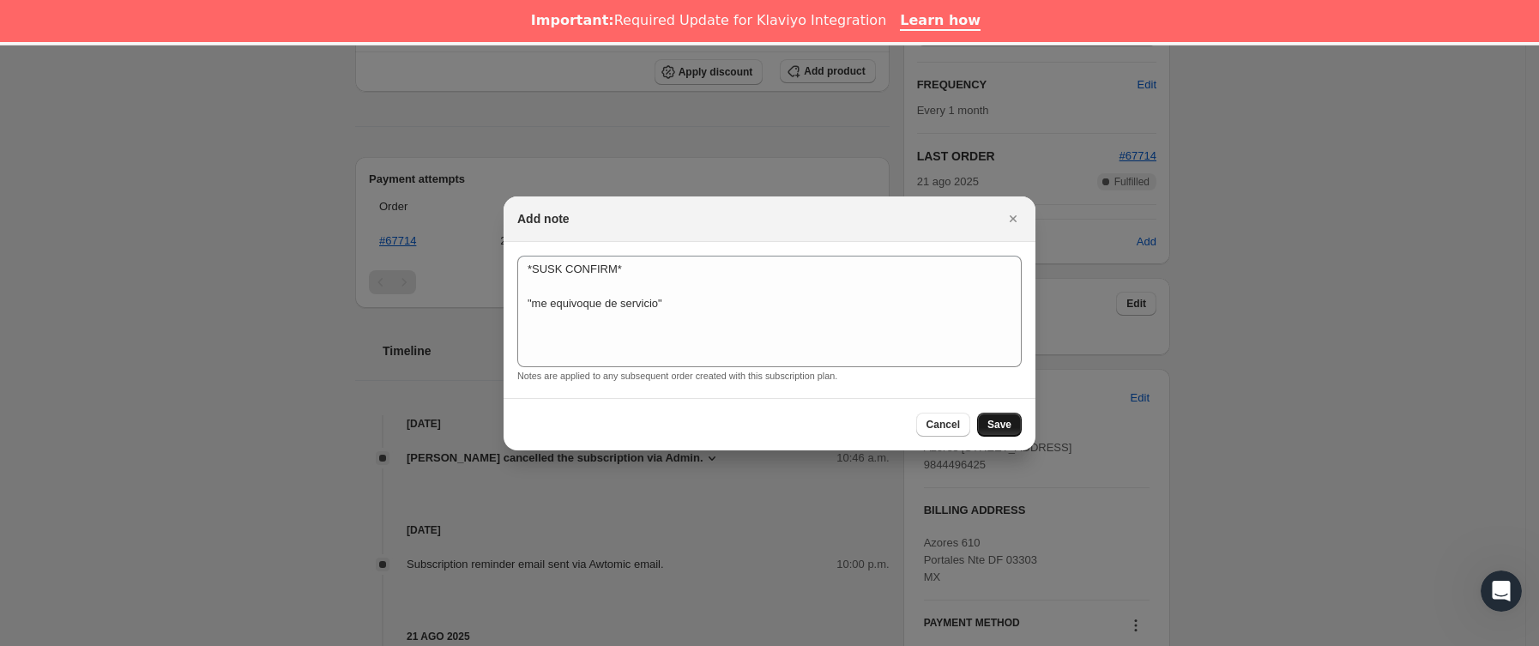
click at [999, 423] on span "Save" at bounding box center [999, 425] width 24 height 14
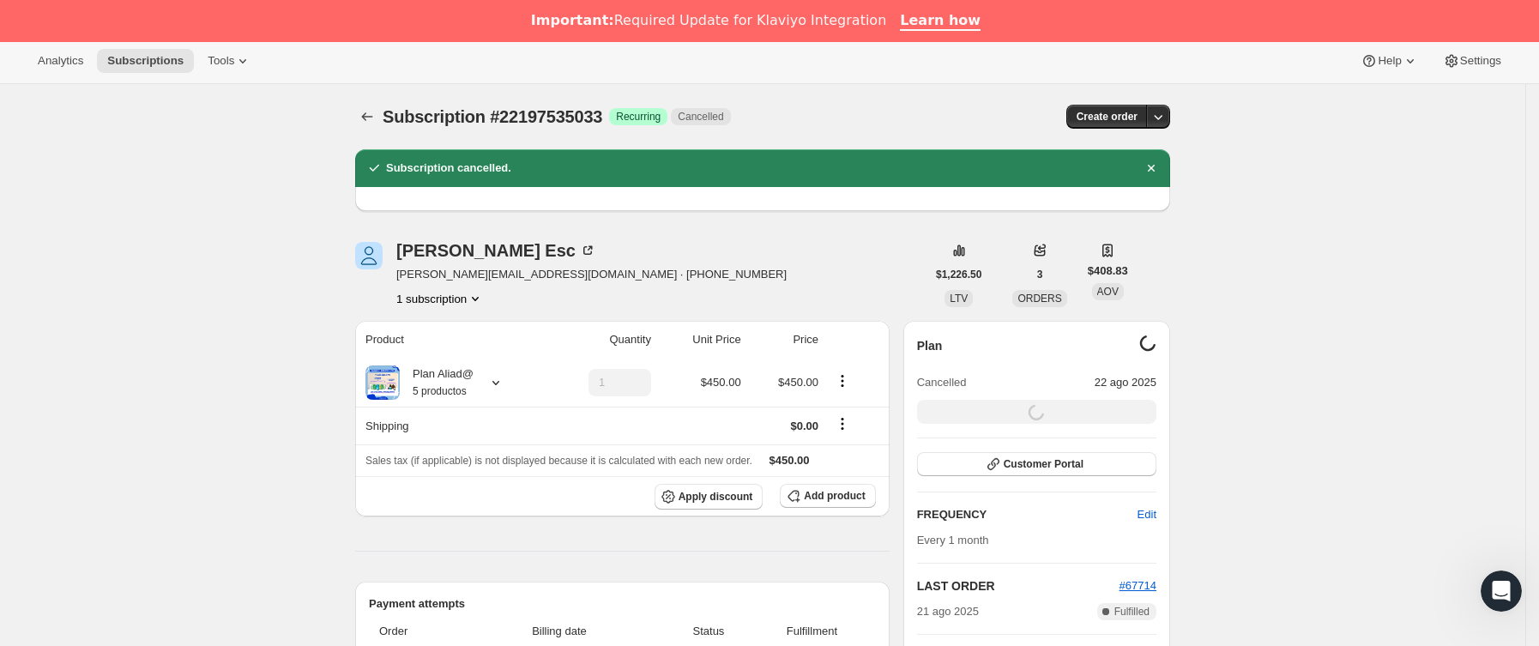
scroll to position [0, 0]
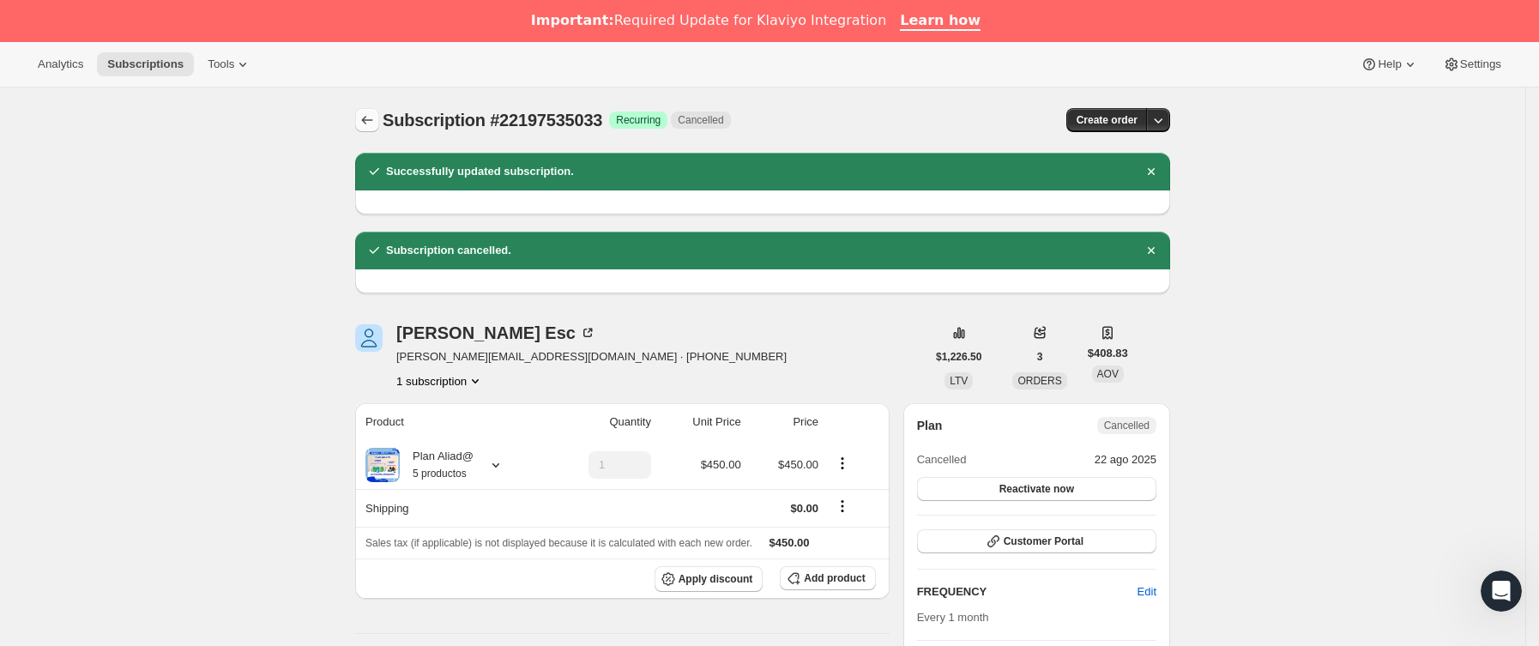
click at [374, 117] on icon "Subscriptions" at bounding box center [367, 120] width 17 height 17
